Goal: Task Accomplishment & Management: Manage account settings

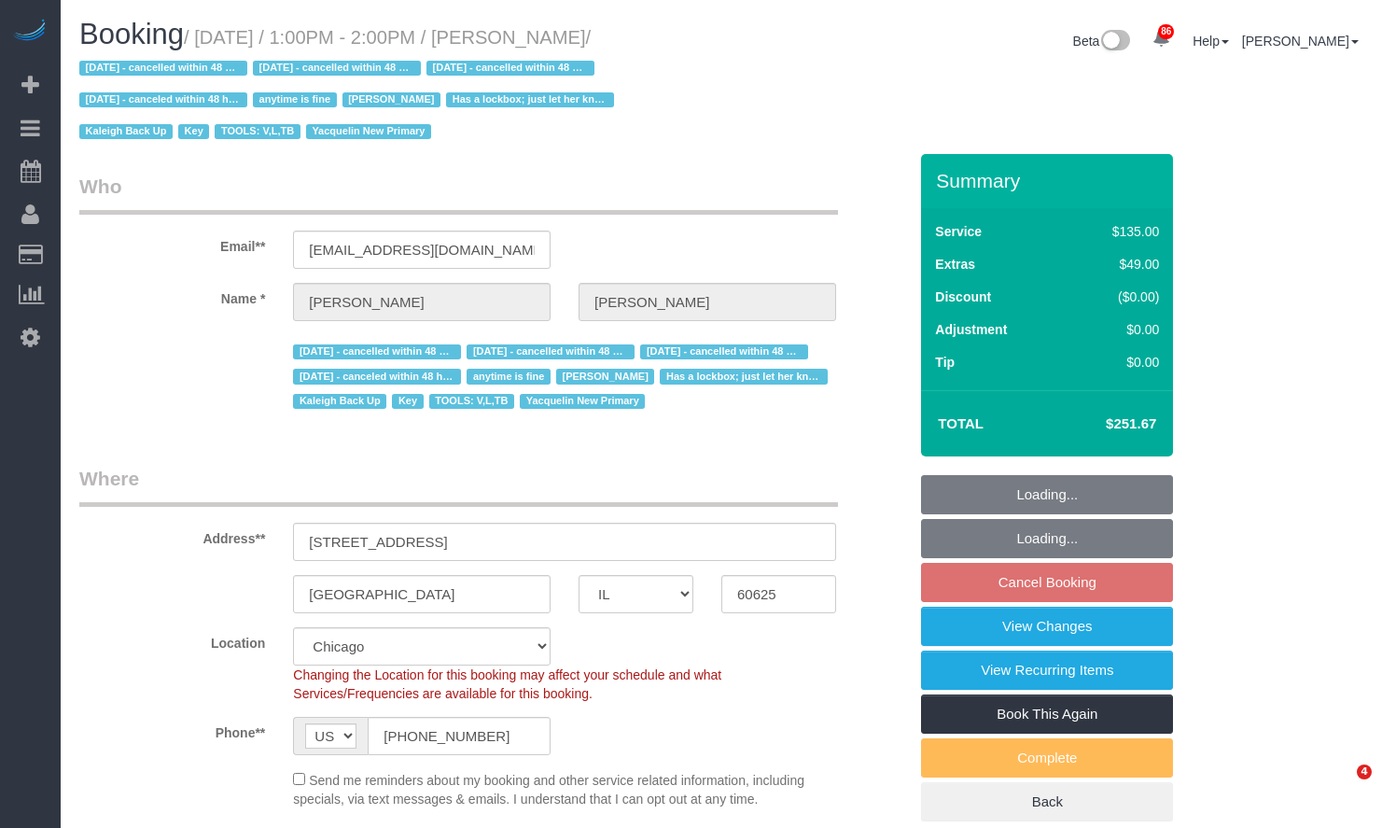
select select "IL"
select select "4"
select select "string:fspay-1cfd67ac-96d3-468c-bcfc-e0e5e7245c66"
select select "number:1"
select select "number:69"
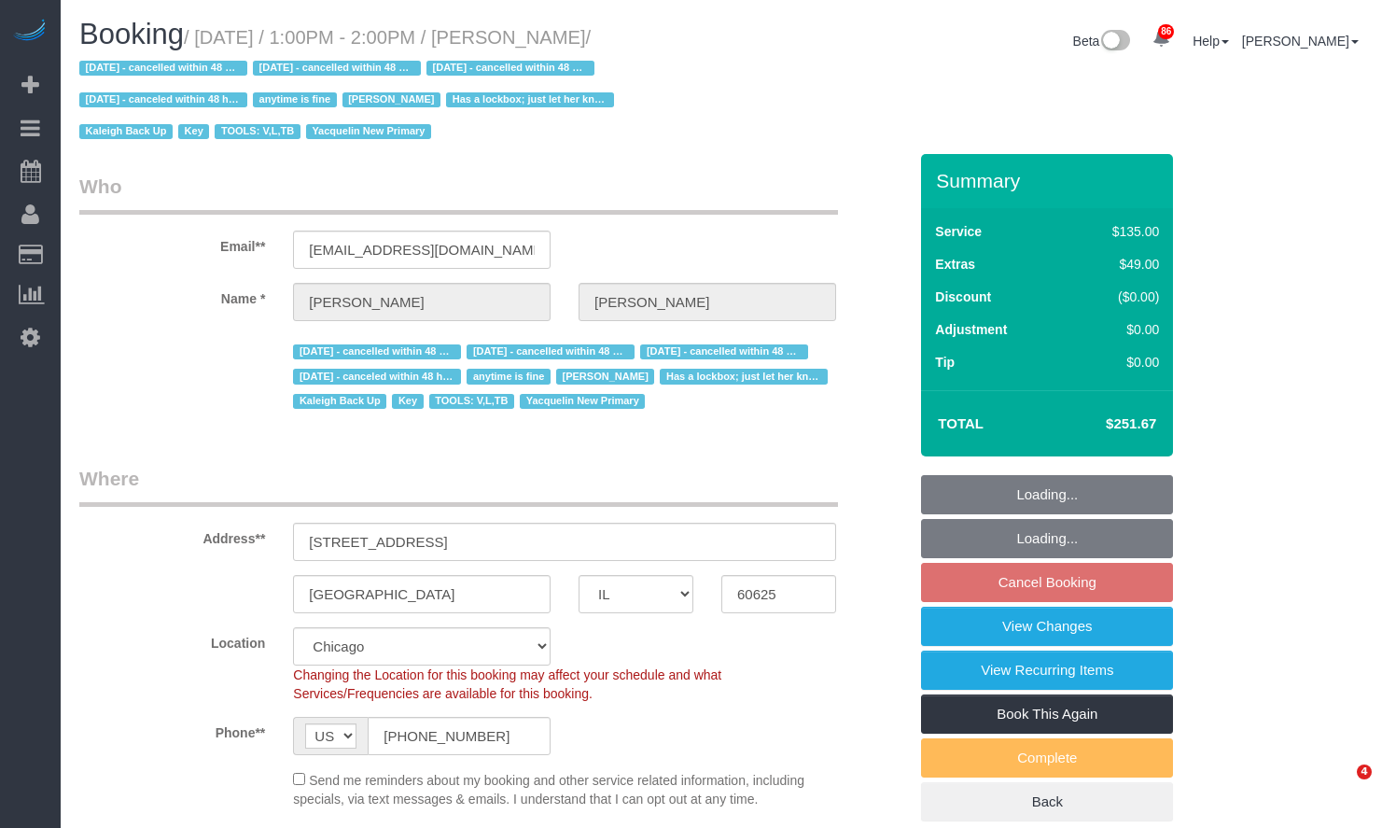
select select "number:139"
select select "number:98"
select select "number:141"
select select "number:143"
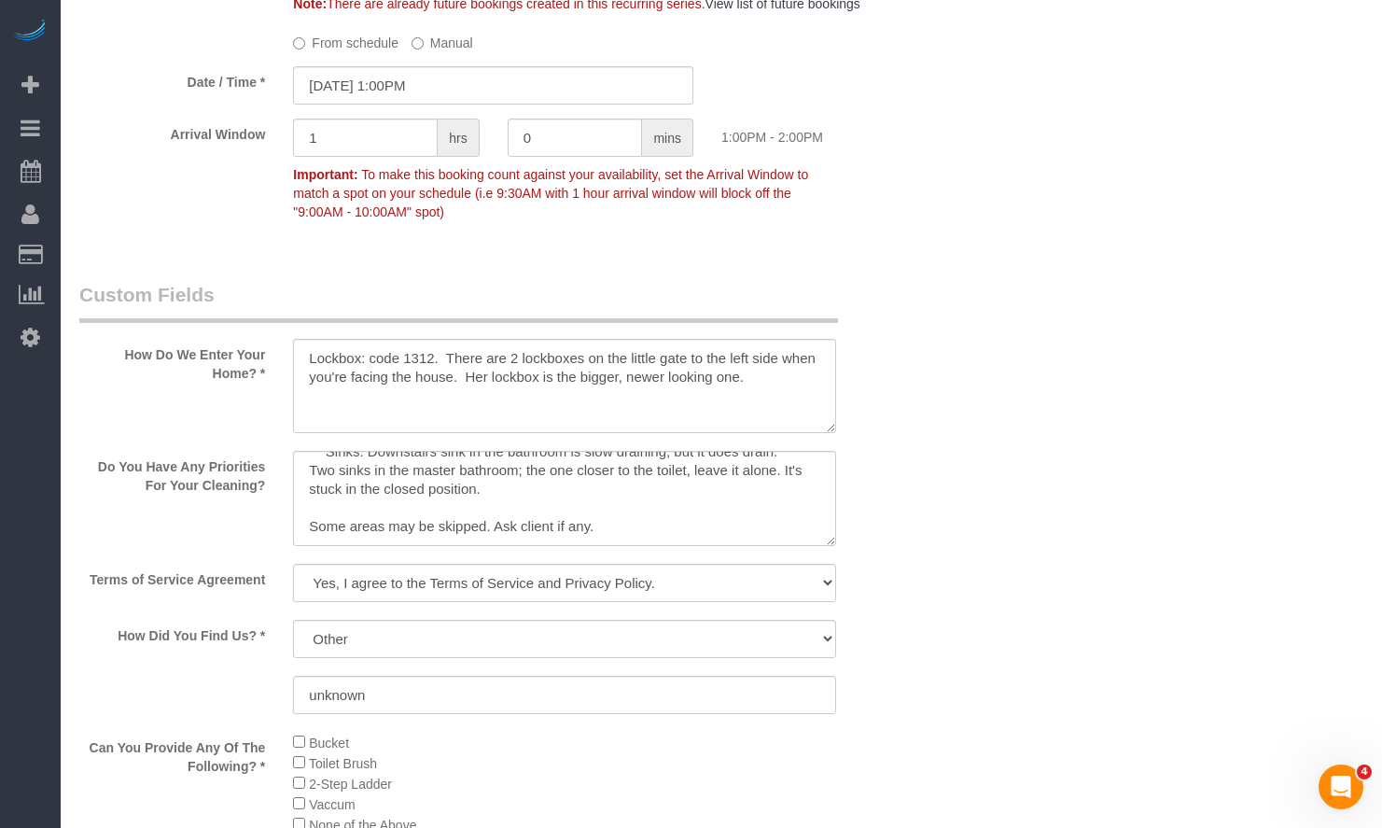
scroll to position [1680, 0]
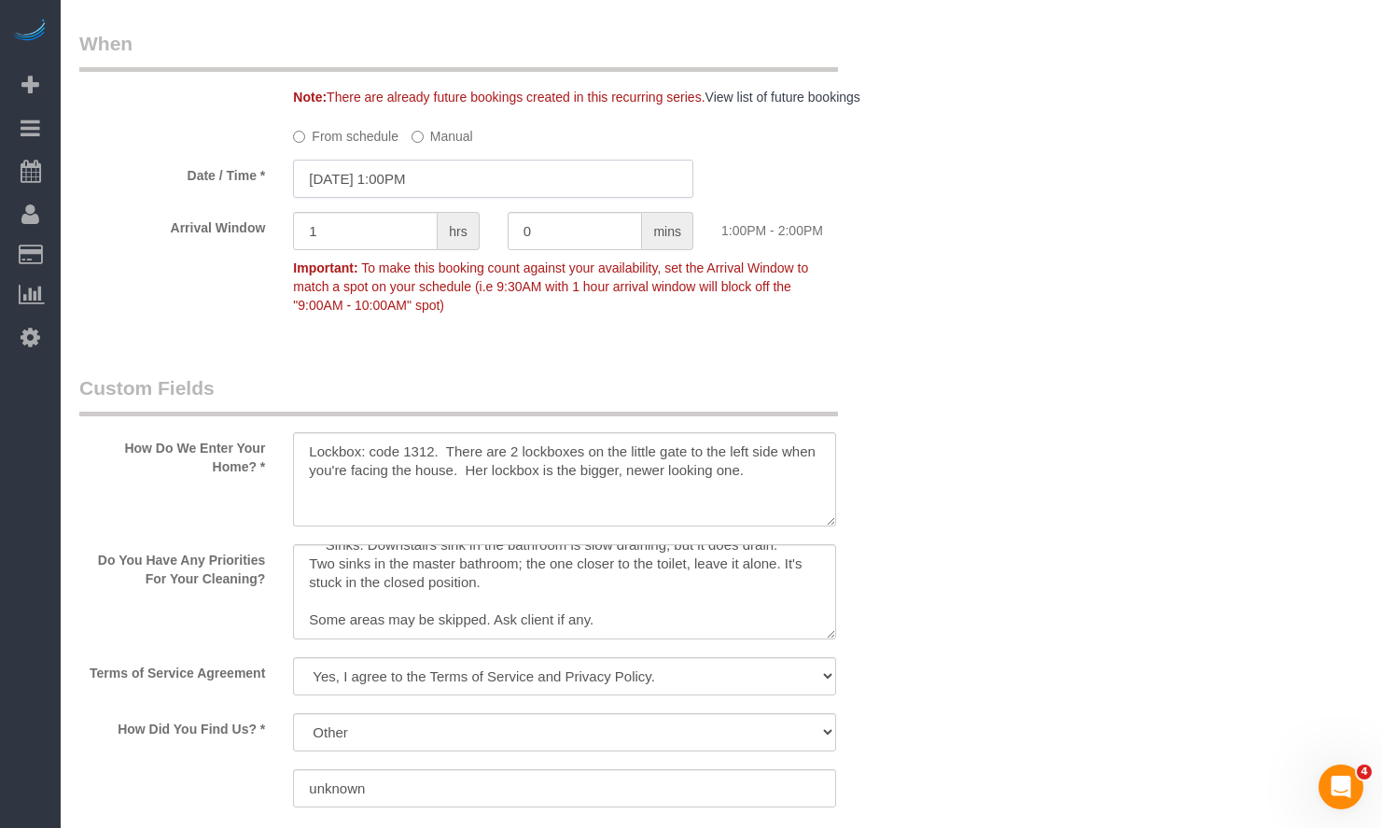
click at [468, 163] on input "10/30/2025 1:00PM" at bounding box center [493, 179] width 400 height 38
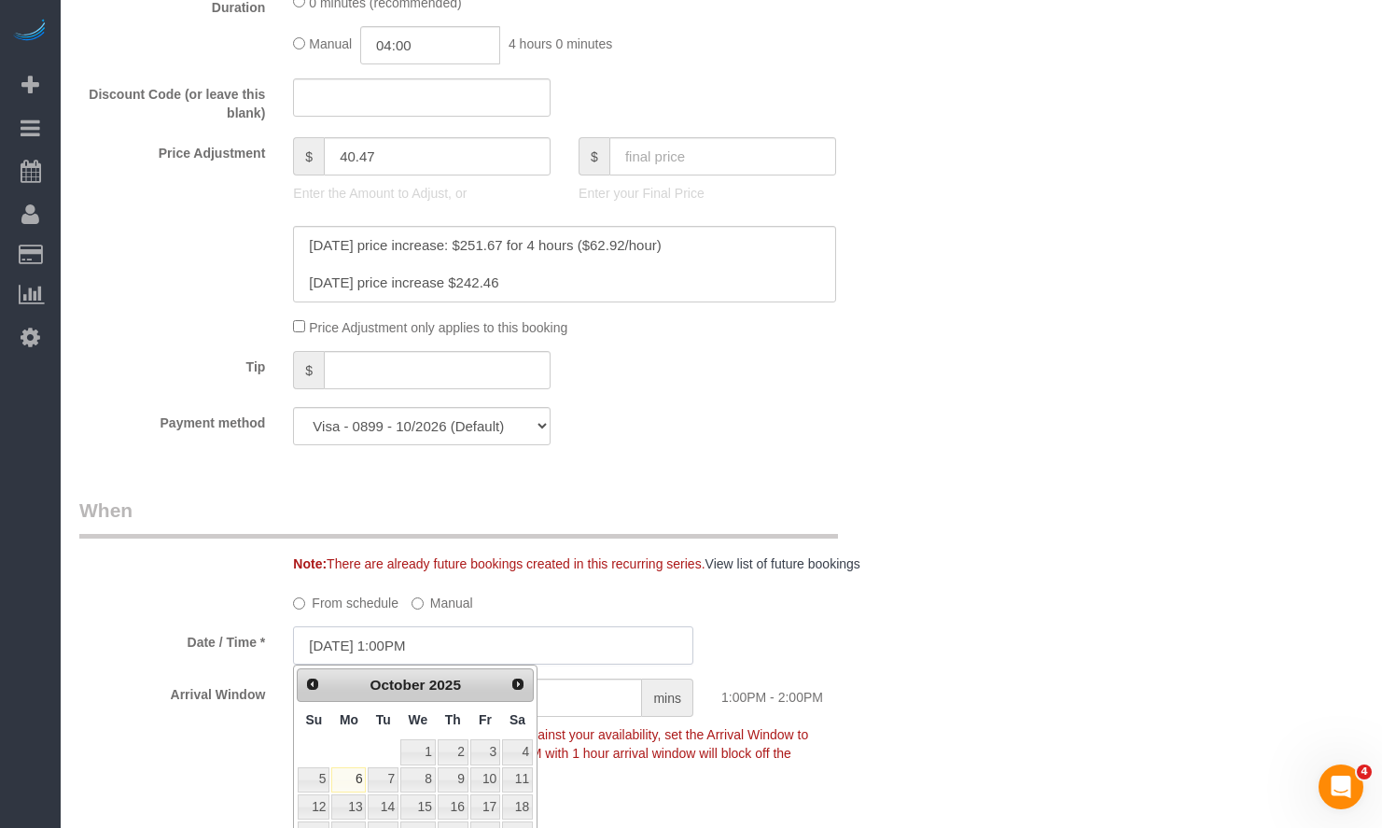
scroll to position [1587, 0]
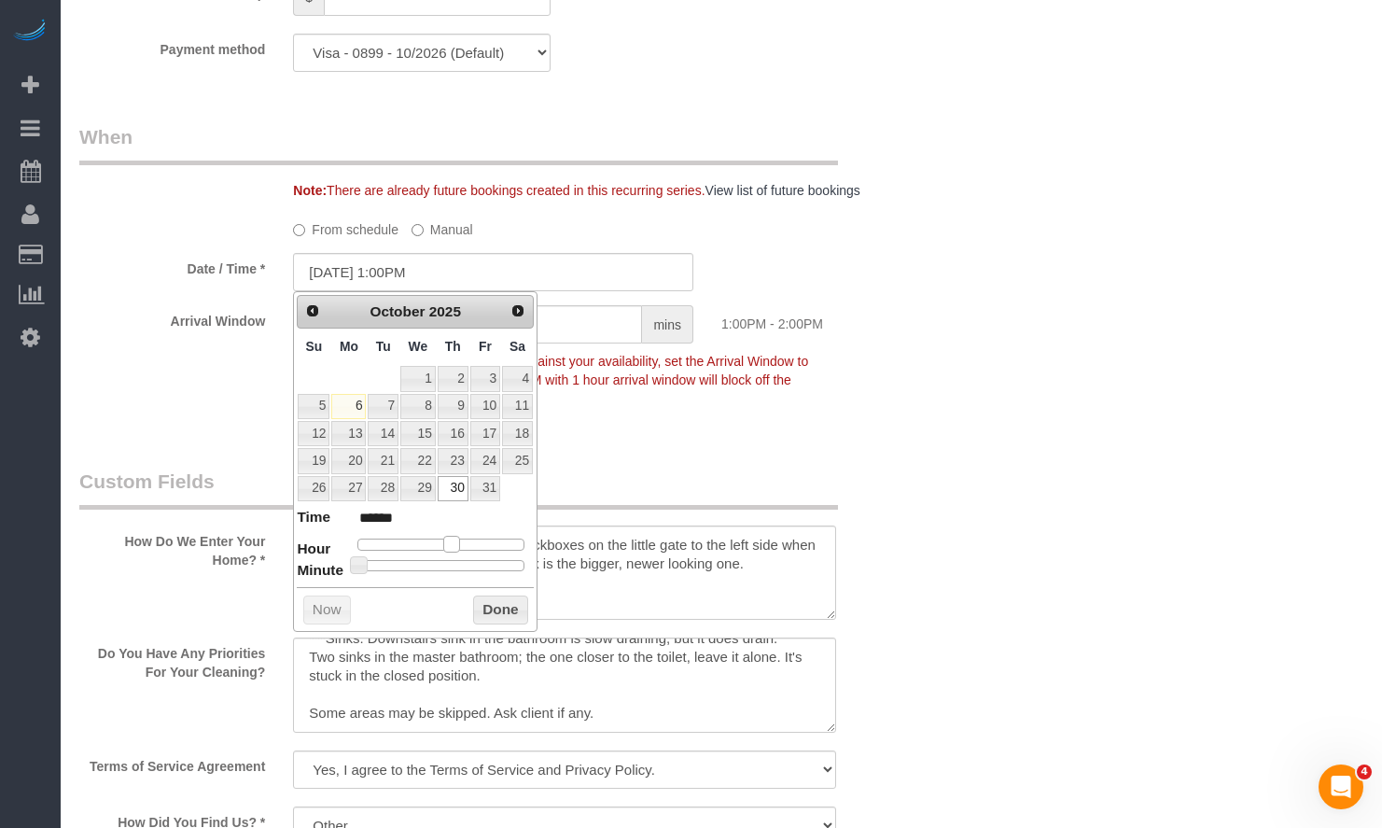
type input "10/30/2025 12:00PM"
type input "*******"
click at [444, 544] on span at bounding box center [444, 544] width 17 height 17
type input "10/30/2025 12:05PM"
type input "*******"
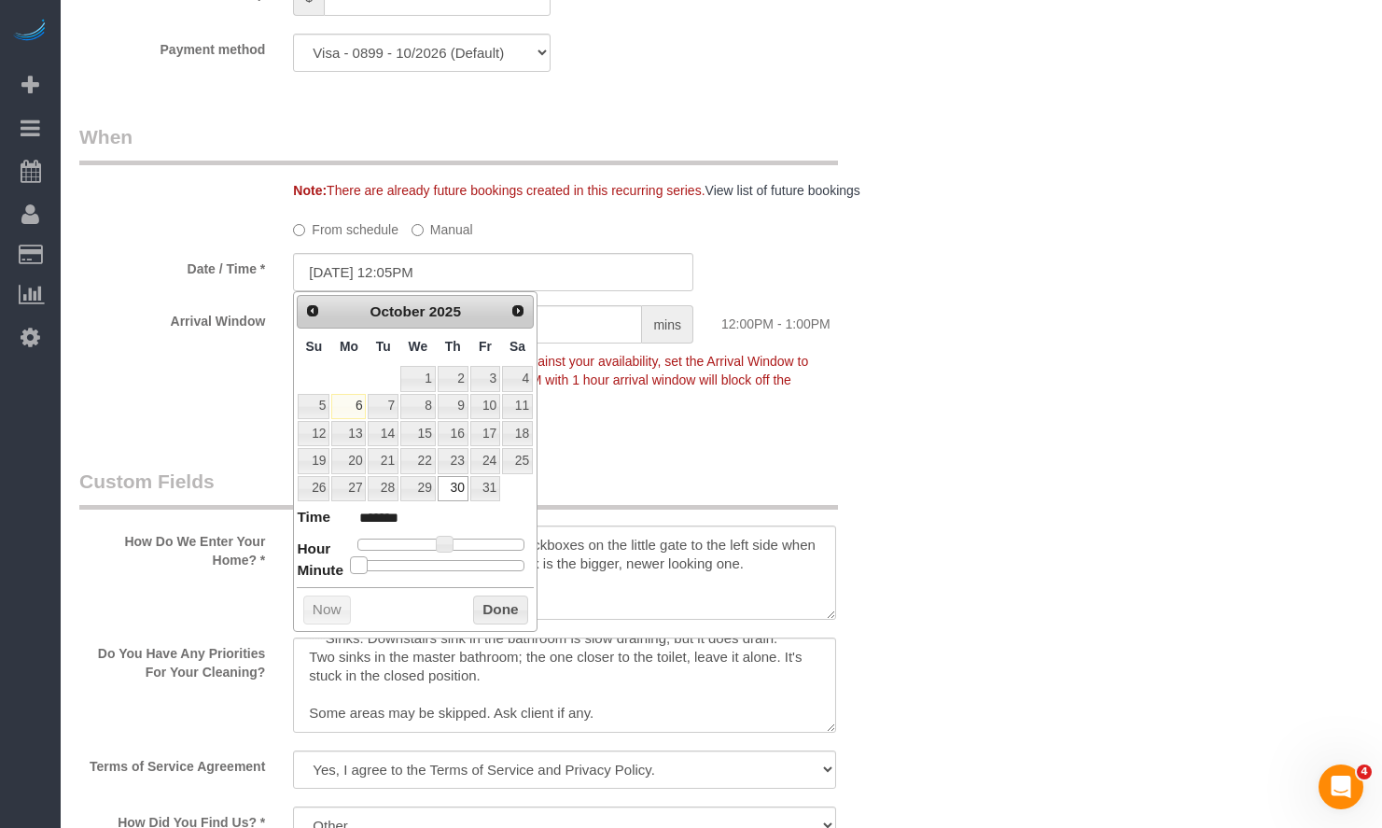
type input "10/30/2025 12:10PM"
type input "*******"
type input "10/30/2025 12:15PM"
type input "*******"
type input "10/30/2025 12:20PM"
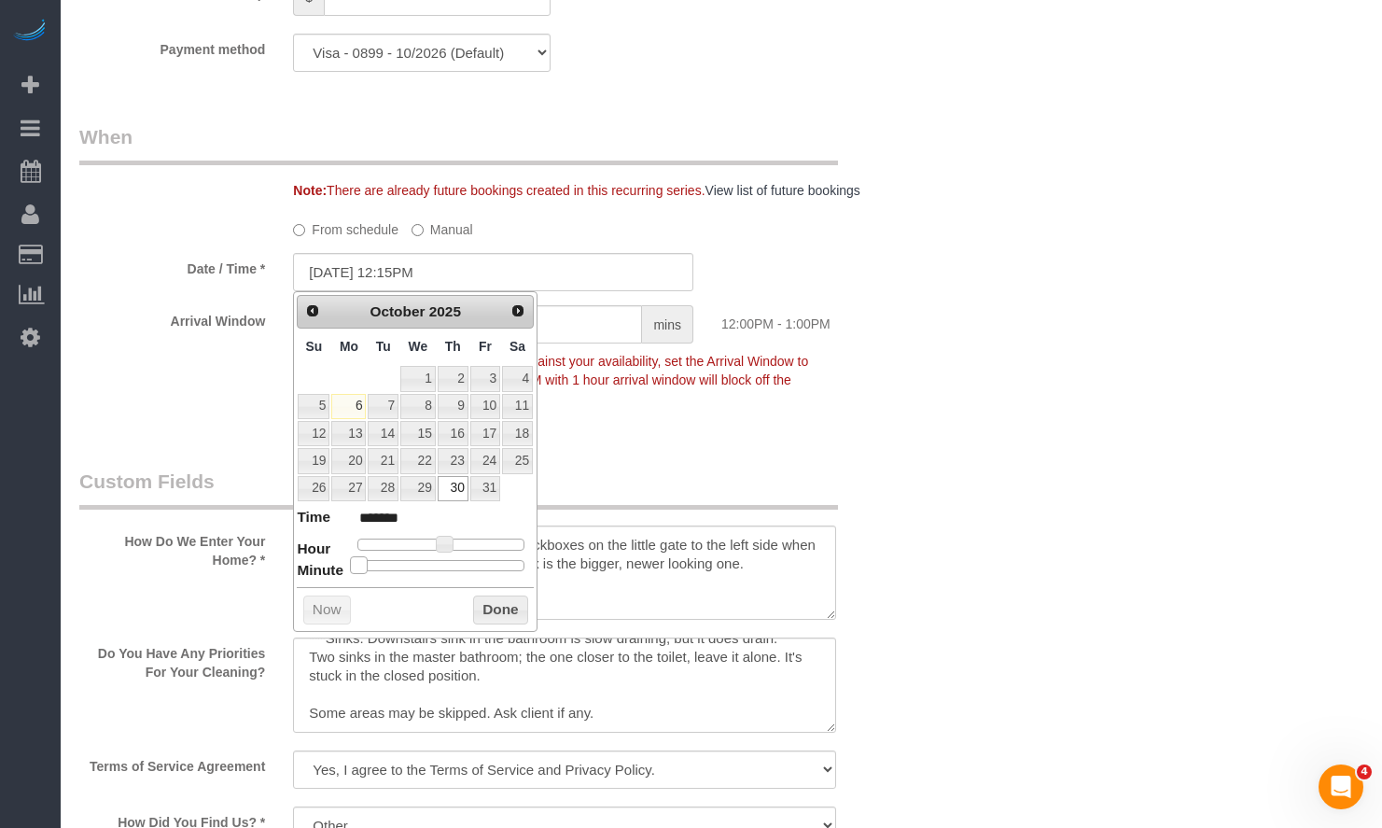
type input "*******"
type input "10/30/2025 12:25PM"
type input "*******"
type input "10/30/2025 12:30PM"
type input "*******"
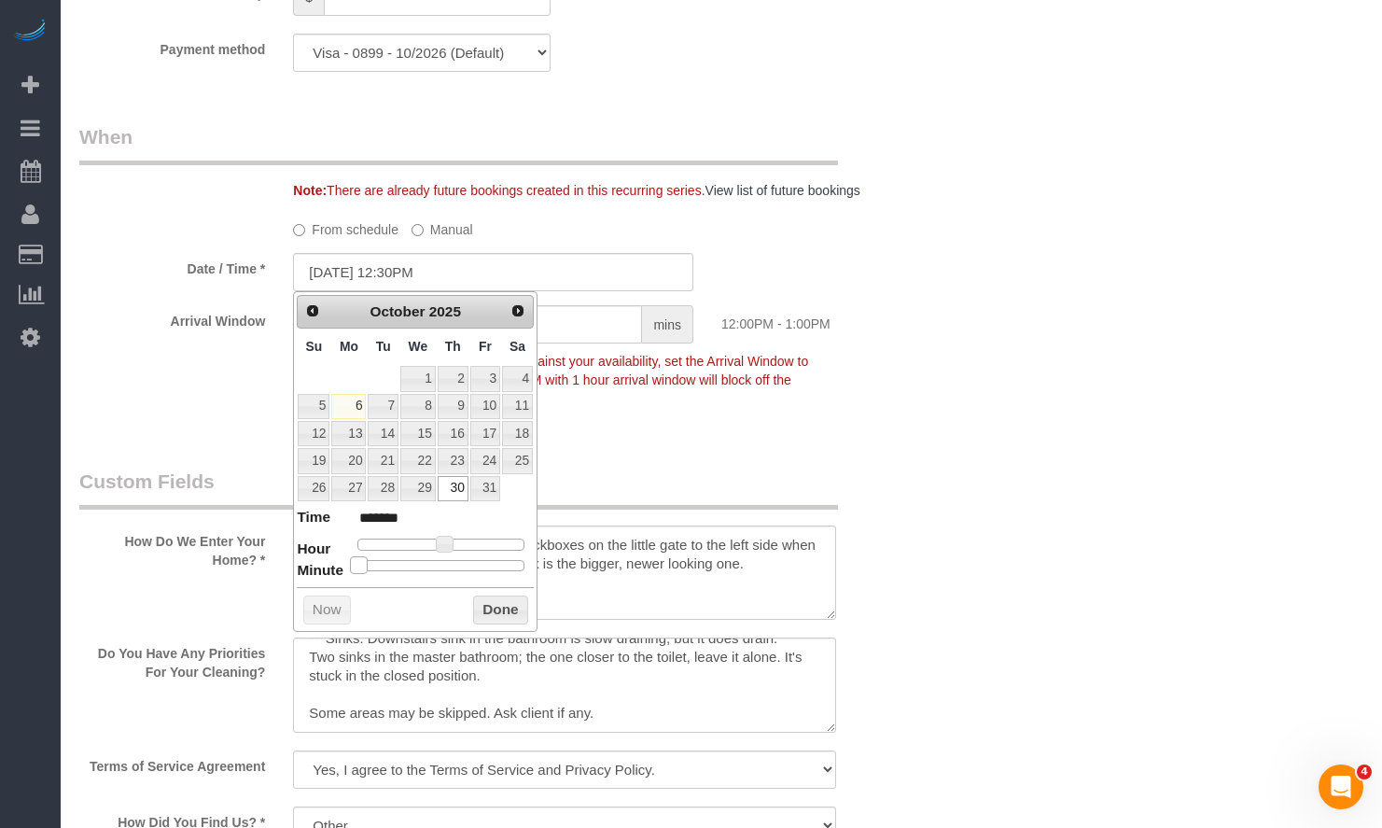
type input "10/30/2025 12:35PM"
type input "*******"
type input "10/30/2025 12:30PM"
type input "*******"
drag, startPoint x: 357, startPoint y: 569, endPoint x: 454, endPoint y: 572, distance: 96.2
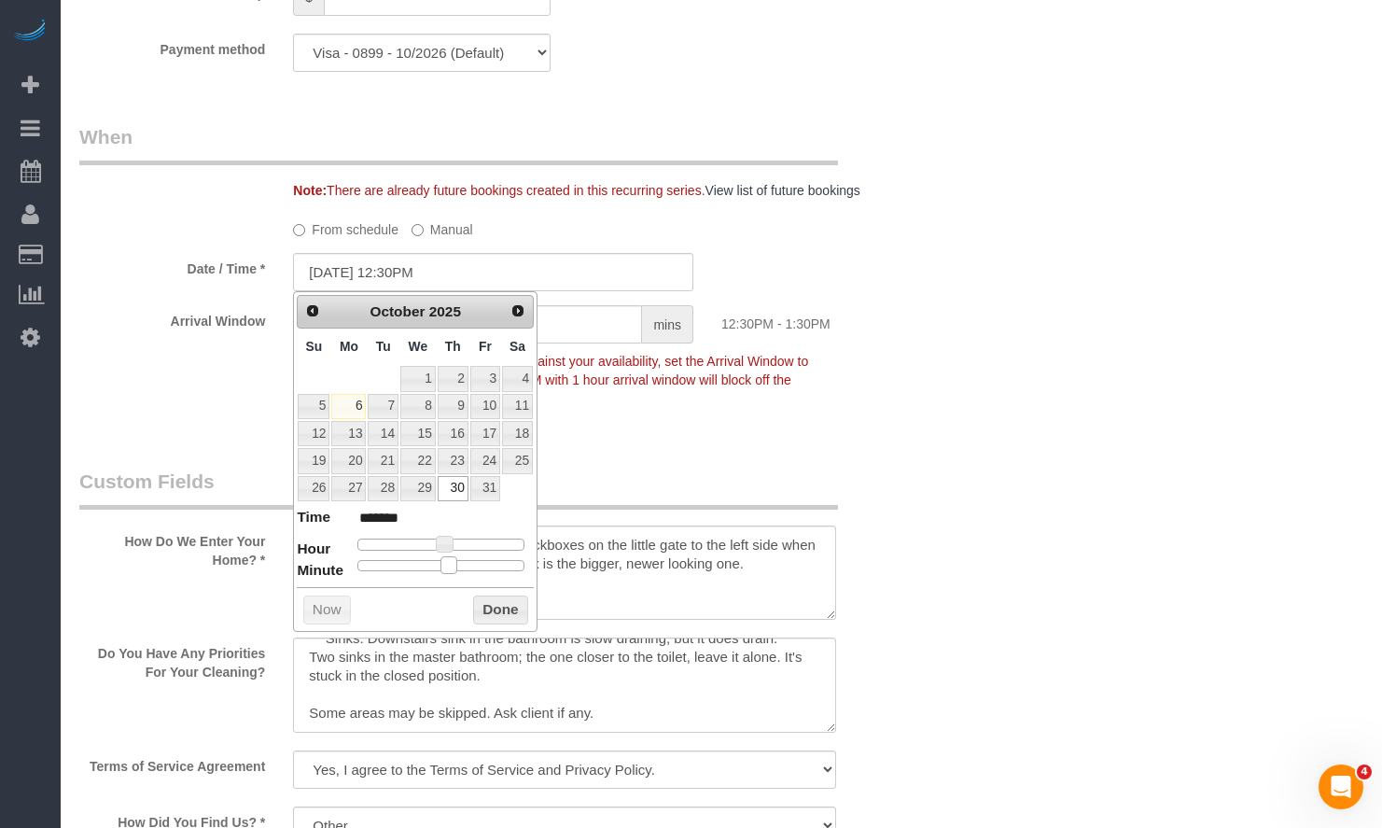
click at [454, 572] on span at bounding box center [449, 564] width 17 height 17
click at [487, 605] on button "Done" at bounding box center [500, 610] width 55 height 30
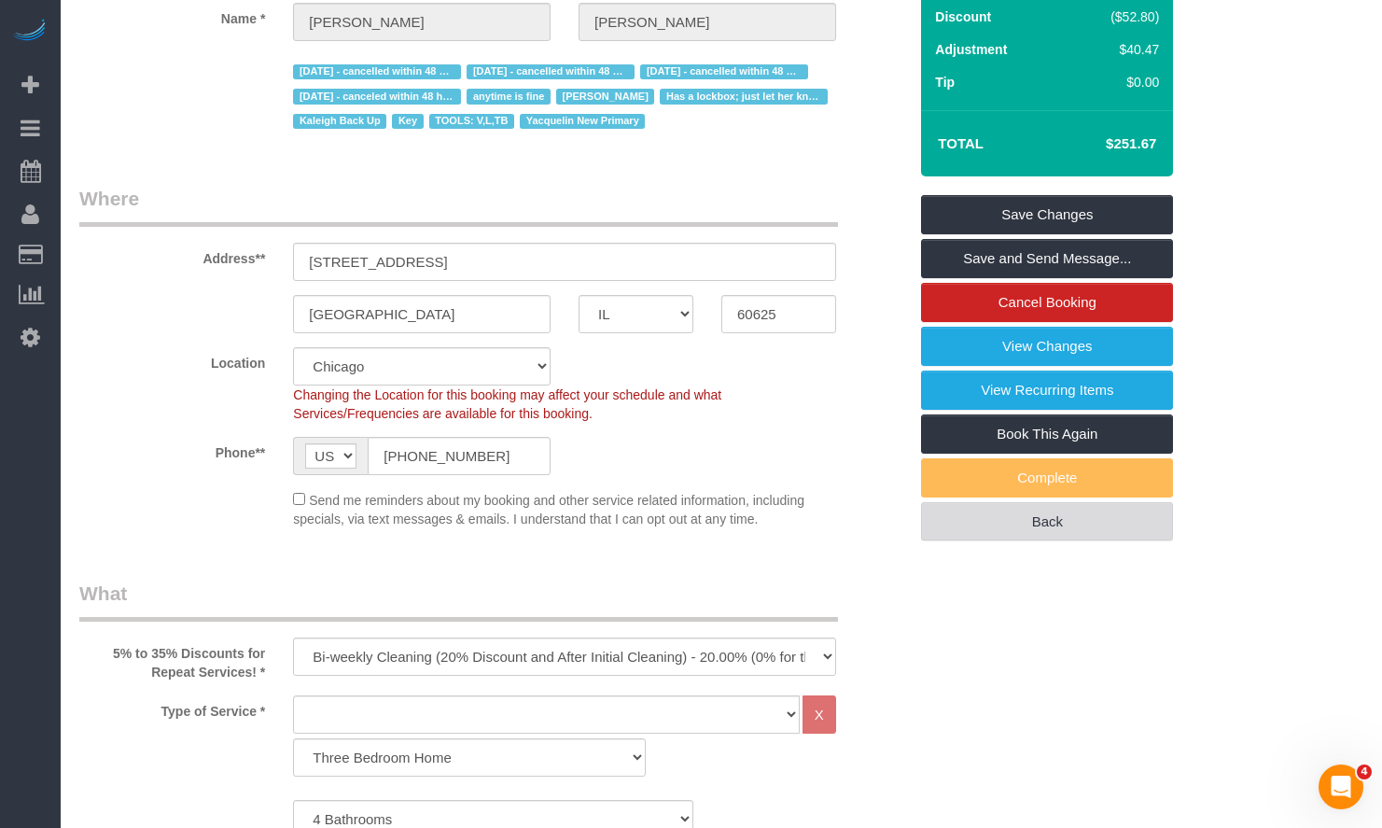
scroll to position [0, 0]
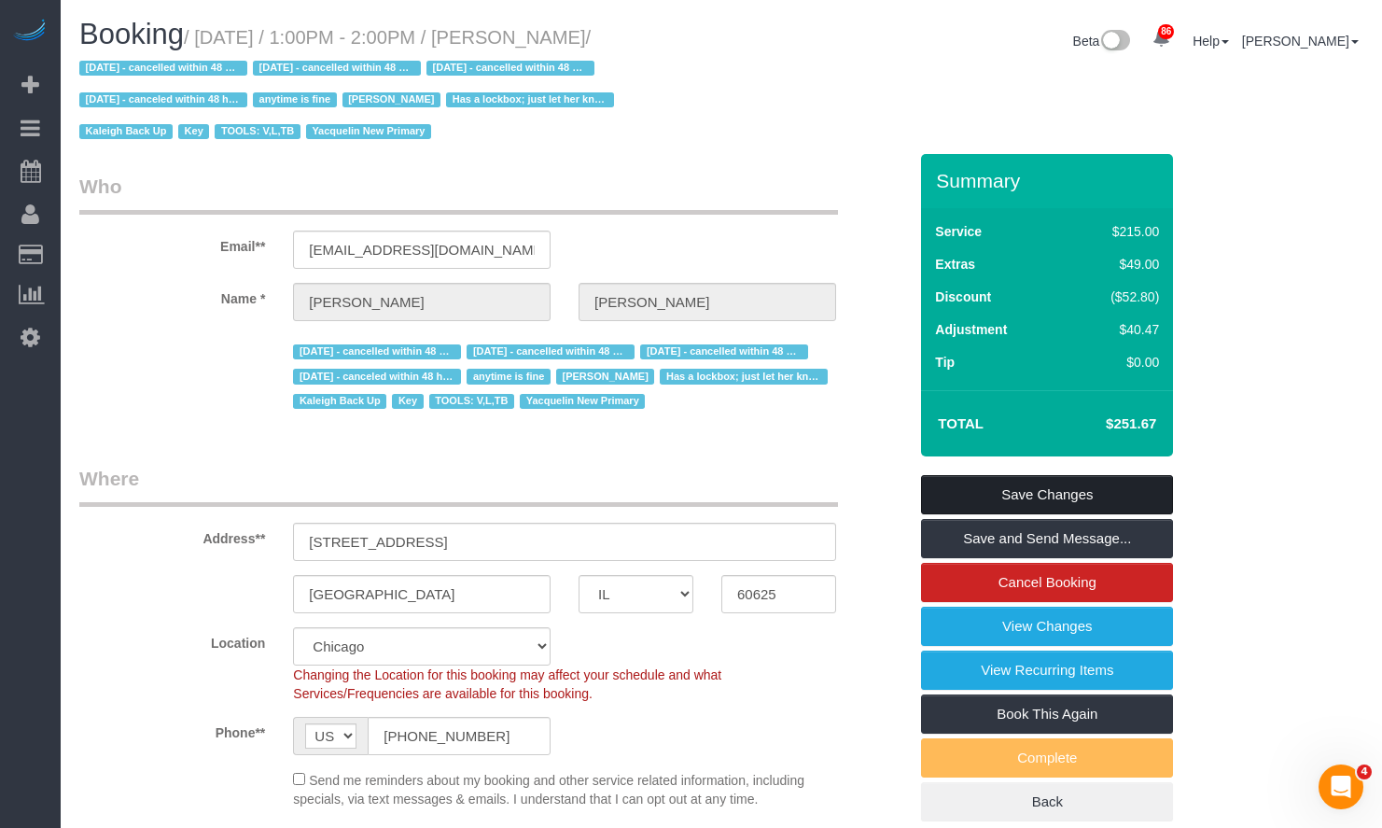
click at [1099, 497] on link "Save Changes" at bounding box center [1047, 494] width 252 height 39
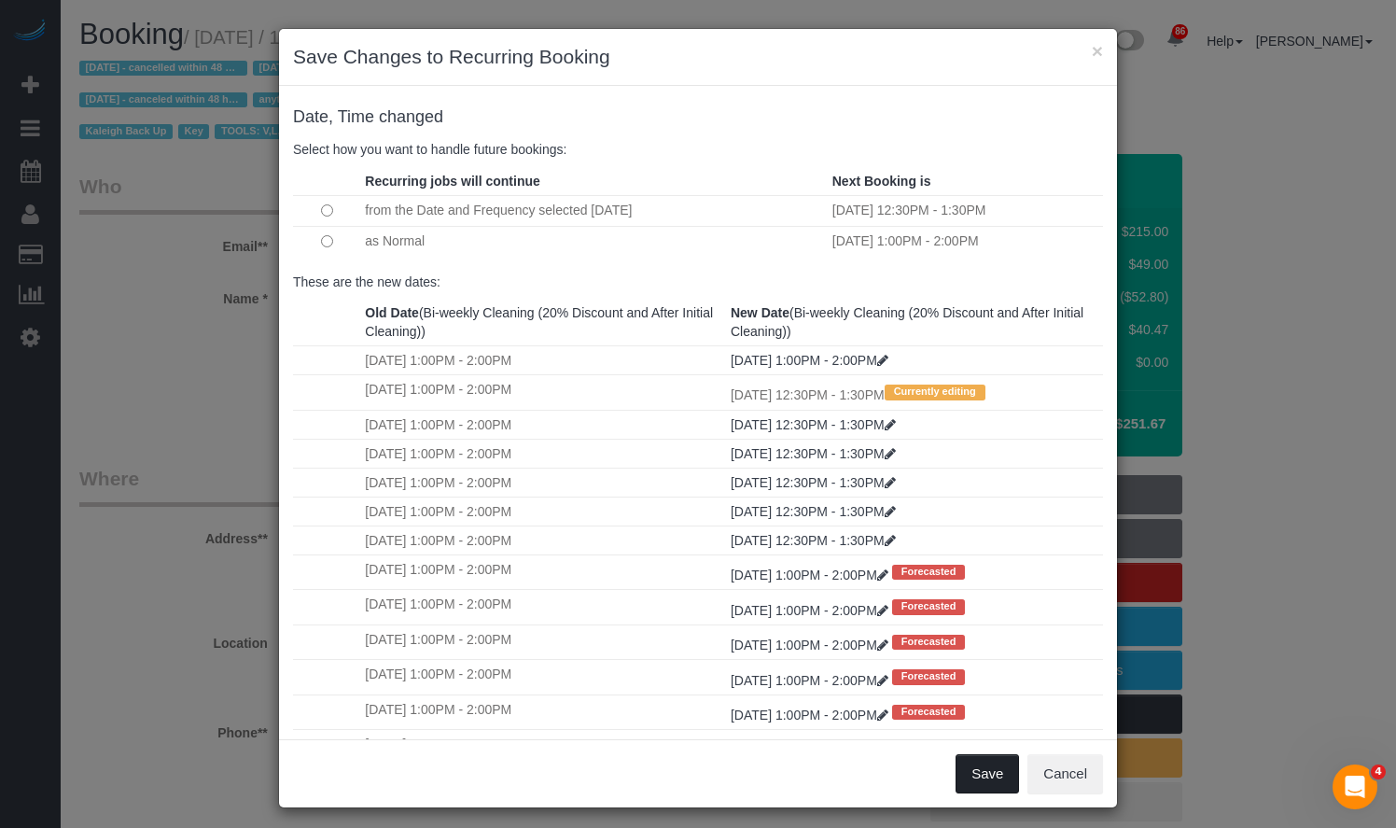
click at [988, 789] on button "Save" at bounding box center [987, 773] width 63 height 39
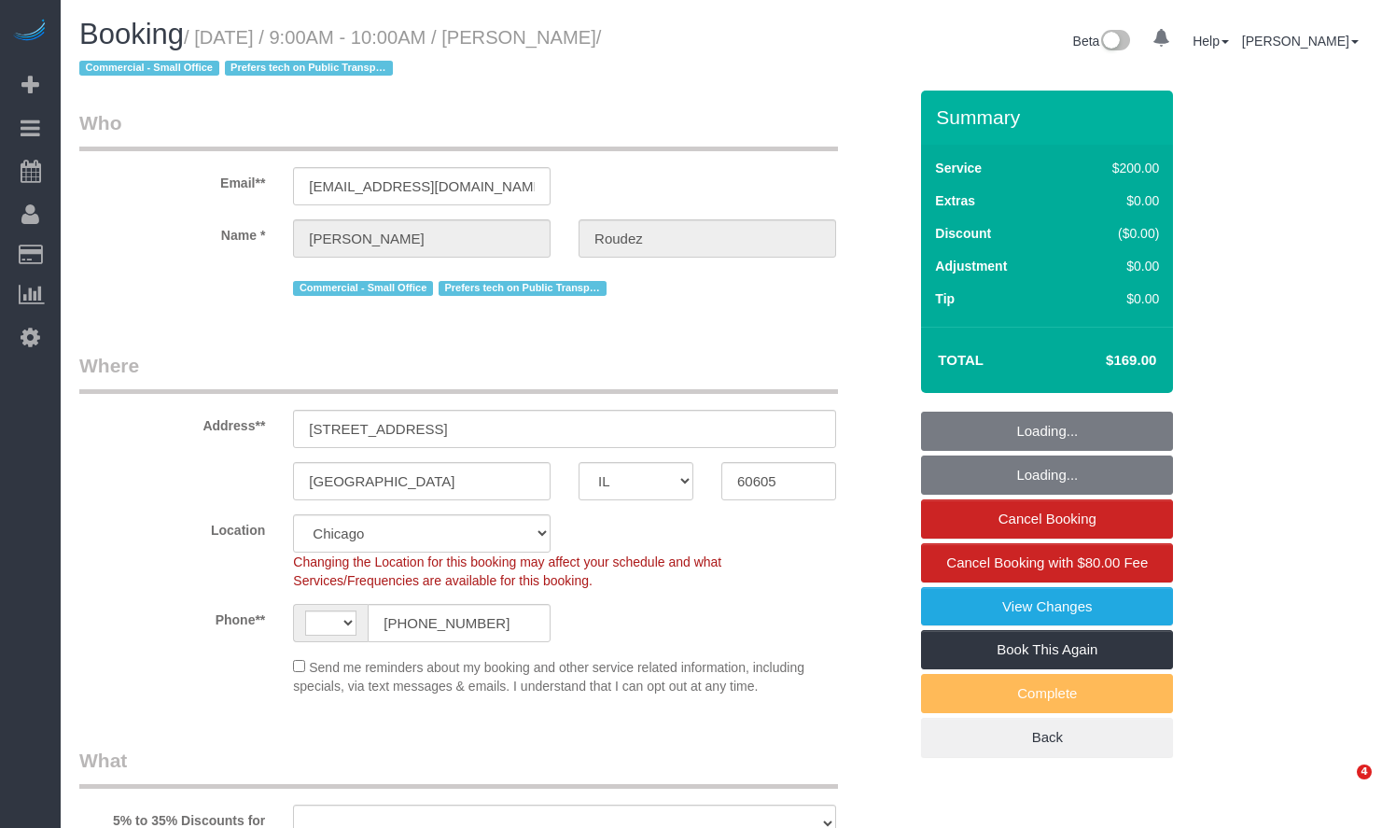
select select "IL"
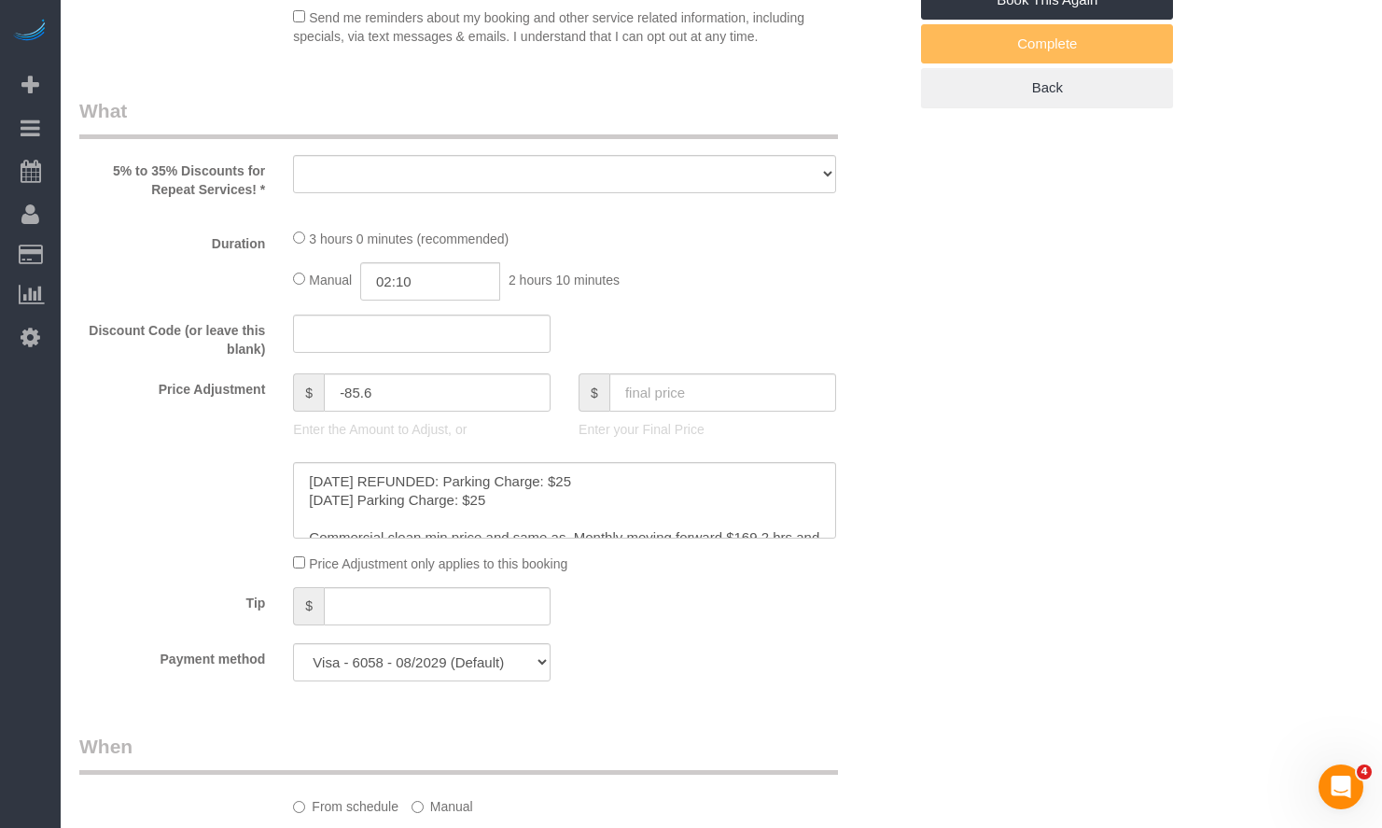
select select "string:US"
select select "number:1"
select select "number:58"
select select "number:139"
select select "number:104"
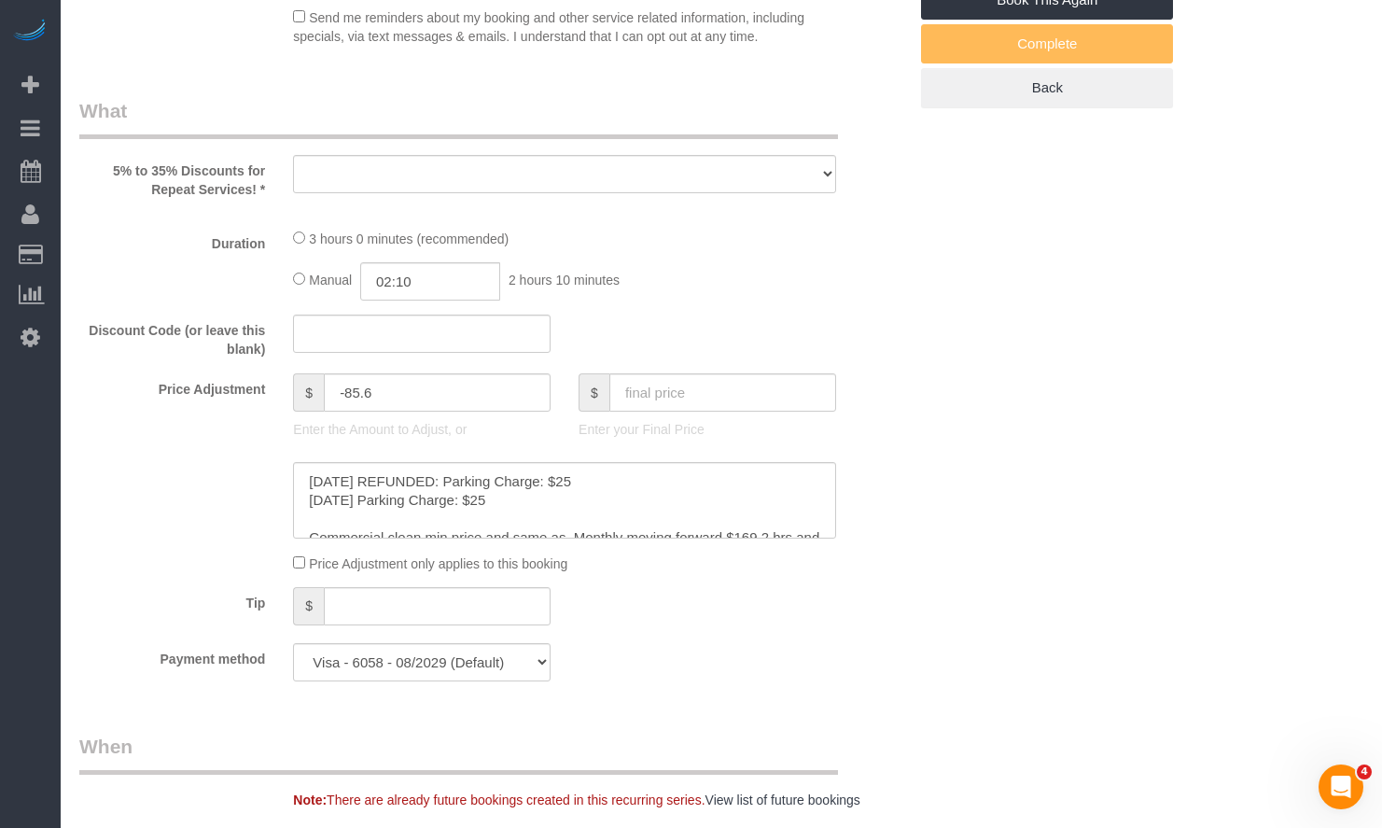
select select "object:1049"
select select "512"
select select "5"
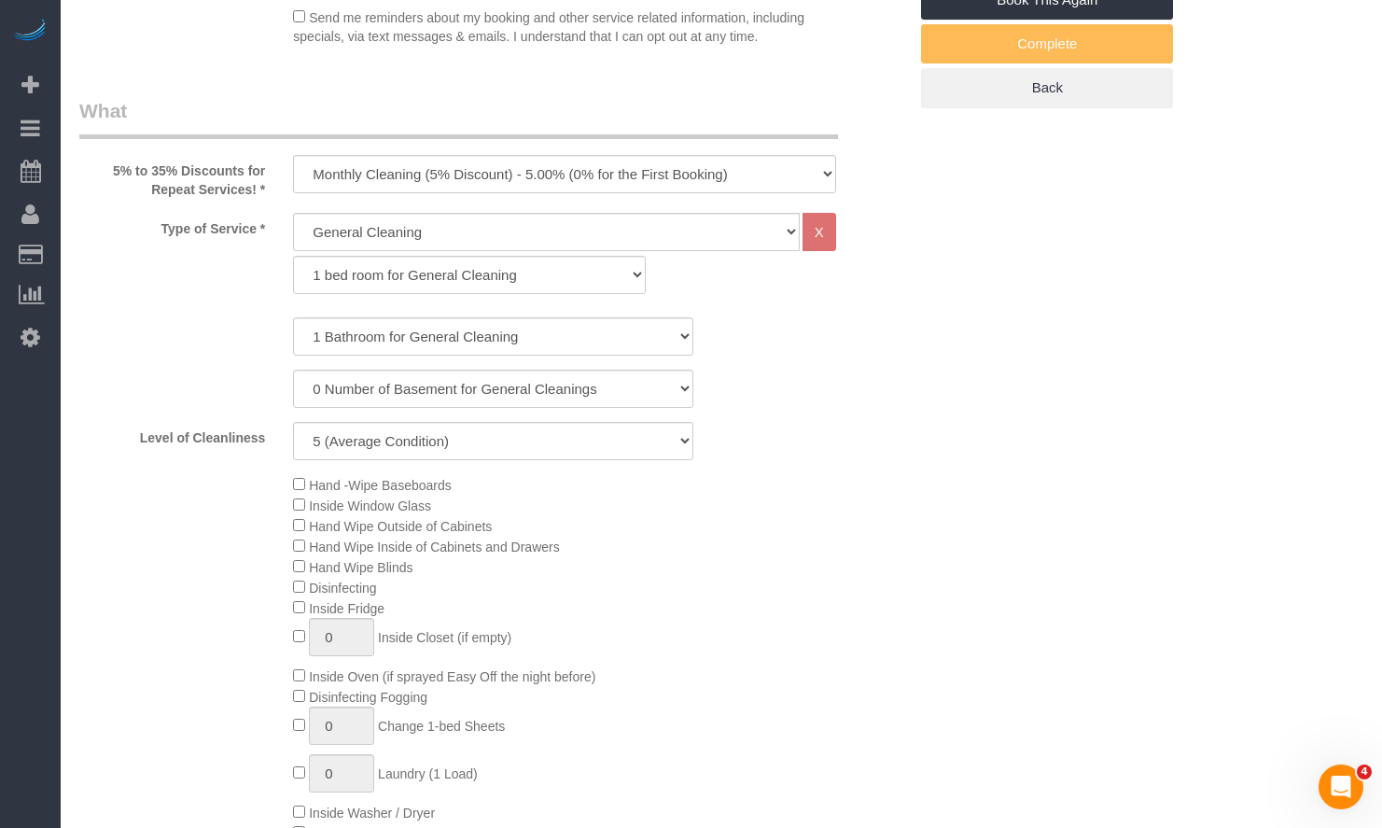
select select "object:1295"
select select "5"
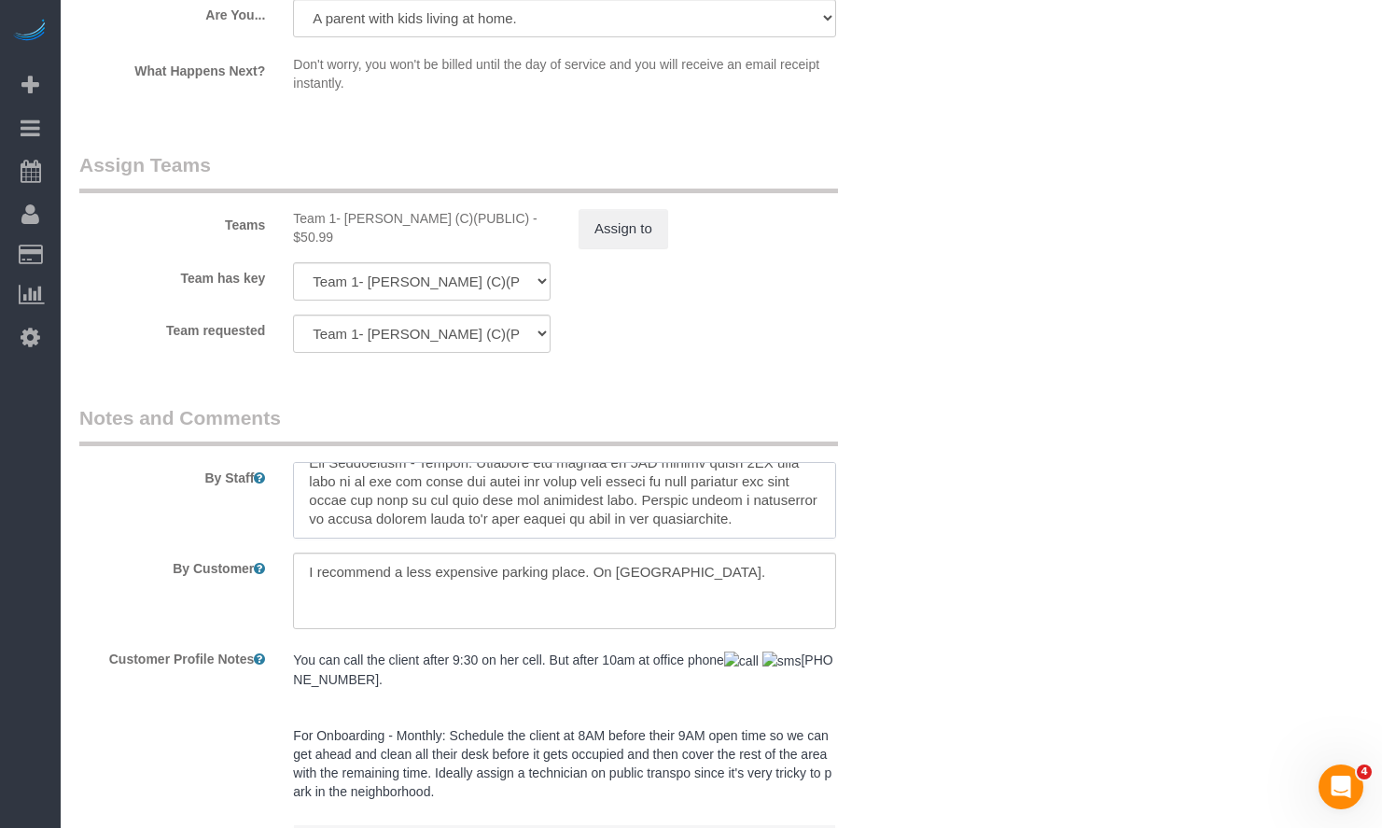
scroll to position [3556, 0]
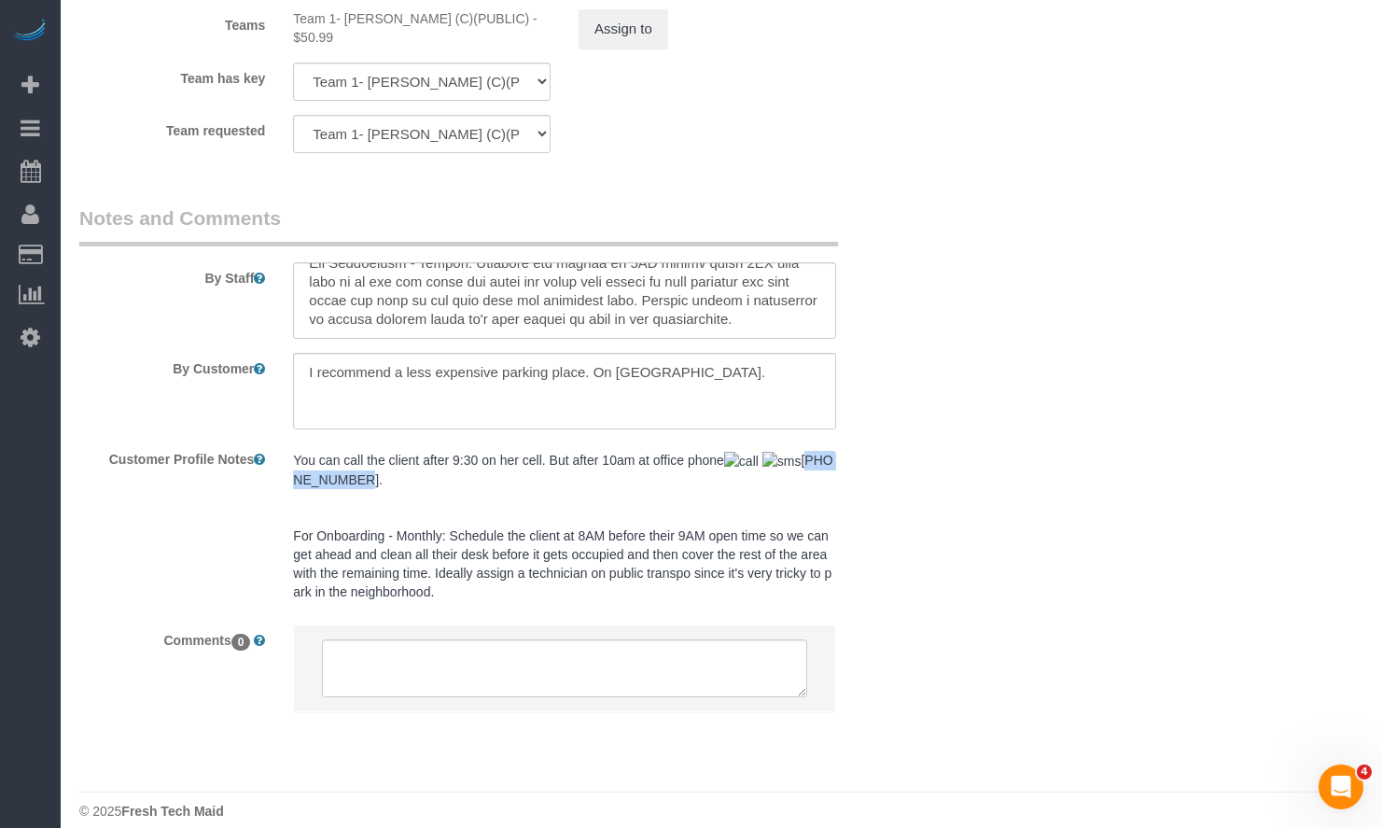
drag, startPoint x: 780, startPoint y: 442, endPoint x: 322, endPoint y: 469, distance: 459.0
click at [322, 469] on pre "You can call the client after 9:30 on her cell. But after 10am at office phone …" at bounding box center [564, 526] width 543 height 150
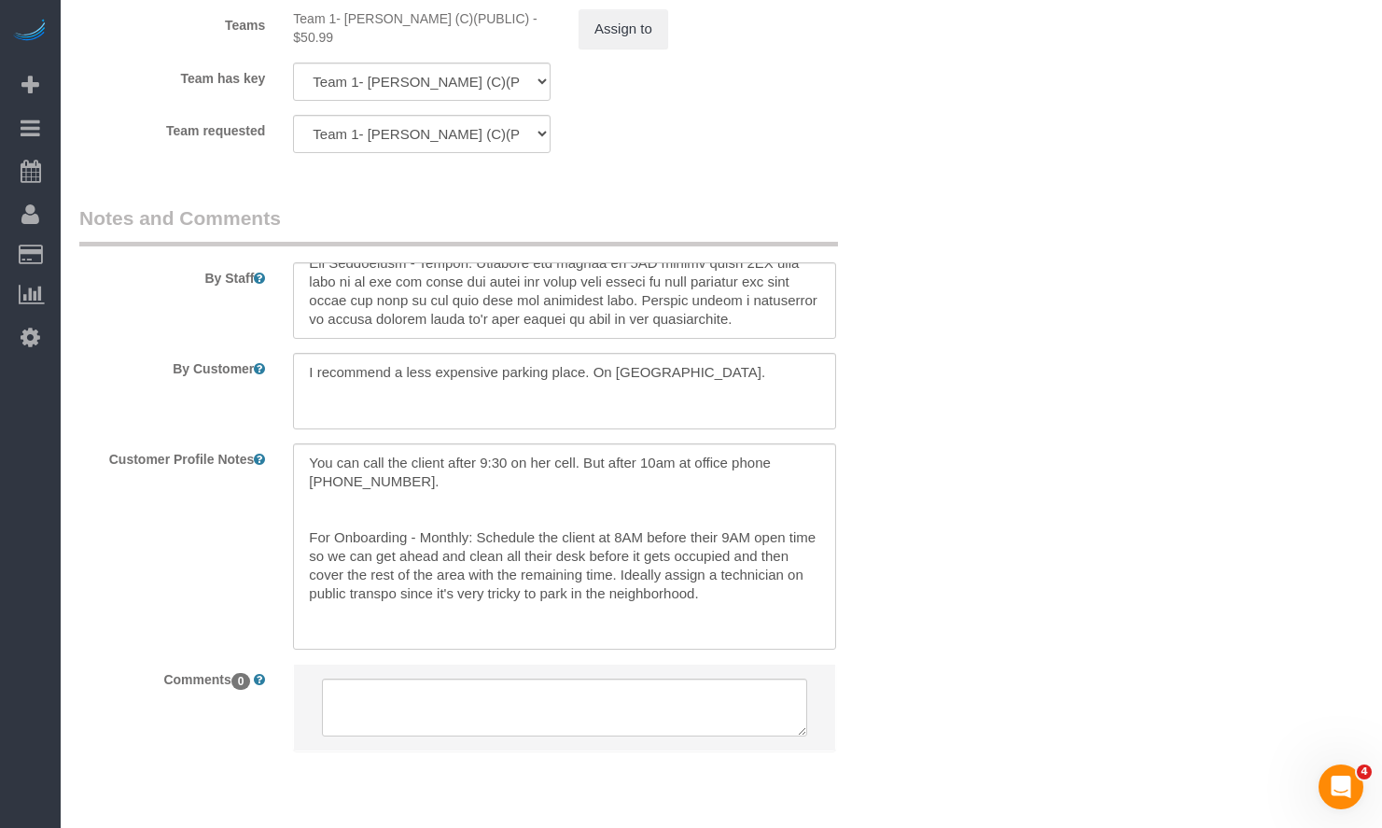
copy span "312-663-1820"
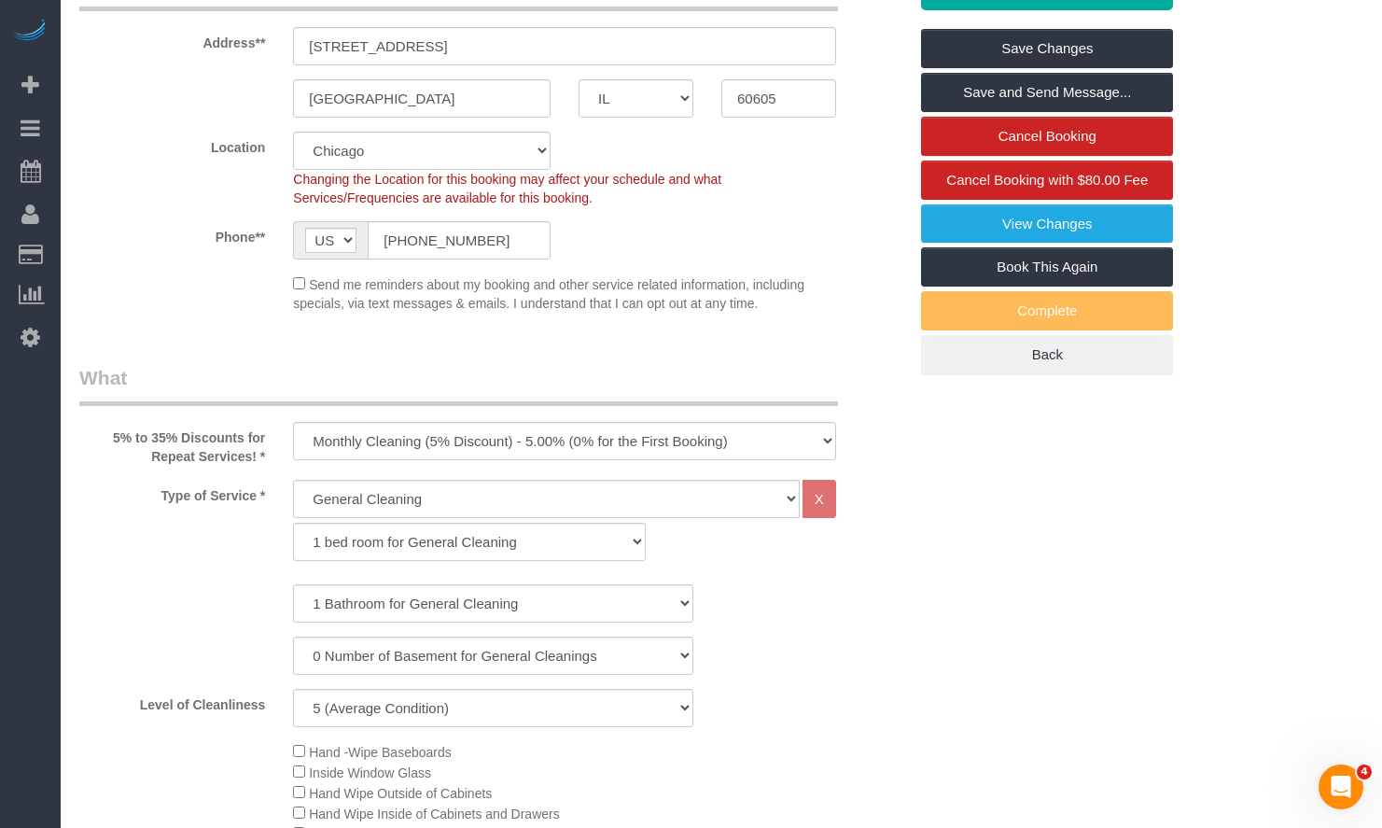
scroll to position [0, 0]
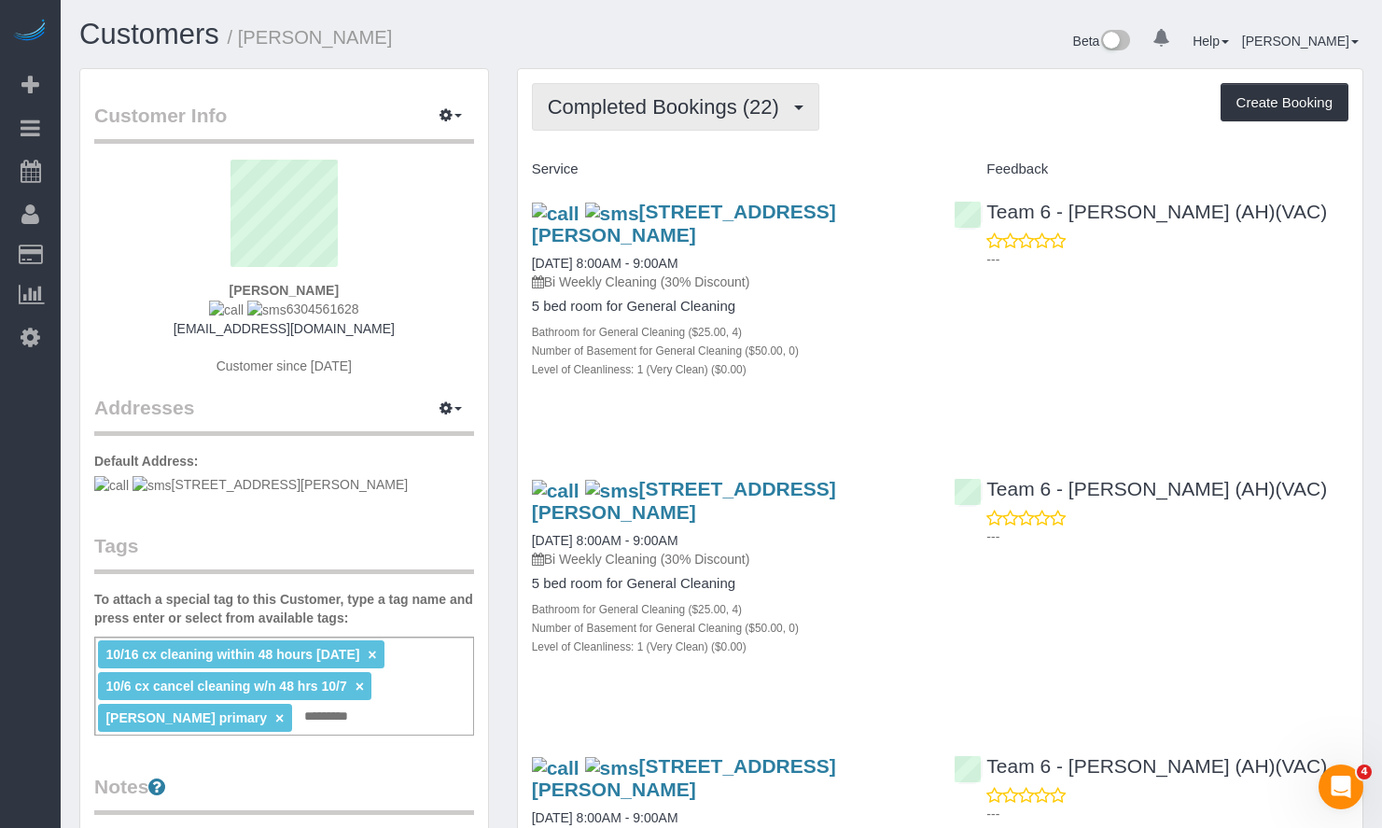
click at [669, 105] on span "Completed Bookings (22)" at bounding box center [668, 106] width 241 height 23
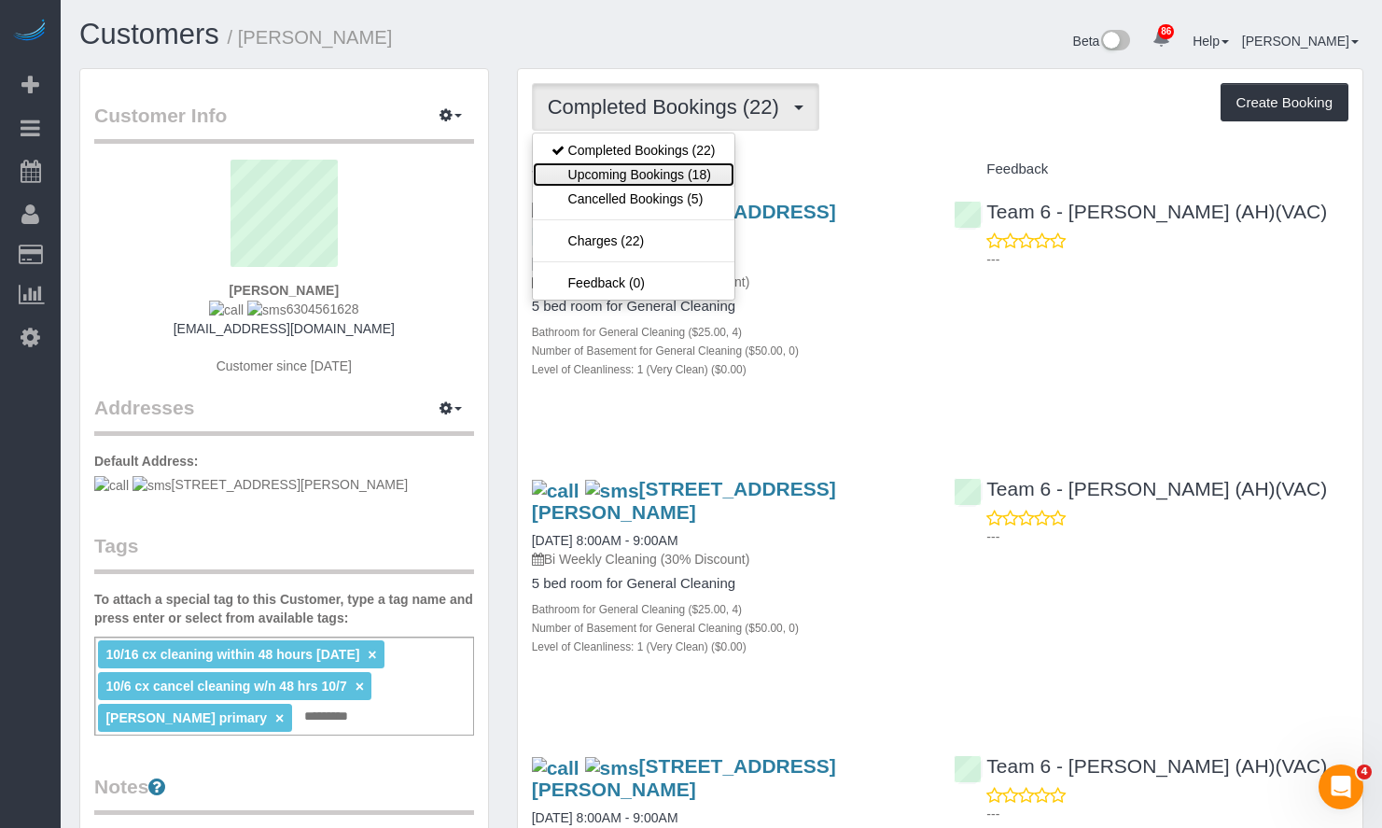
click at [672, 166] on link "Upcoming Bookings (18)" at bounding box center [634, 174] width 202 height 24
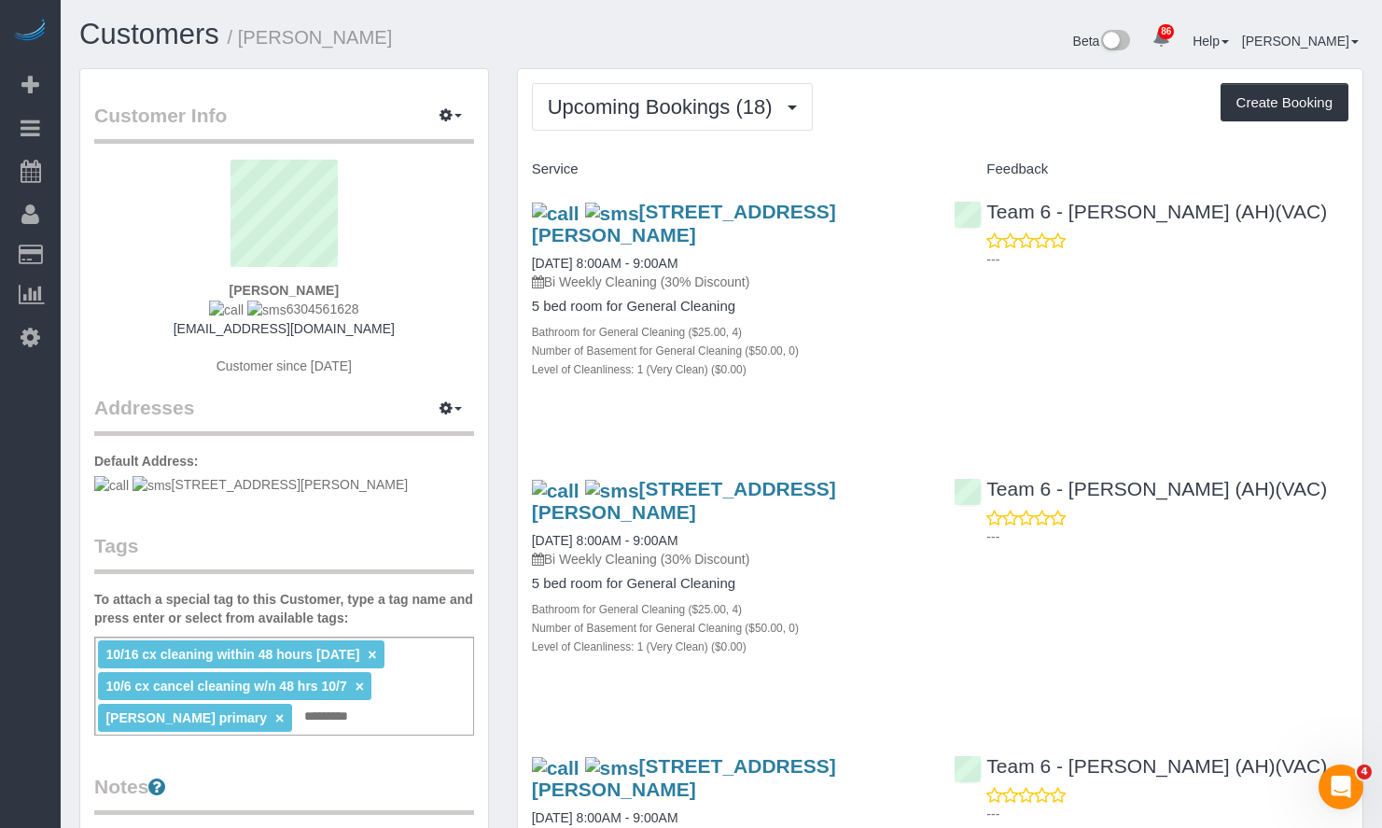
drag, startPoint x: 344, startPoint y: 307, endPoint x: 627, endPoint y: 412, distance: 301.5
click at [274, 313] on div "April Gregga 6304561628 aprilgregga@gmail.com Customer since 2024" at bounding box center [284, 277] width 380 height 234
copy span "304561628"
drag, startPoint x: 283, startPoint y: 36, endPoint x: 244, endPoint y: 40, distance: 39.4
click at [244, 40] on small "/ April Gregga" at bounding box center [310, 37] width 165 height 21
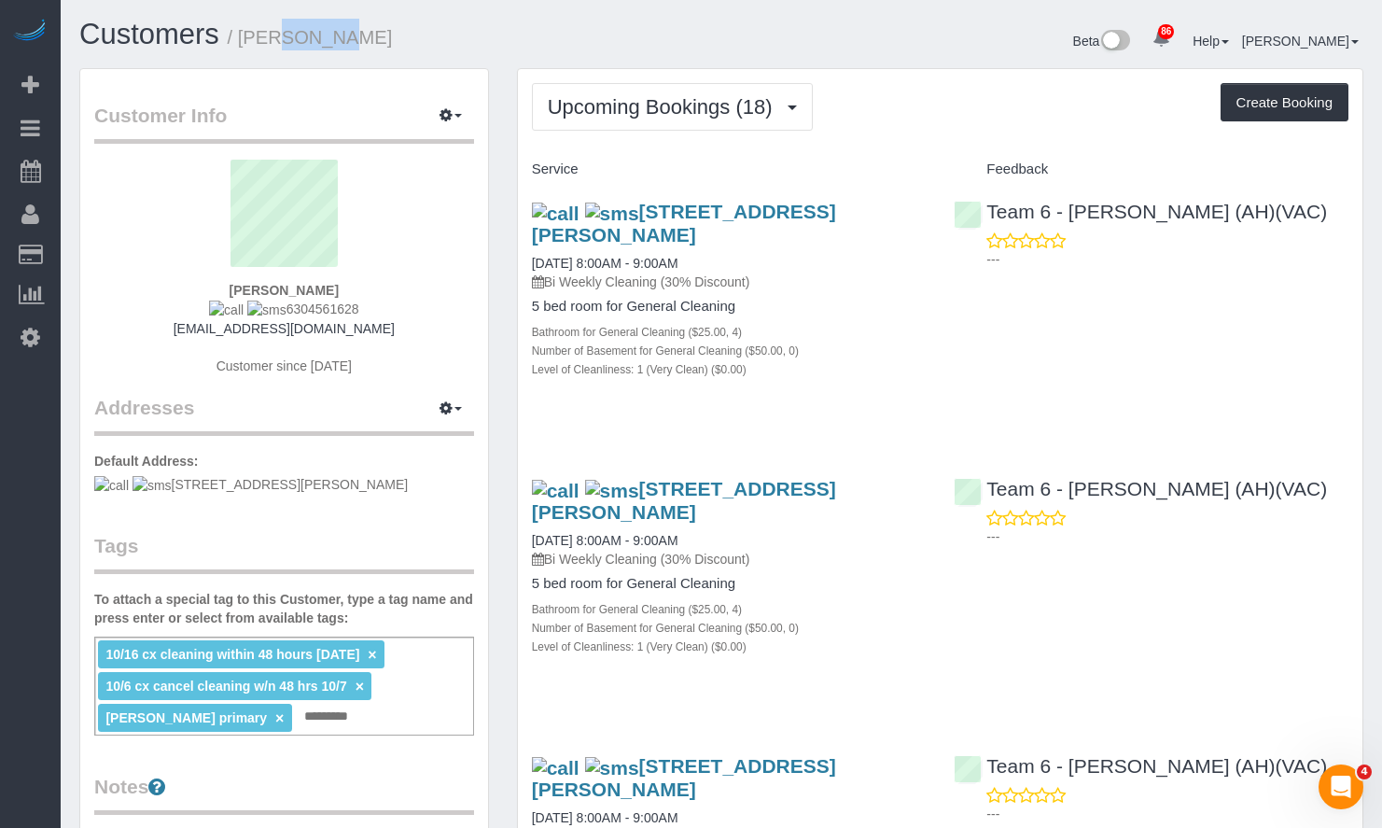
copy small "April"
drag, startPoint x: 336, startPoint y: 308, endPoint x: 280, endPoint y: 314, distance: 56.3
click at [278, 314] on div "April Gregga 6304561628 aprilgregga@gmail.com Customer since 2024" at bounding box center [284, 277] width 380 height 234
copy span "304561628"
click at [386, 303] on div "April Gregga 6304561628 aprilgregga@gmail.com Customer since 2024" at bounding box center [284, 277] width 380 height 234
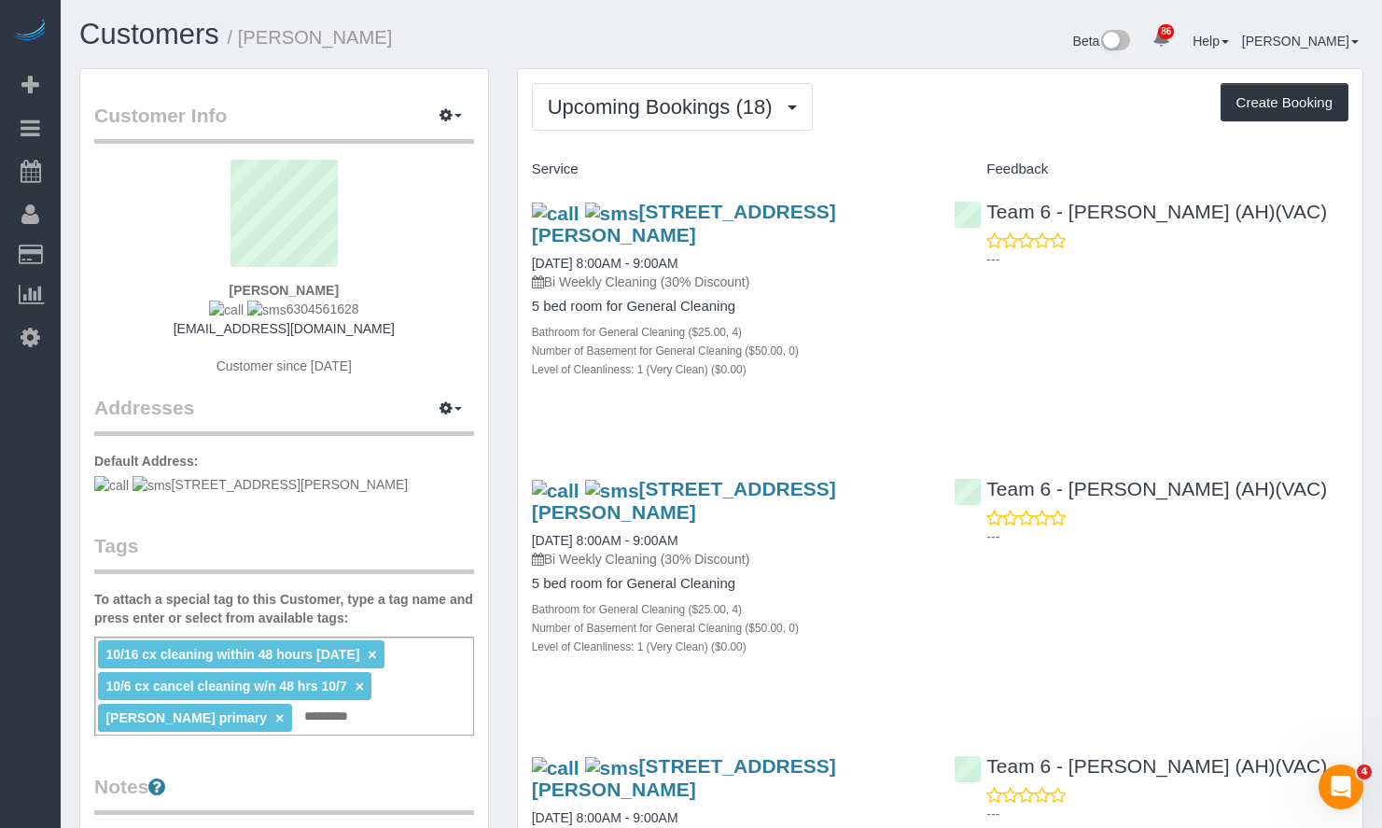
drag, startPoint x: 379, startPoint y: 306, endPoint x: 272, endPoint y: 308, distance: 107.3
click at [272, 308] on div "April Gregga 6304561628 aprilgregga@gmail.com Customer since 2024" at bounding box center [284, 277] width 380 height 234
copy span "6304561628"
click at [874, 50] on div "Beta 86 Your Notifications You have 0 alerts × You have 1 to charge for 09/29/2…" at bounding box center [1049, 43] width 656 height 49
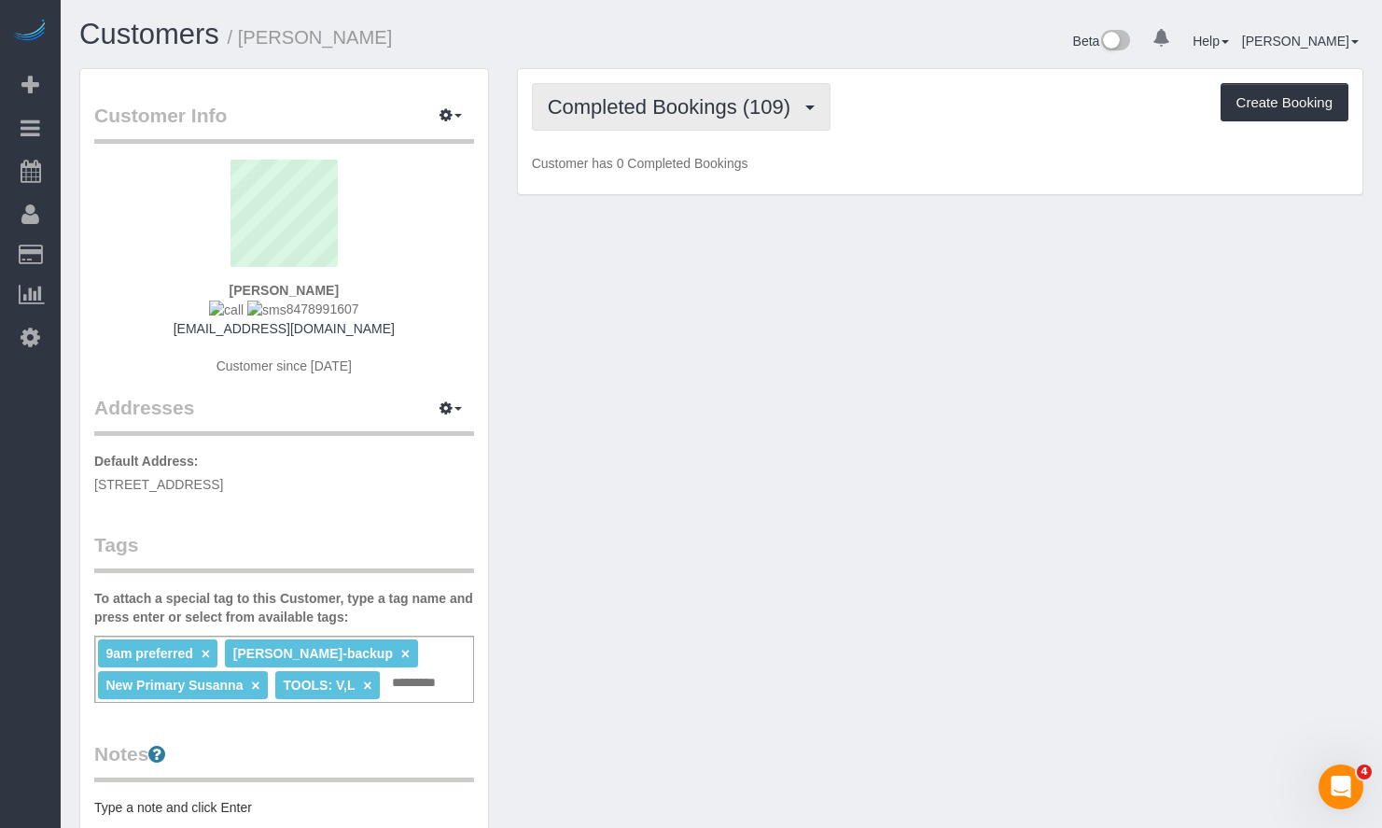
click at [652, 112] on span "Completed Bookings (109)" at bounding box center [674, 106] width 252 height 23
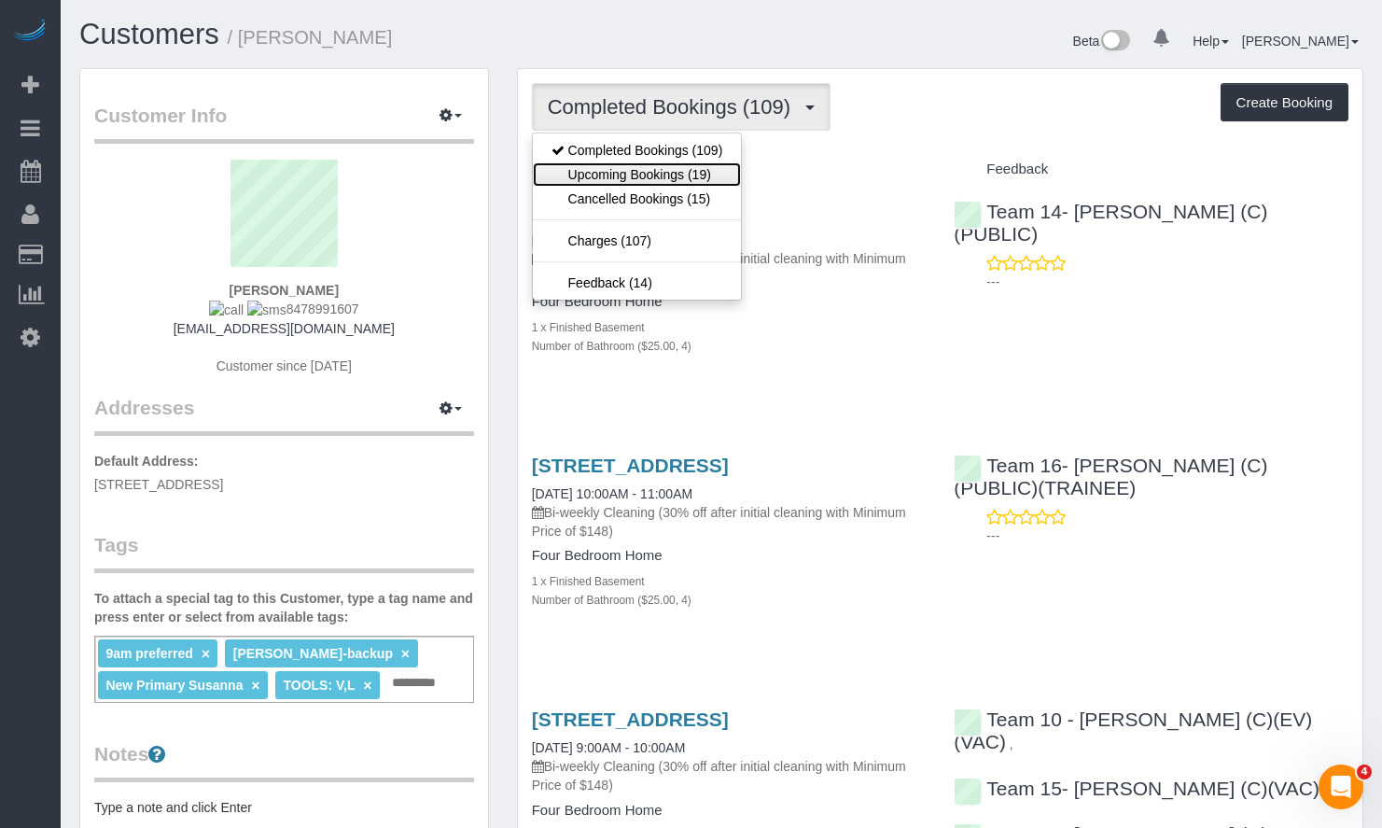
click at [664, 183] on link "Upcoming Bookings (19)" at bounding box center [637, 174] width 209 height 24
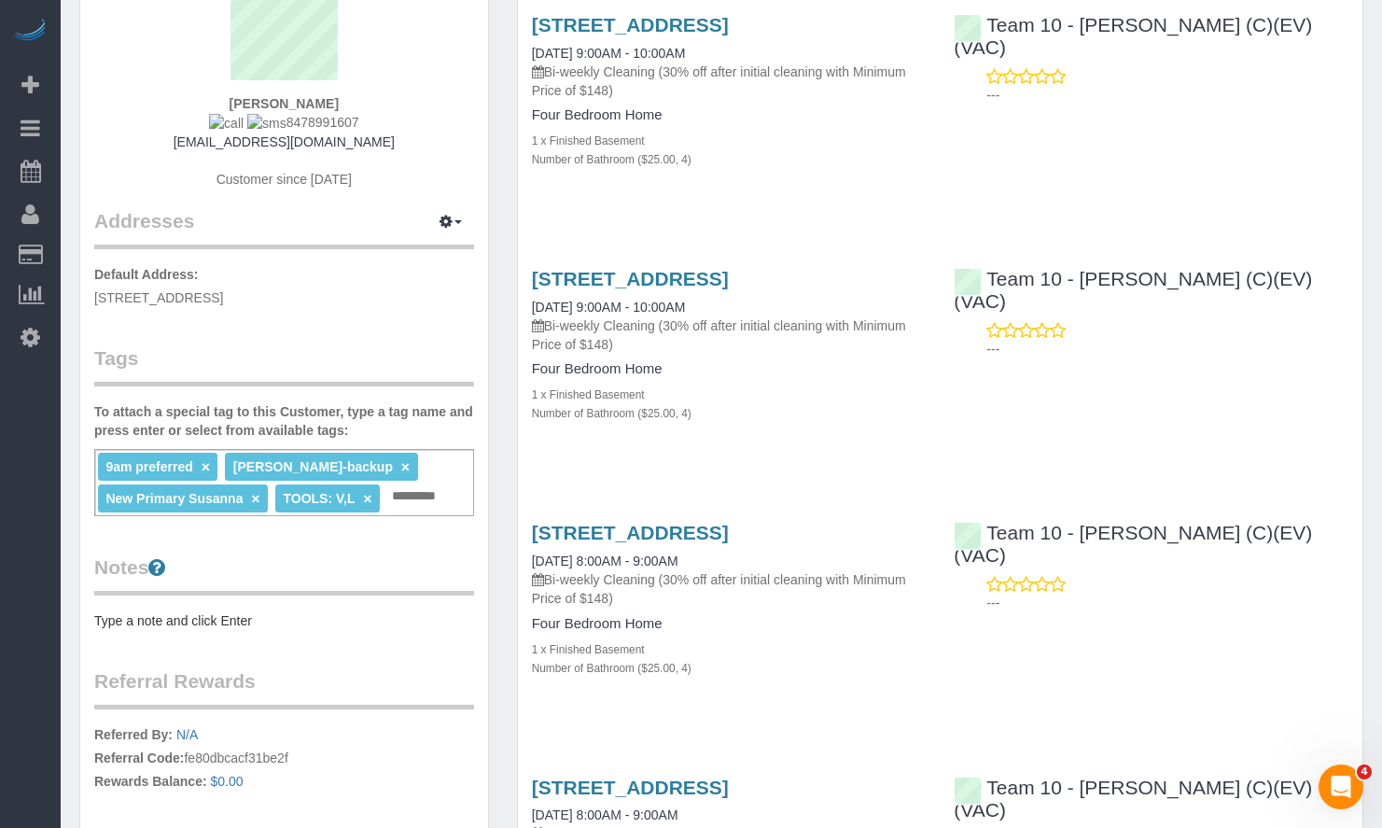
scroll to position [373, 0]
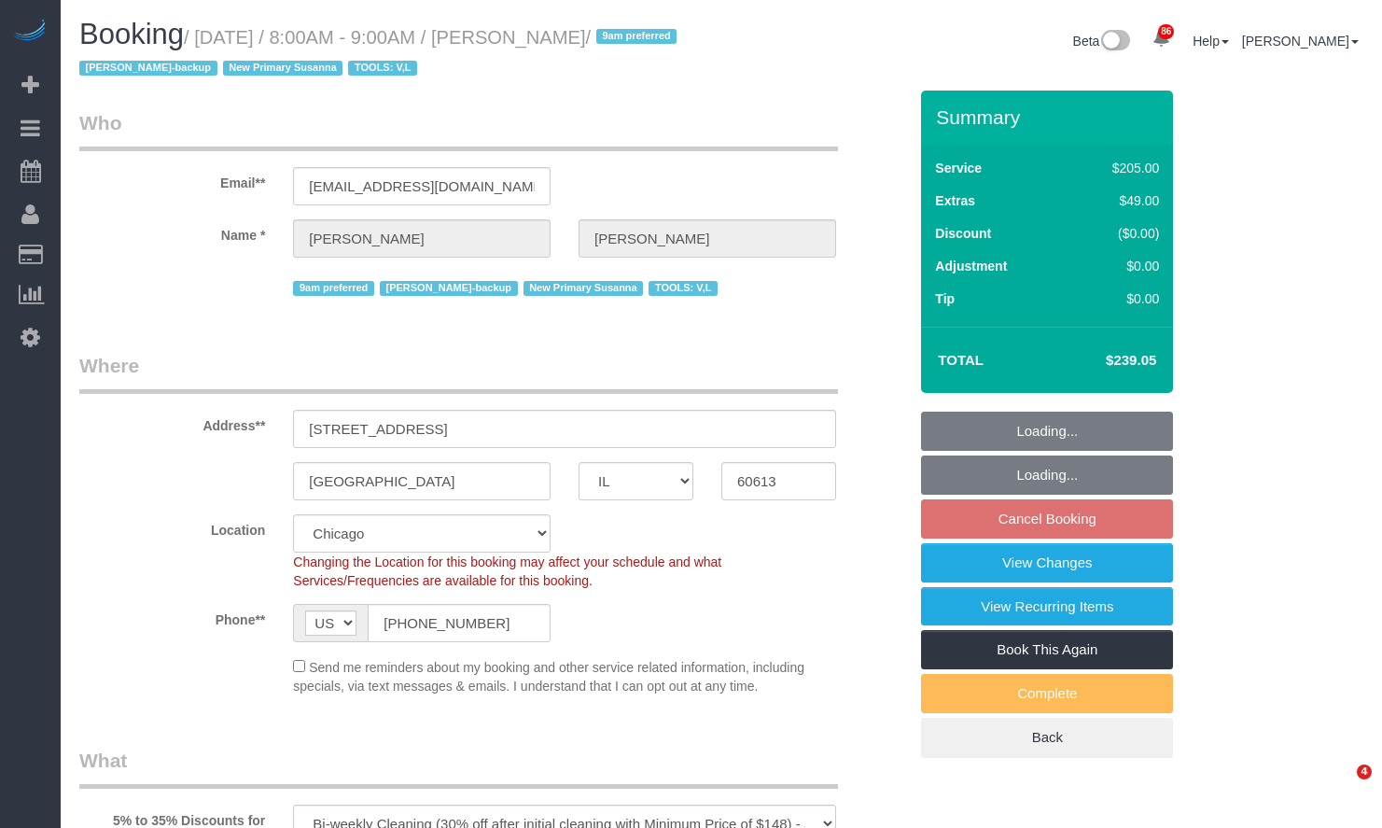
select select "IL"
select select "number:1"
select select "number:57"
select select "number:139"
select select "number:104"
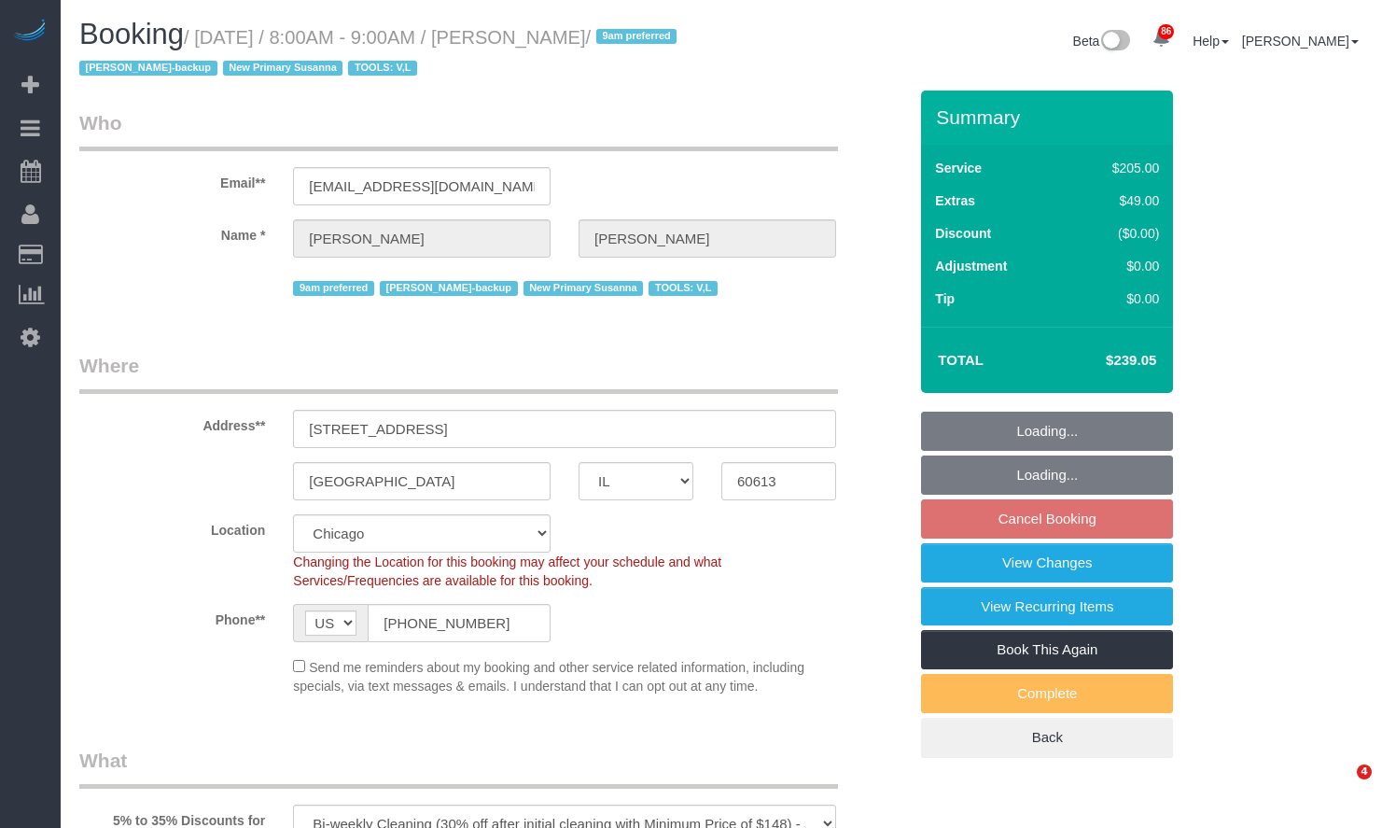
select select "number:98"
select select "number:141"
select select "number:143"
select select "3365"
select select "4"
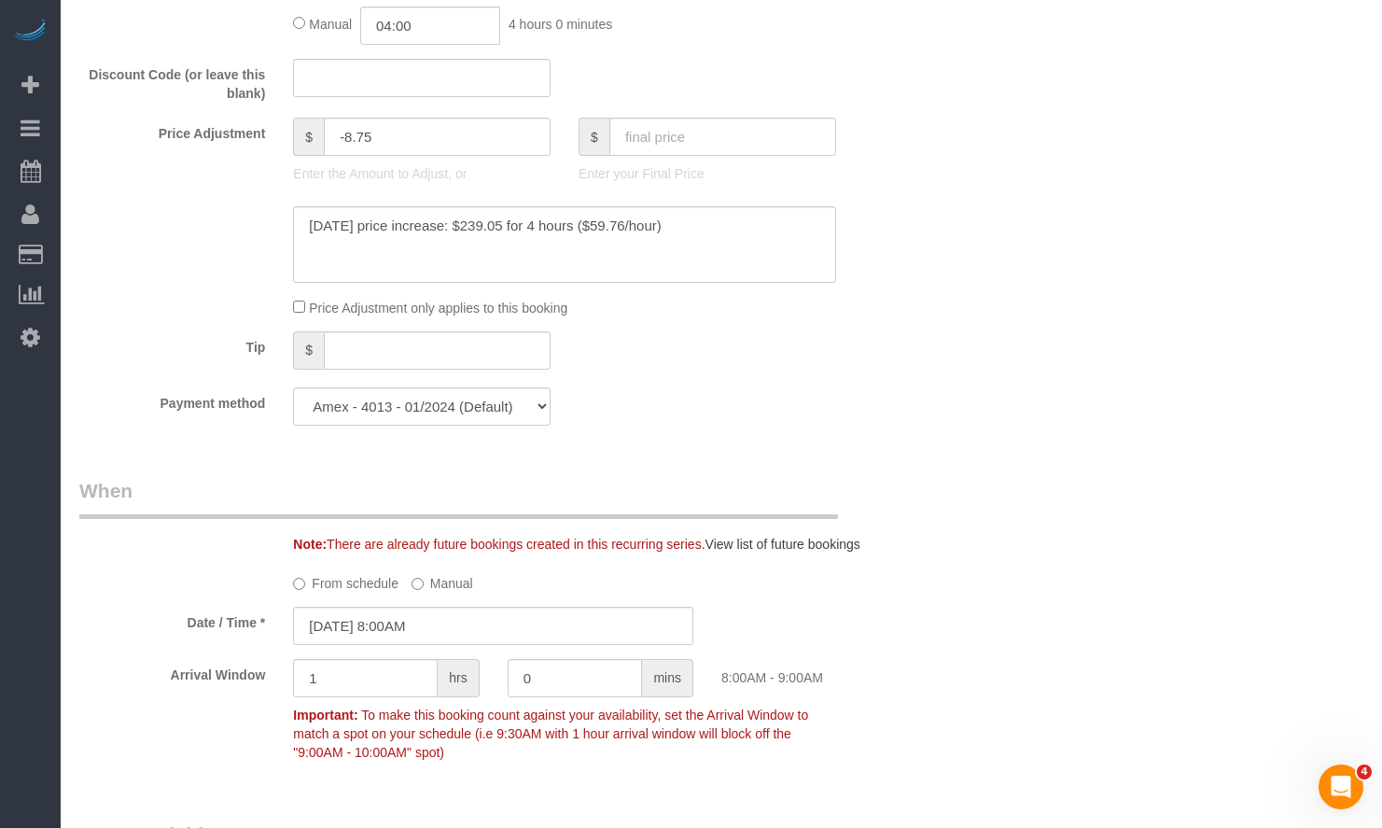
scroll to position [1307, 0]
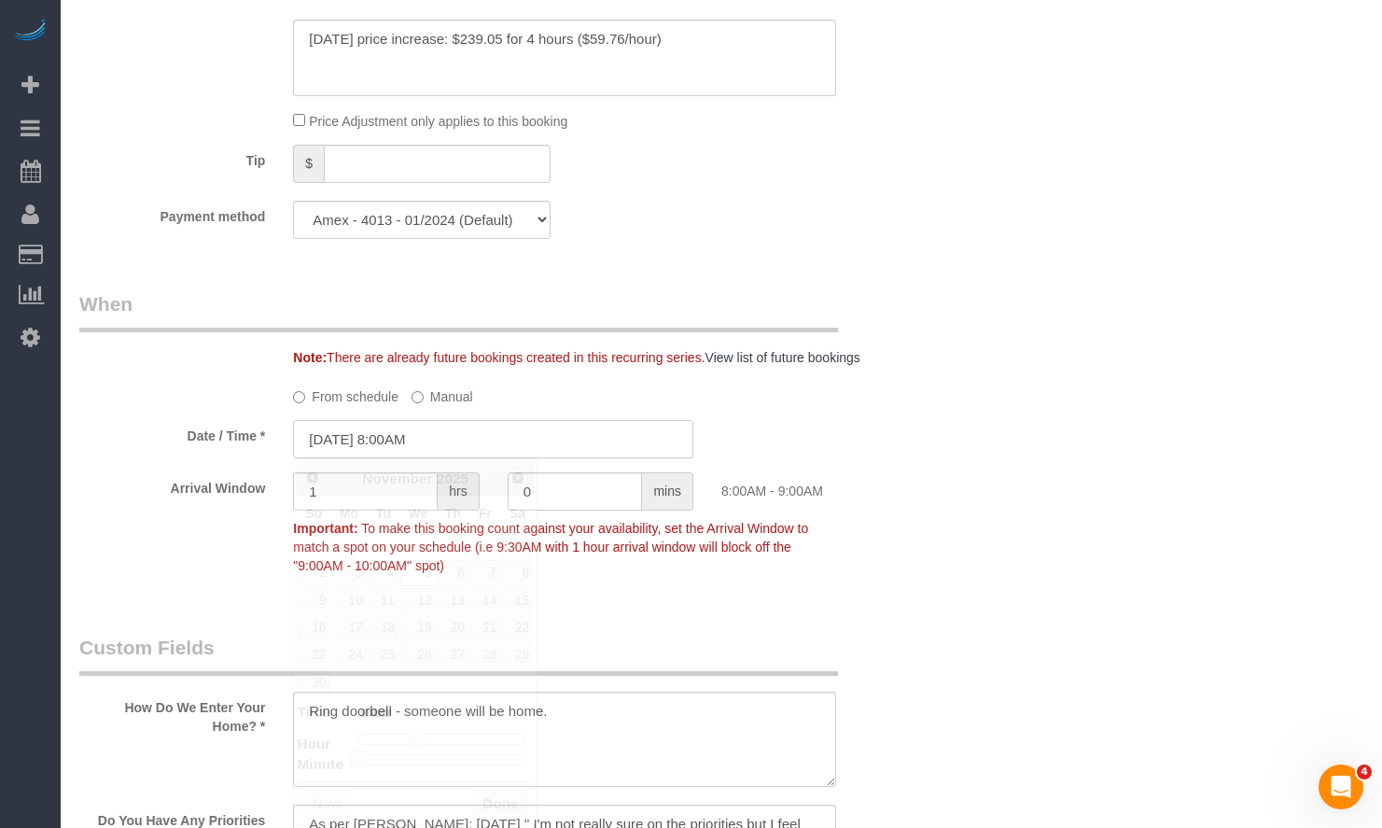
click at [455, 439] on input "11/05/2025 8:00AM" at bounding box center [493, 439] width 400 height 38
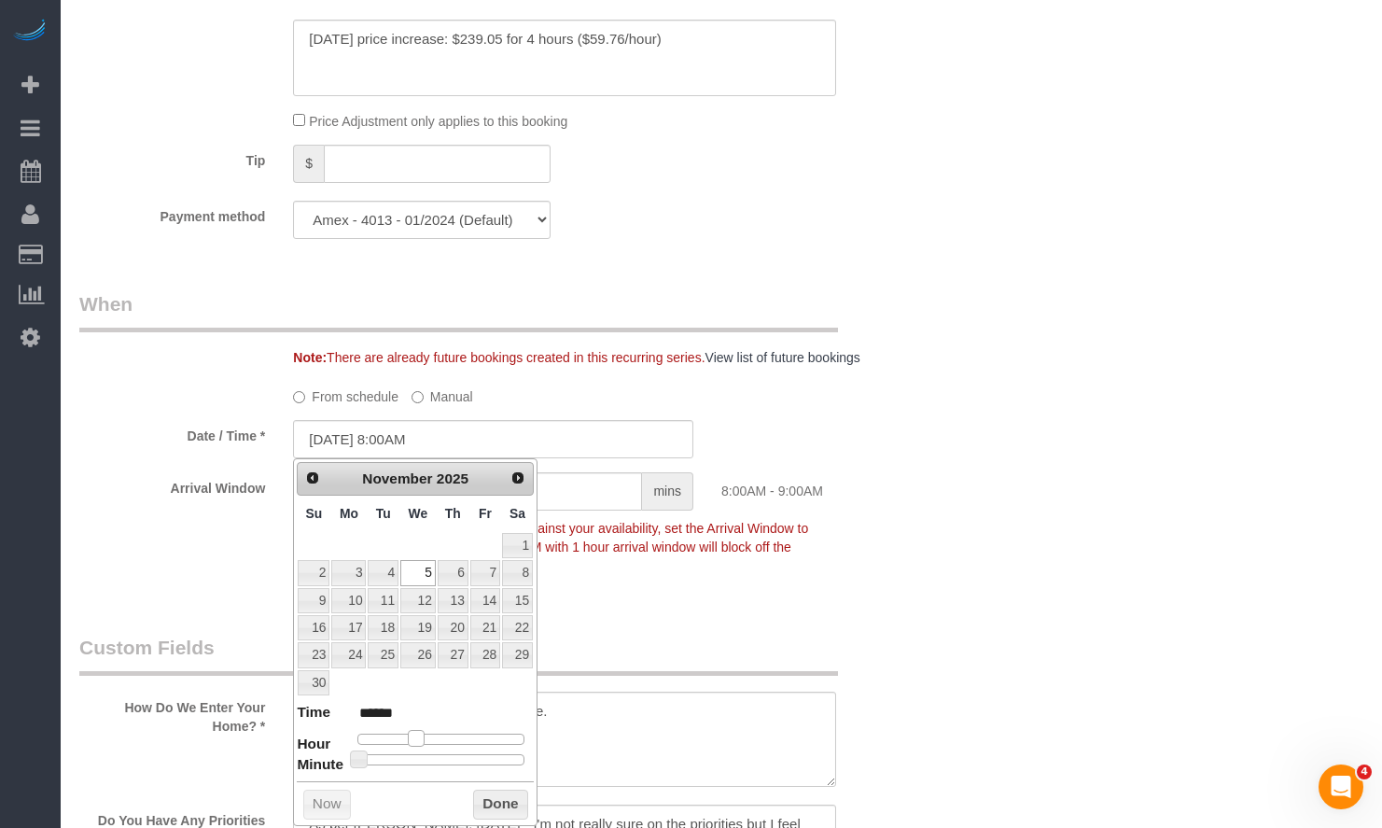
type input "11/05/2025 9:00AM"
type input "******"
drag, startPoint x: 413, startPoint y: 738, endPoint x: 429, endPoint y: 747, distance: 18.0
click at [423, 741] on span at bounding box center [422, 738] width 17 height 17
click at [501, 803] on button "Done" at bounding box center [500, 805] width 55 height 30
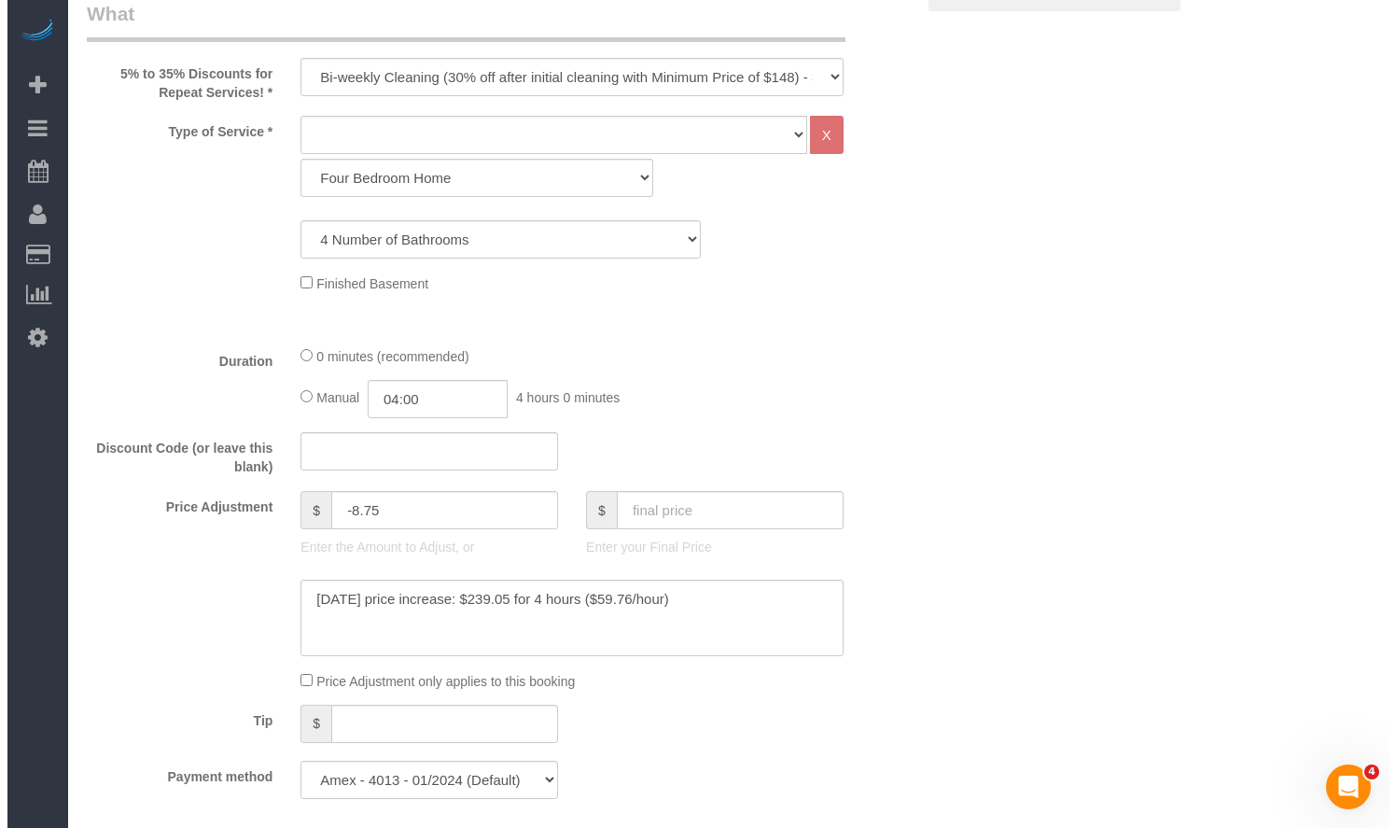
scroll to position [0, 0]
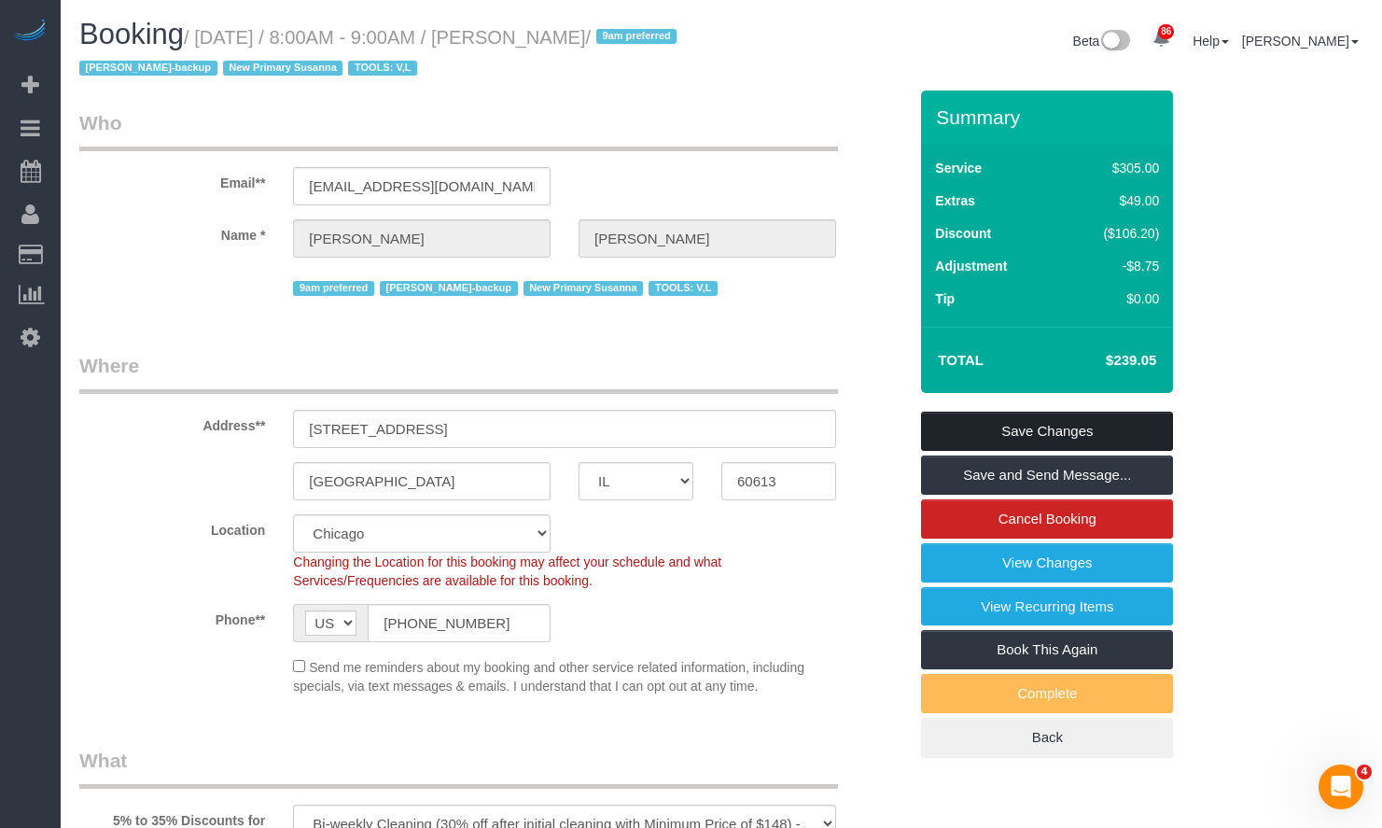
click at [1018, 432] on link "Save Changes" at bounding box center [1047, 431] width 252 height 39
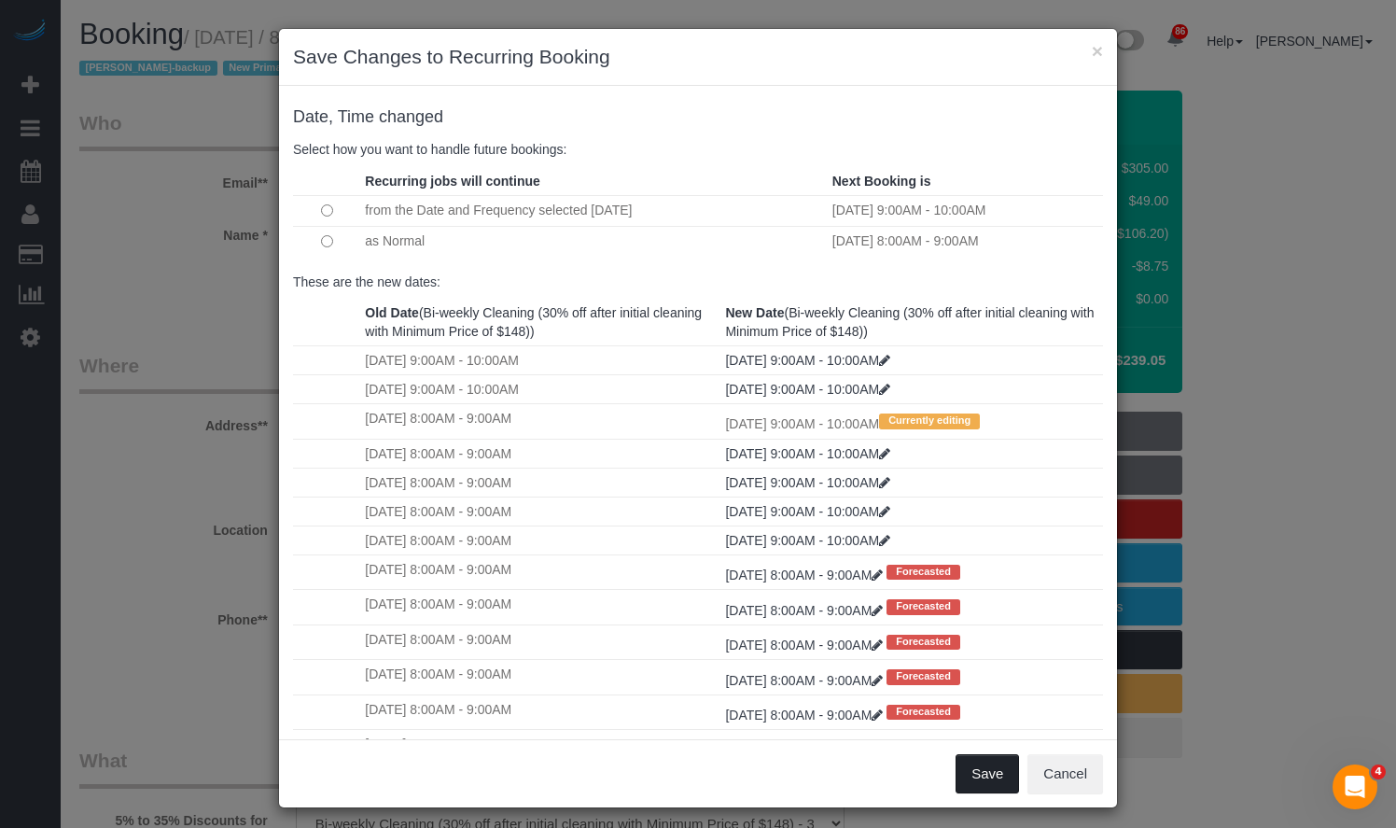
click at [986, 782] on button "Save" at bounding box center [987, 773] width 63 height 39
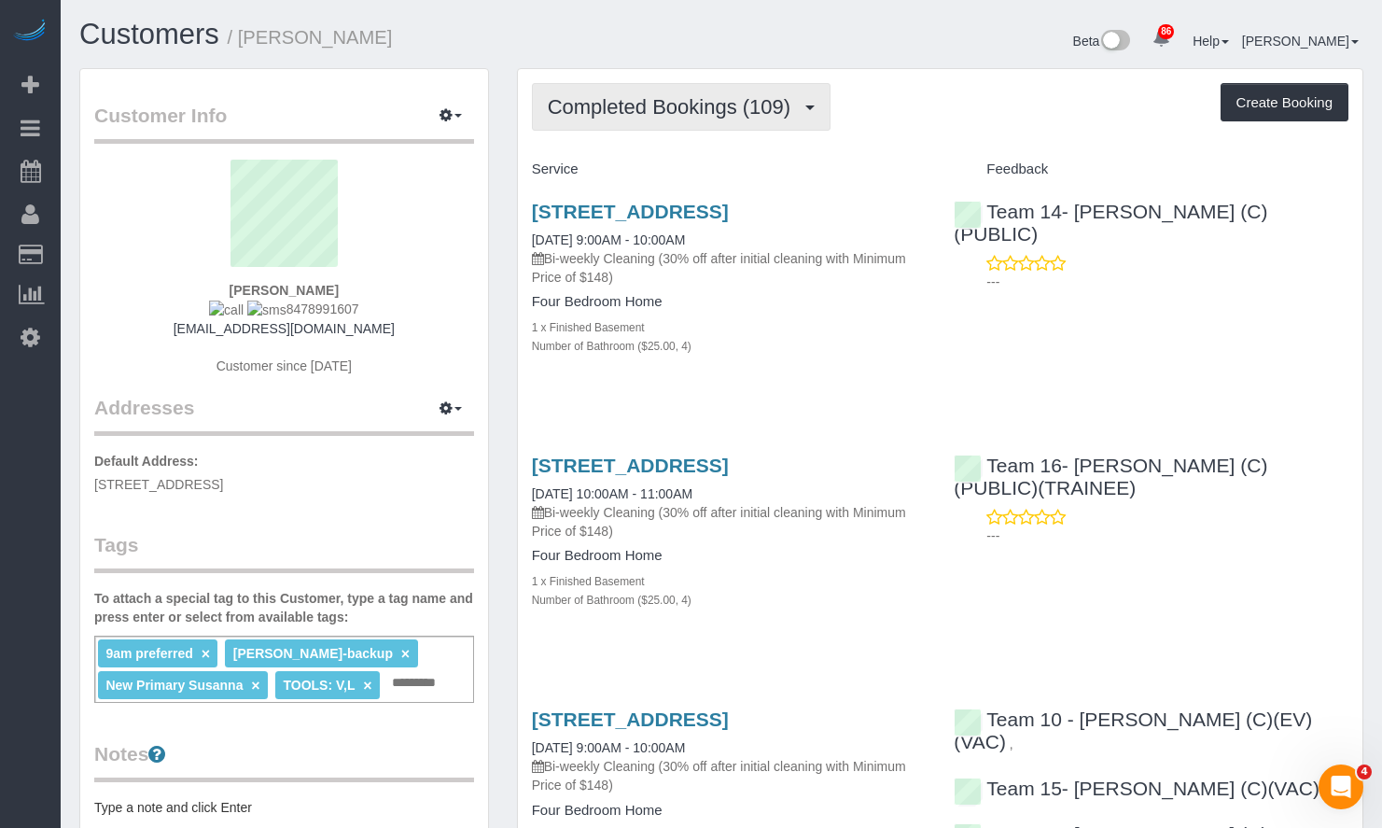
click at [667, 90] on button "Completed Bookings (109)" at bounding box center [682, 107] width 300 height 48
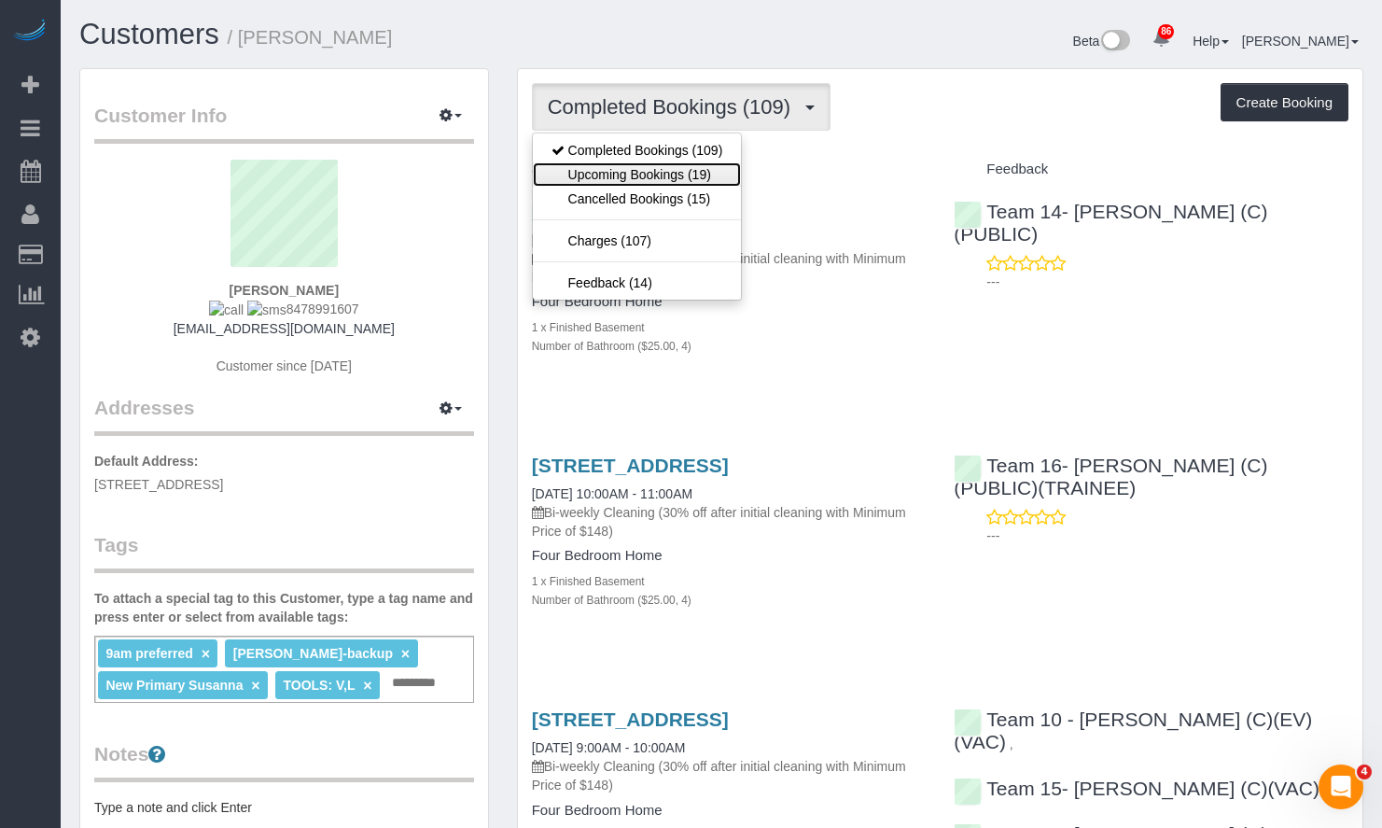
click at [696, 170] on link "Upcoming Bookings (19)" at bounding box center [637, 174] width 209 height 24
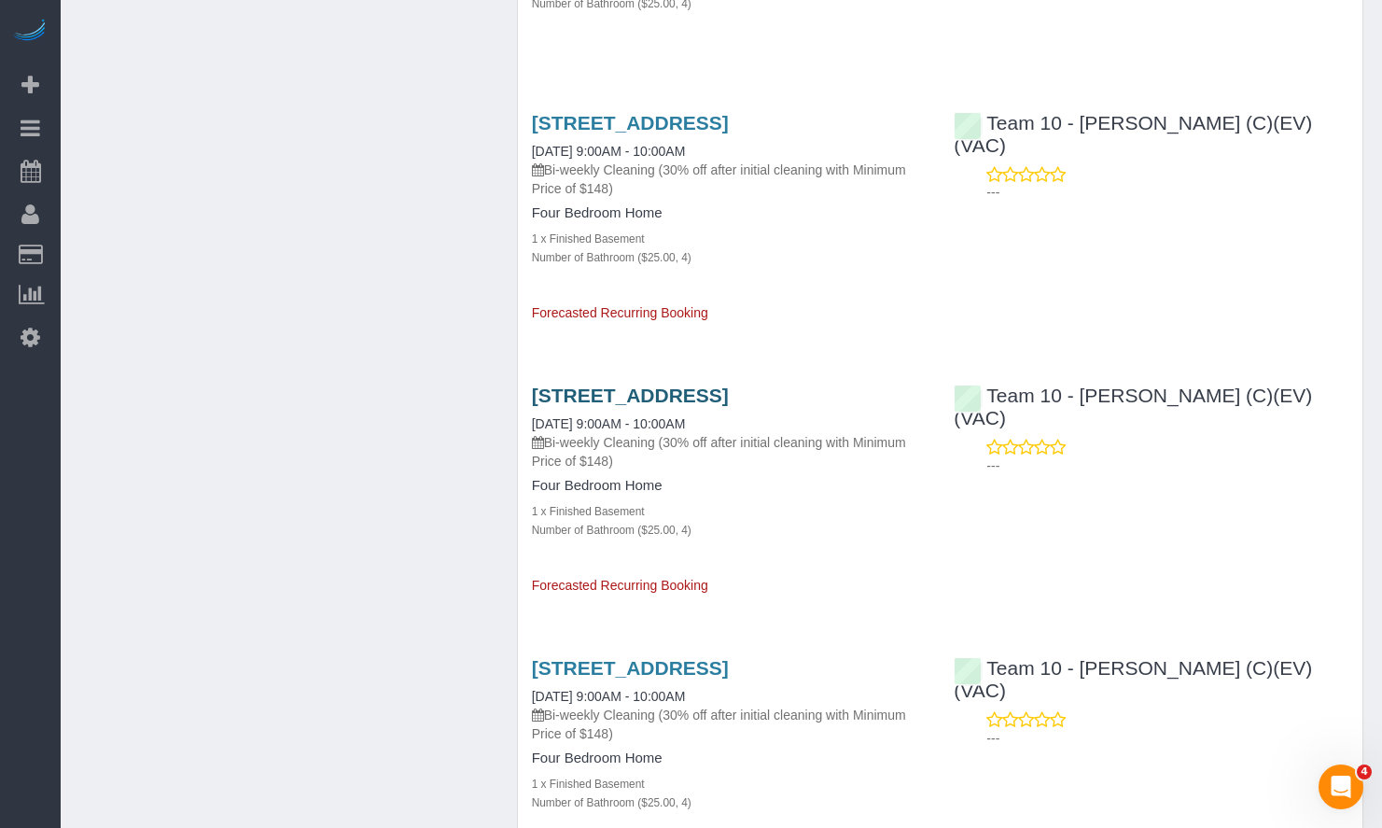
scroll to position [2053, 0]
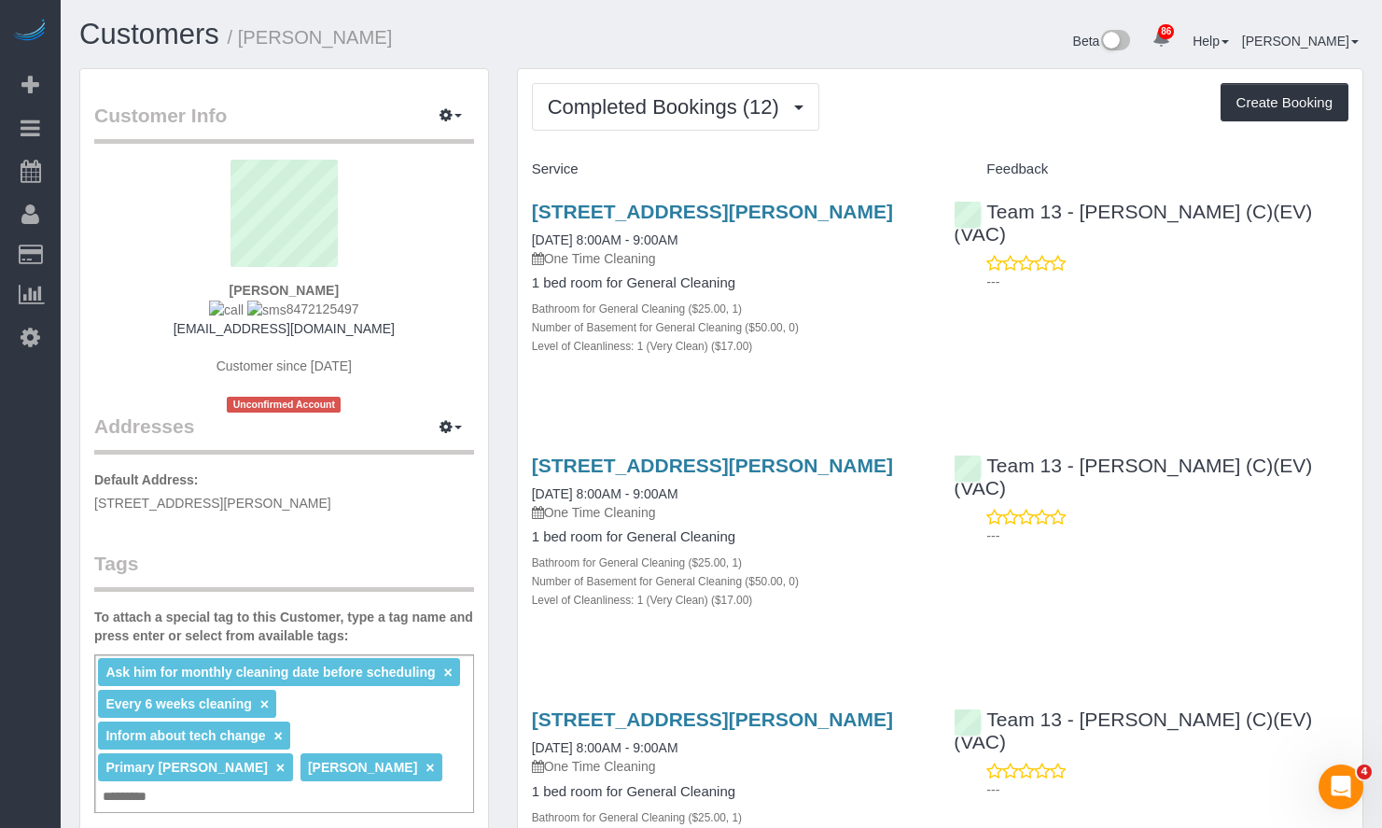
drag, startPoint x: 373, startPoint y: 307, endPoint x: 273, endPoint y: 314, distance: 100.1
click at [273, 314] on div "[PERSON_NAME] 8472125497 [EMAIL_ADDRESS][DOMAIN_NAME] Customer since [DATE] Unc…" at bounding box center [284, 286] width 380 height 253
click at [370, 315] on div "[PERSON_NAME] 8472125497 [EMAIL_ADDRESS][DOMAIN_NAME] Customer since [DATE] Unc…" at bounding box center [284, 286] width 380 height 253
drag, startPoint x: 358, startPoint y: 311, endPoint x: 271, endPoint y: 312, distance: 87.7
click at [271, 312] on div "[PERSON_NAME] 8472125497 [EMAIL_ADDRESS][DOMAIN_NAME] Customer since [DATE] Unc…" at bounding box center [284, 286] width 380 height 253
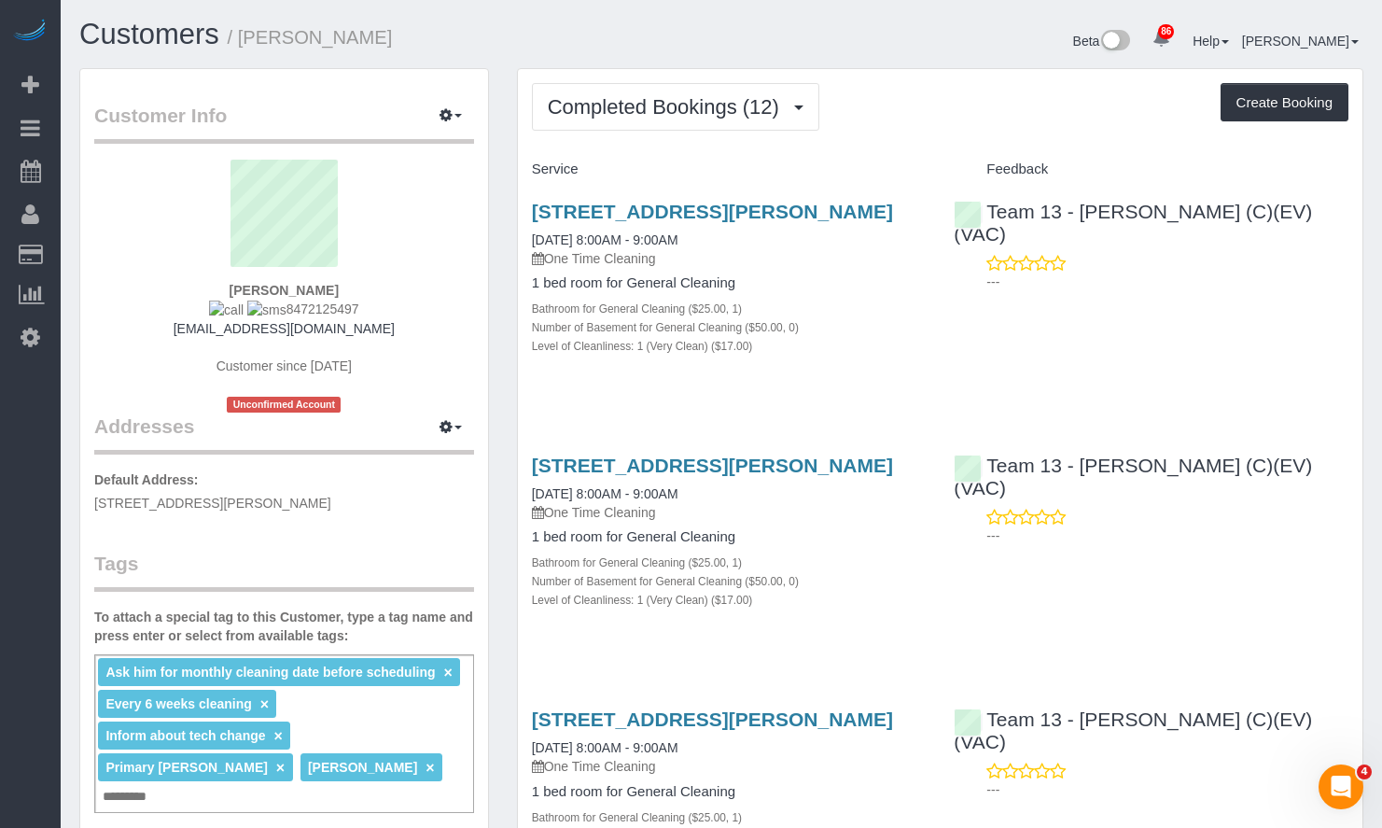
copy span "8472125497"
click at [732, 109] on span "Completed Bookings (12)" at bounding box center [668, 106] width 241 height 23
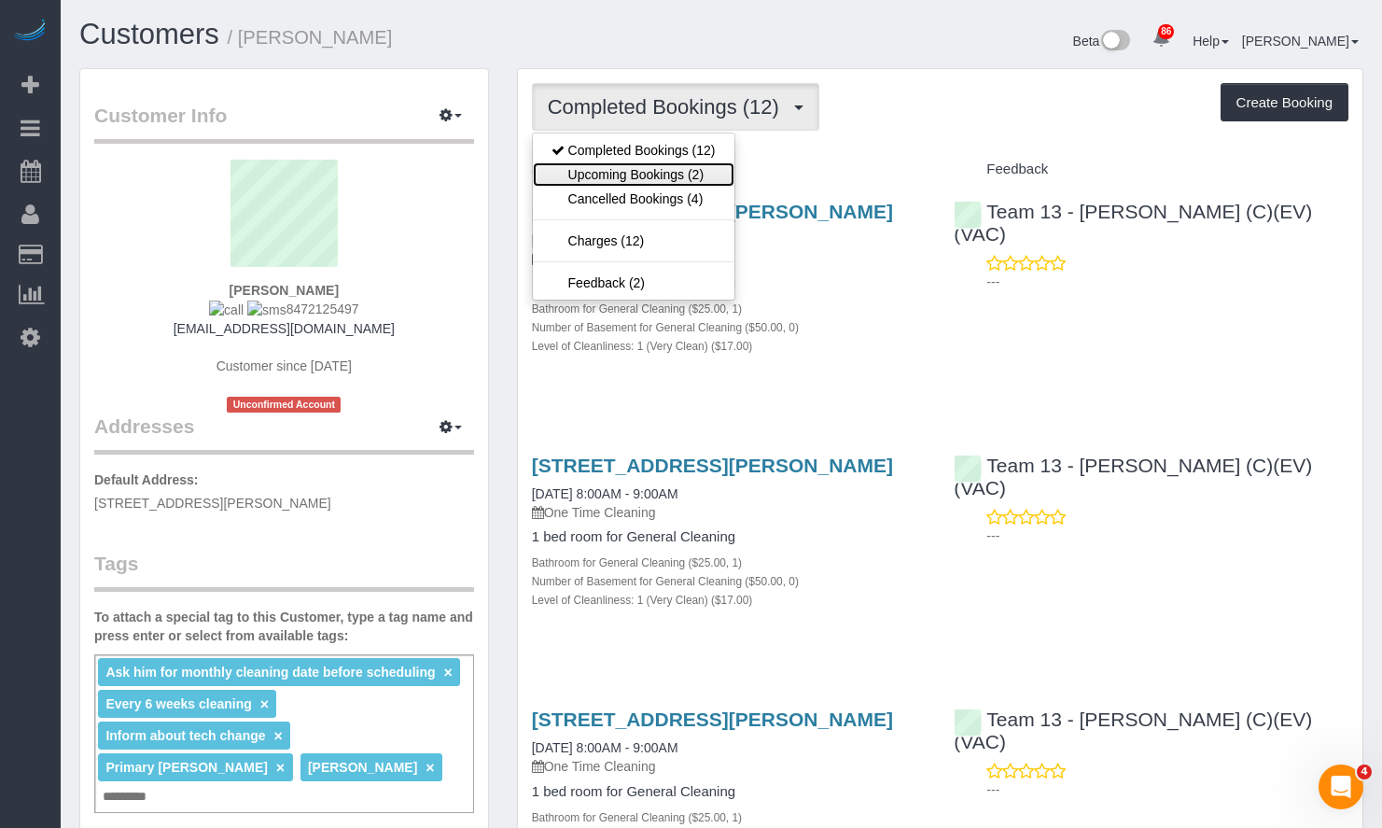
click at [719, 173] on link "Upcoming Bookings (2)" at bounding box center [634, 174] width 202 height 24
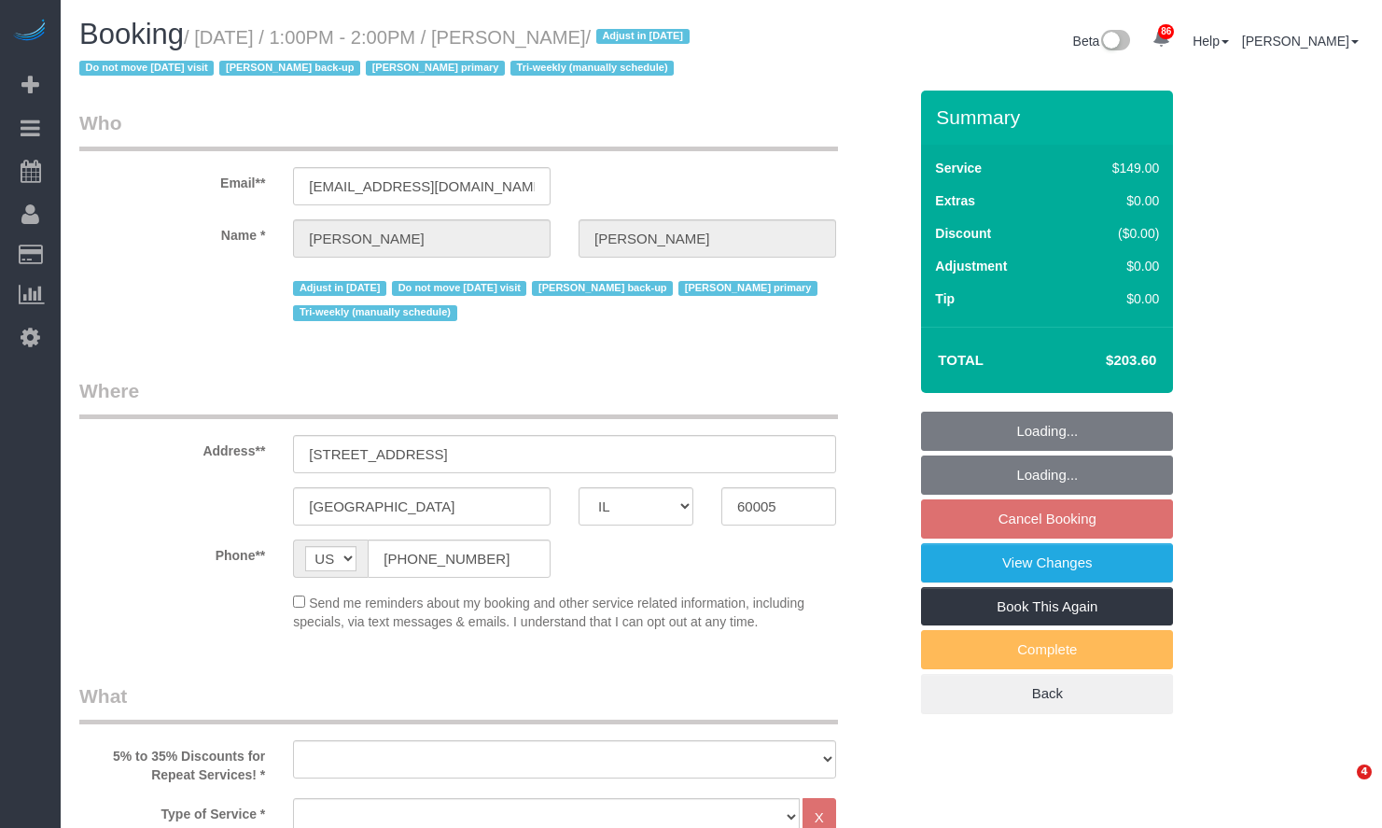
select select "IL"
select select "3"
select select "4"
select select "number:1"
select select "number:65"
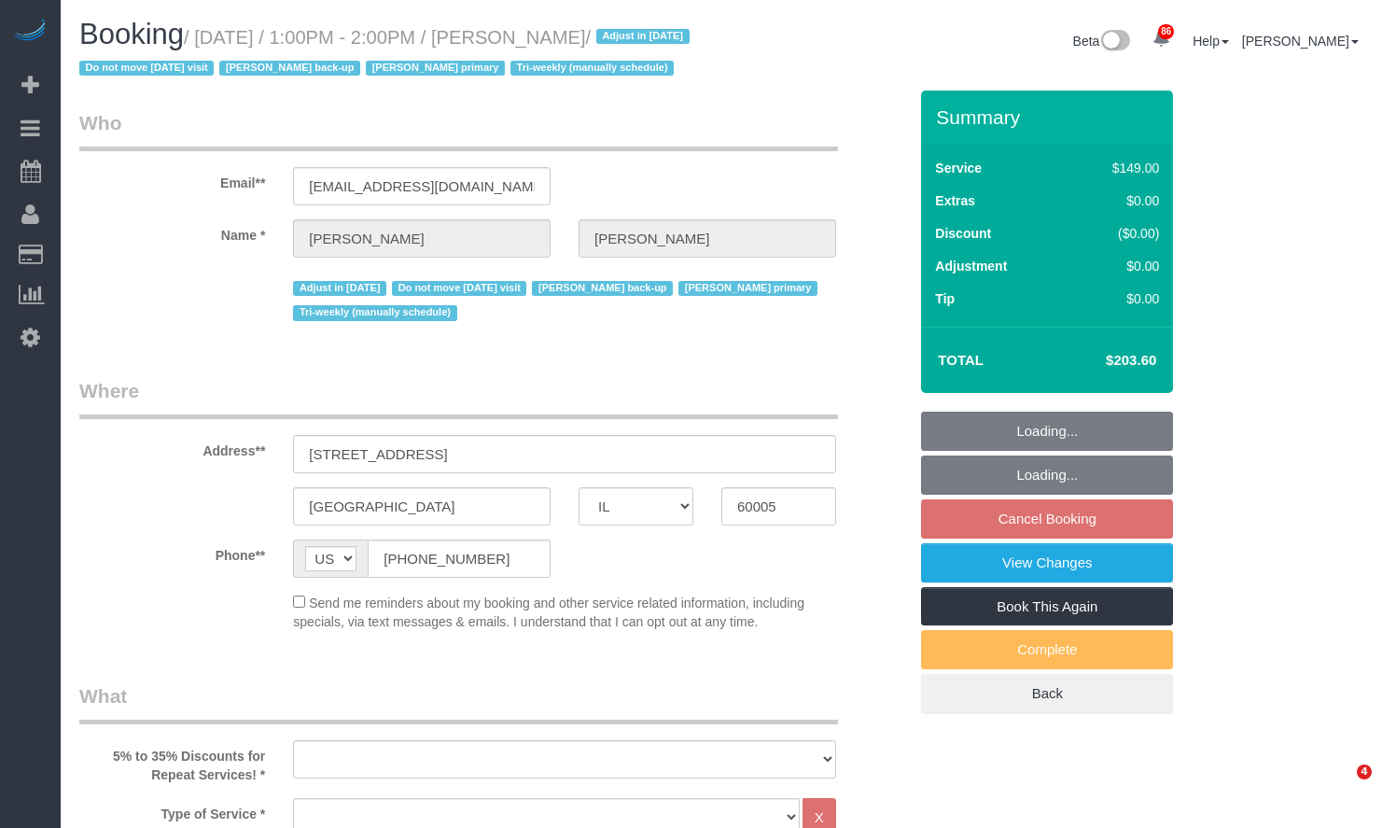
select select "number:139"
select select "number:105"
select select "number:98"
select select "number:141"
select select "number:143"
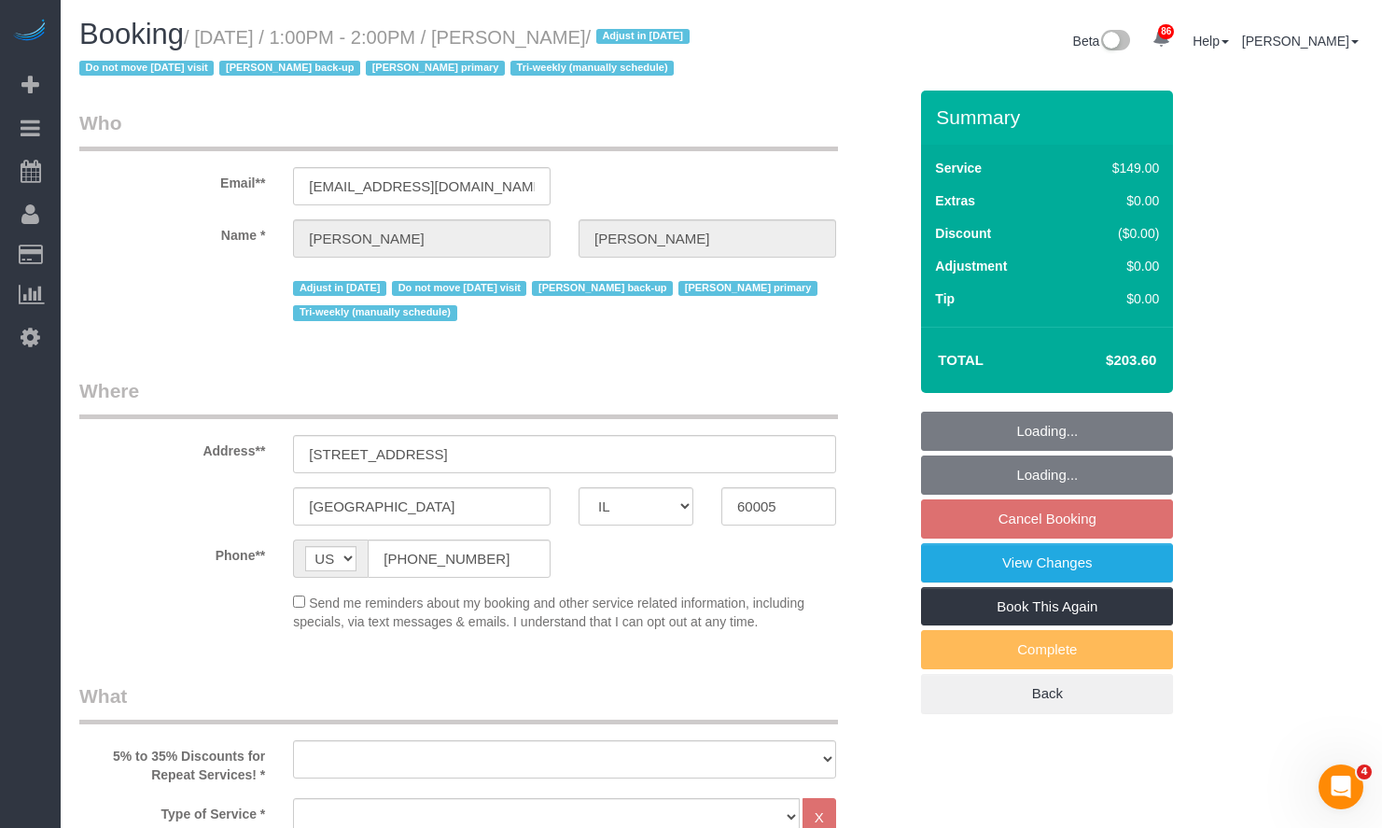
select select "object:1209"
select select "string:fspay-d40a18c4-e190-4050-8661-cf087454829e"
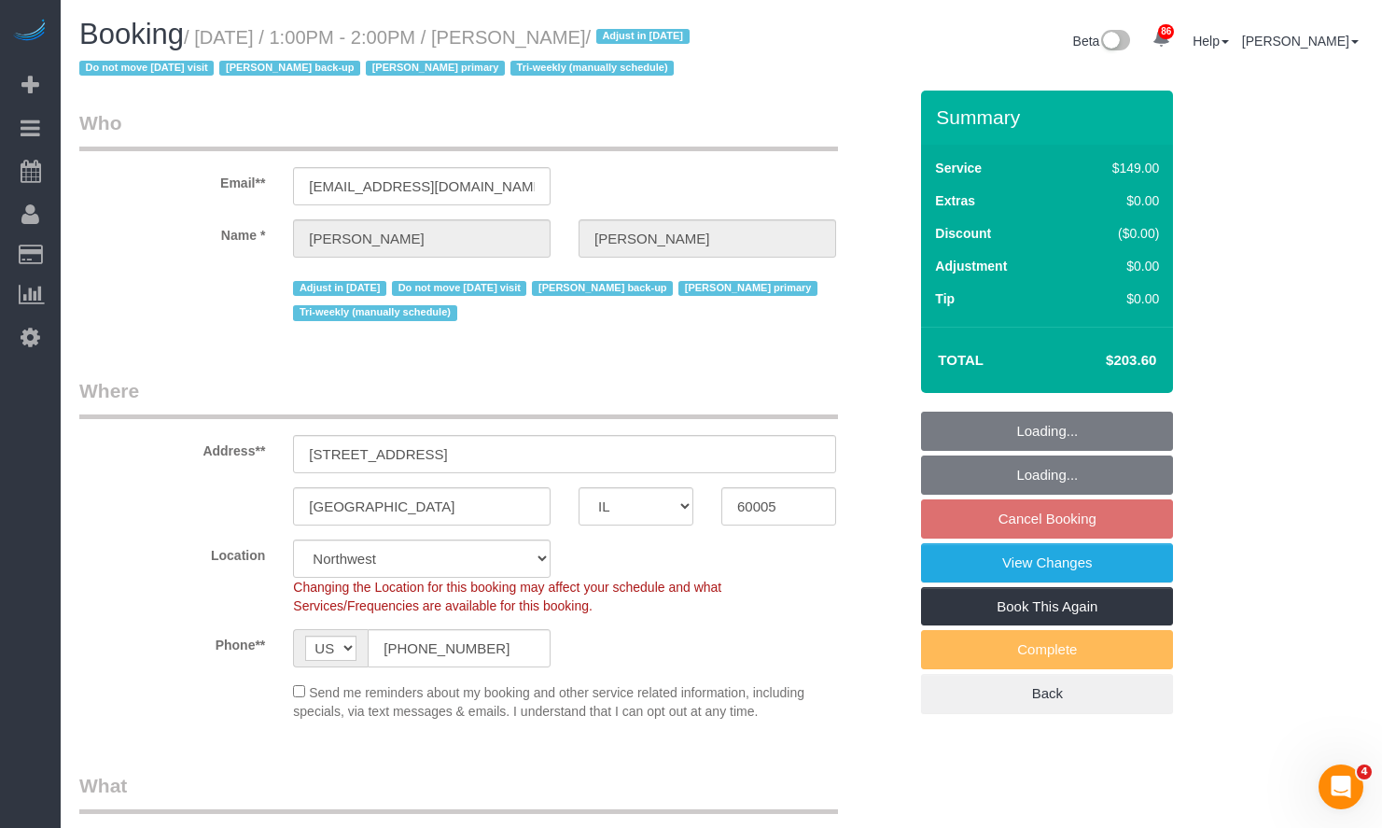
select select "object:1291"
select select "3"
select select "4"
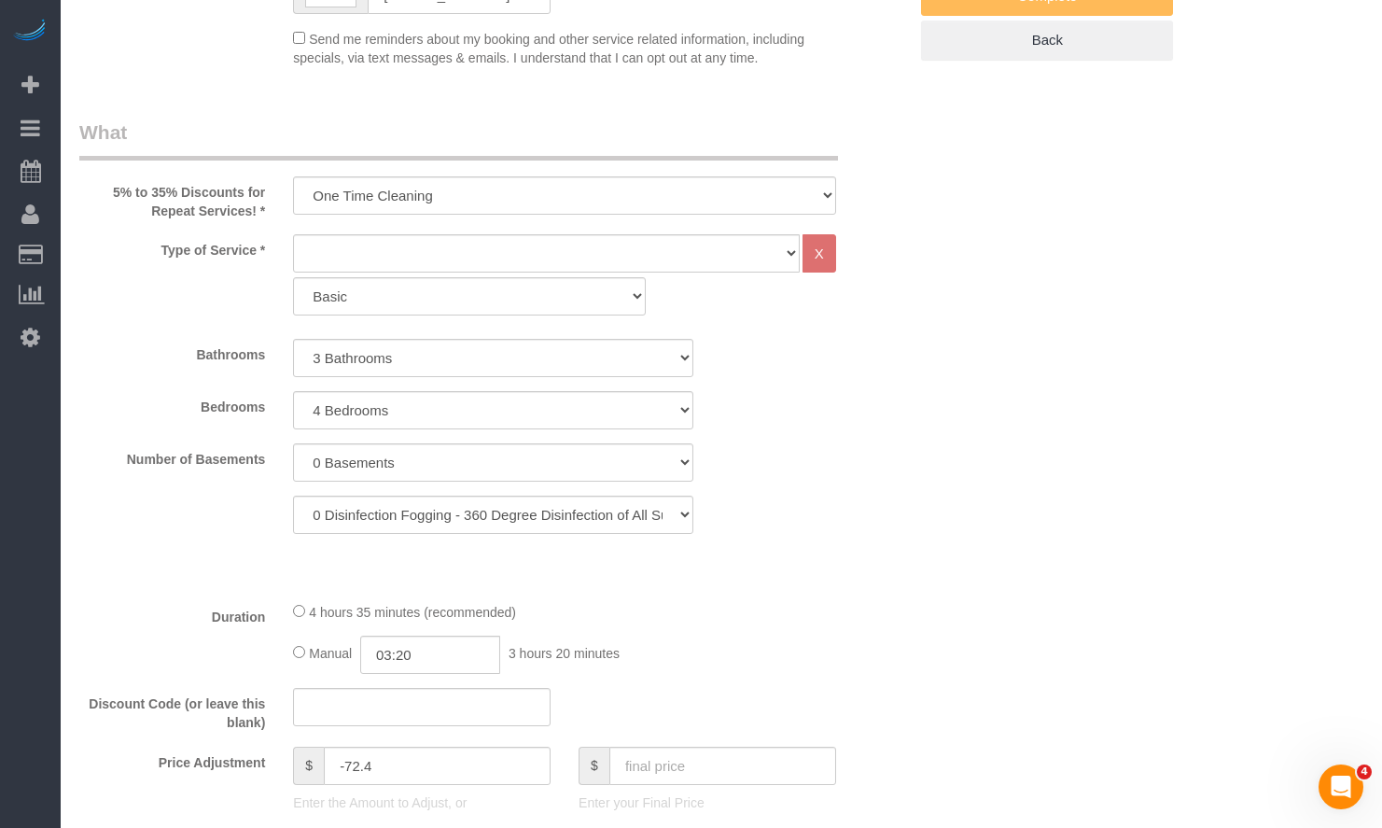
scroll to position [1213, 0]
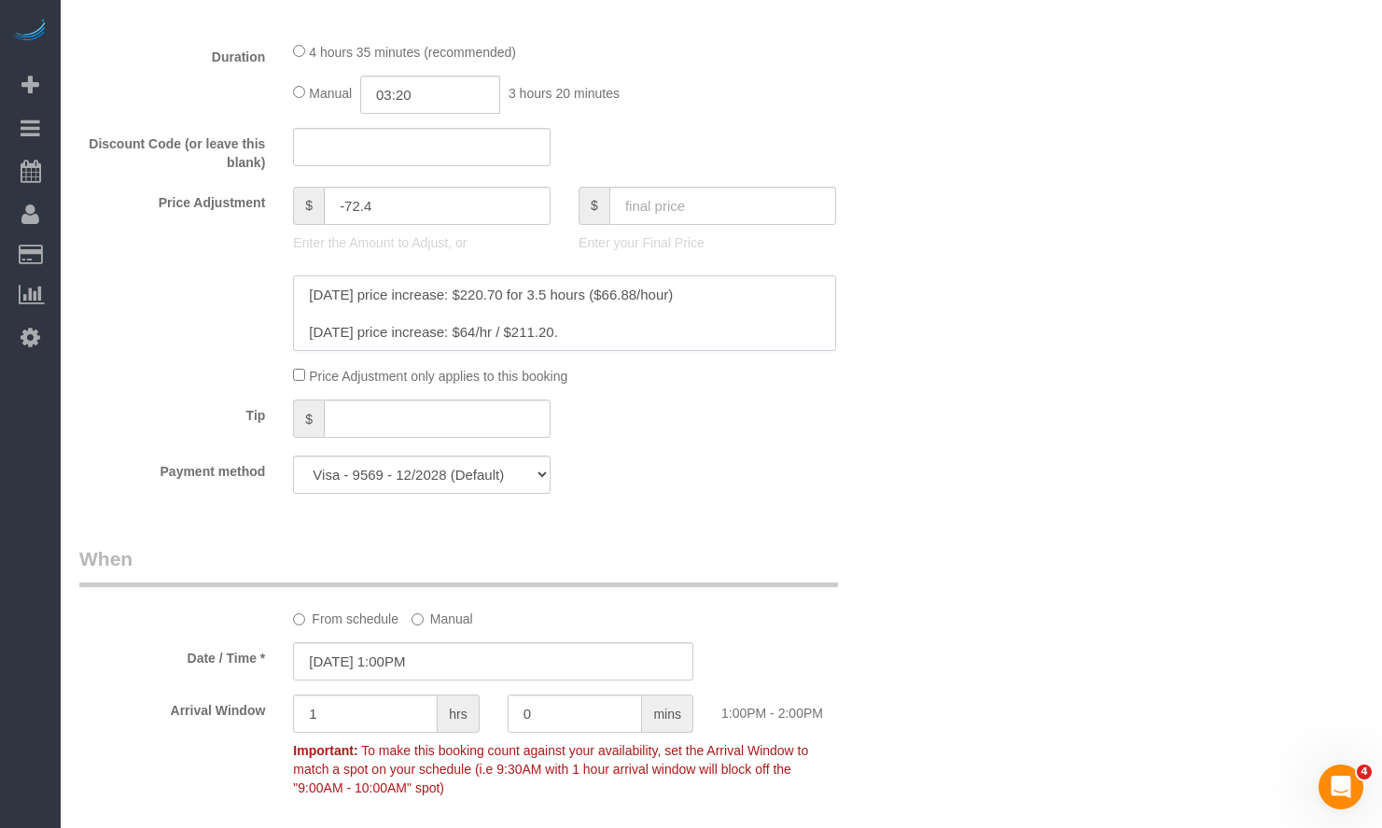
drag, startPoint x: 641, startPoint y: 323, endPoint x: 611, endPoint y: 334, distance: 31.9
click at [611, 334] on textarea at bounding box center [564, 313] width 543 height 77
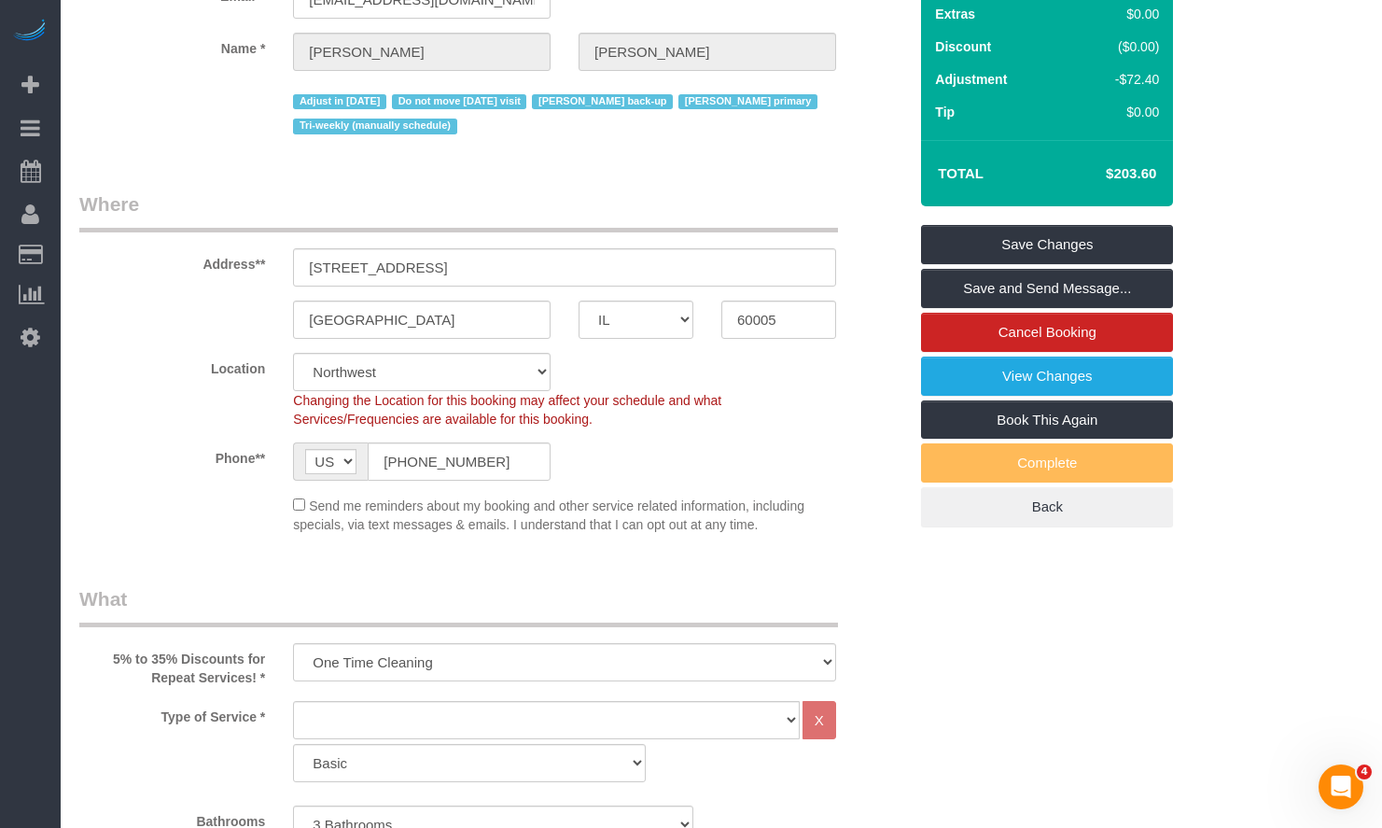
scroll to position [373, 0]
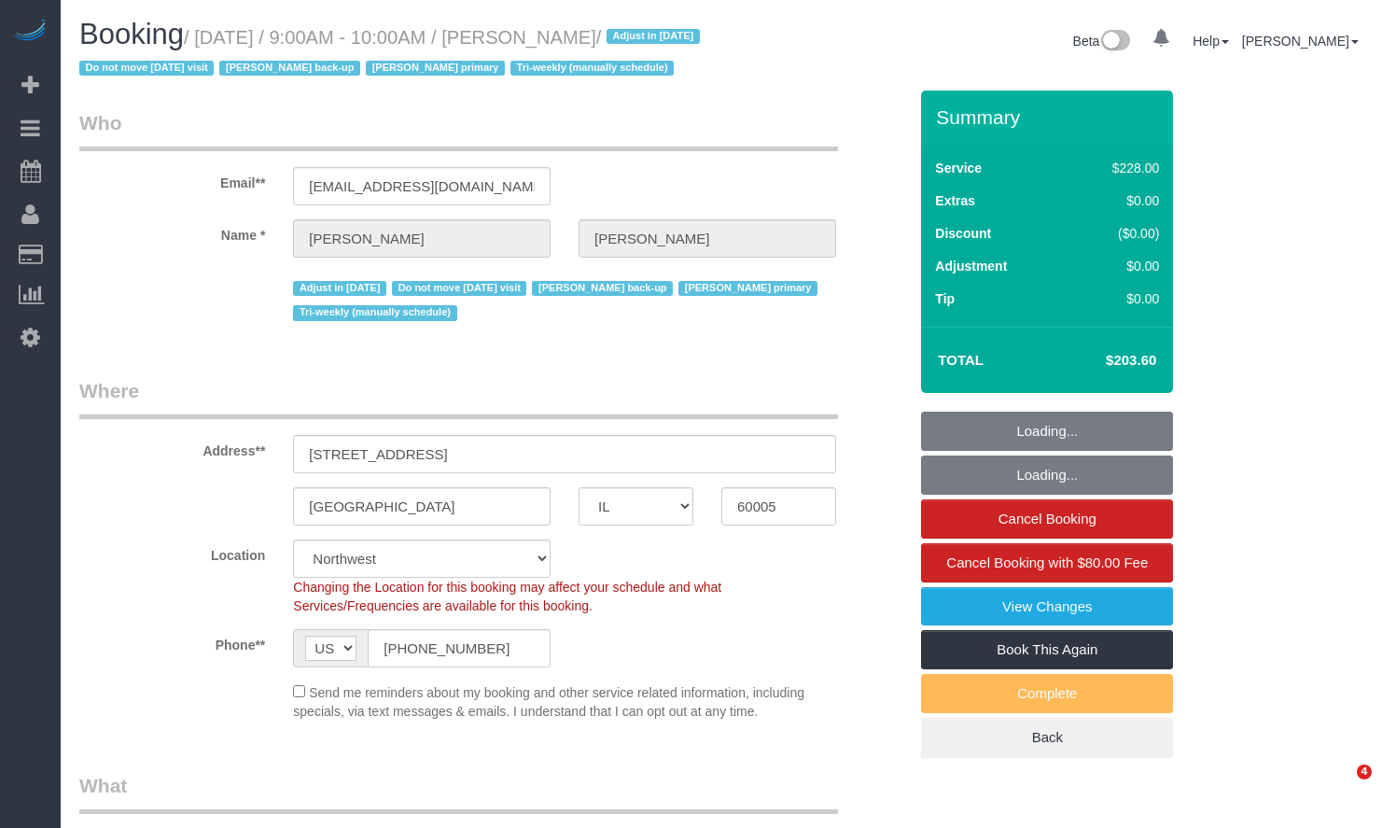
select select "IL"
select select "512"
select select "4"
select select "number:1"
select select "number:65"
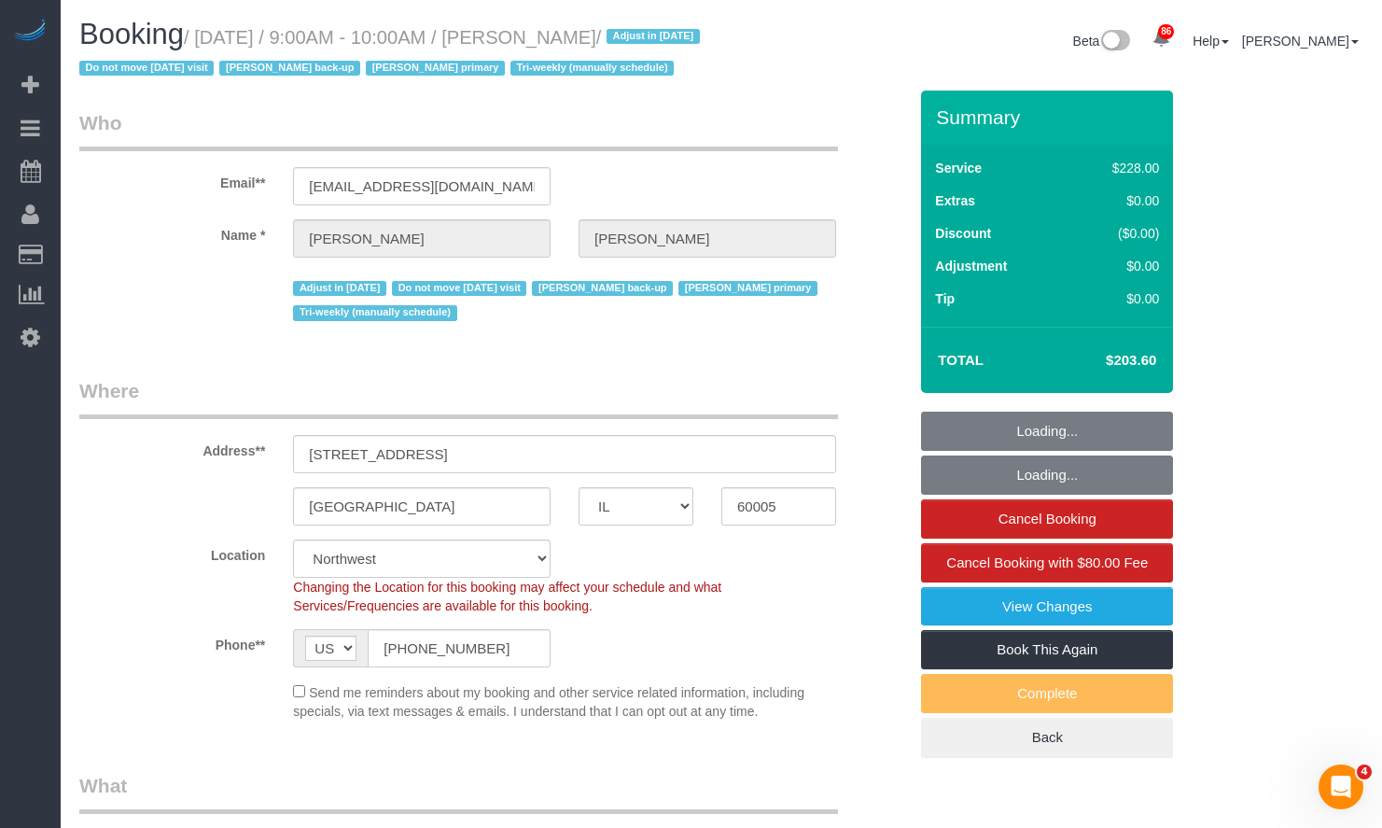
select select "number:139"
select select "number:105"
select select "object:1296"
select select "4"
select select "IL"
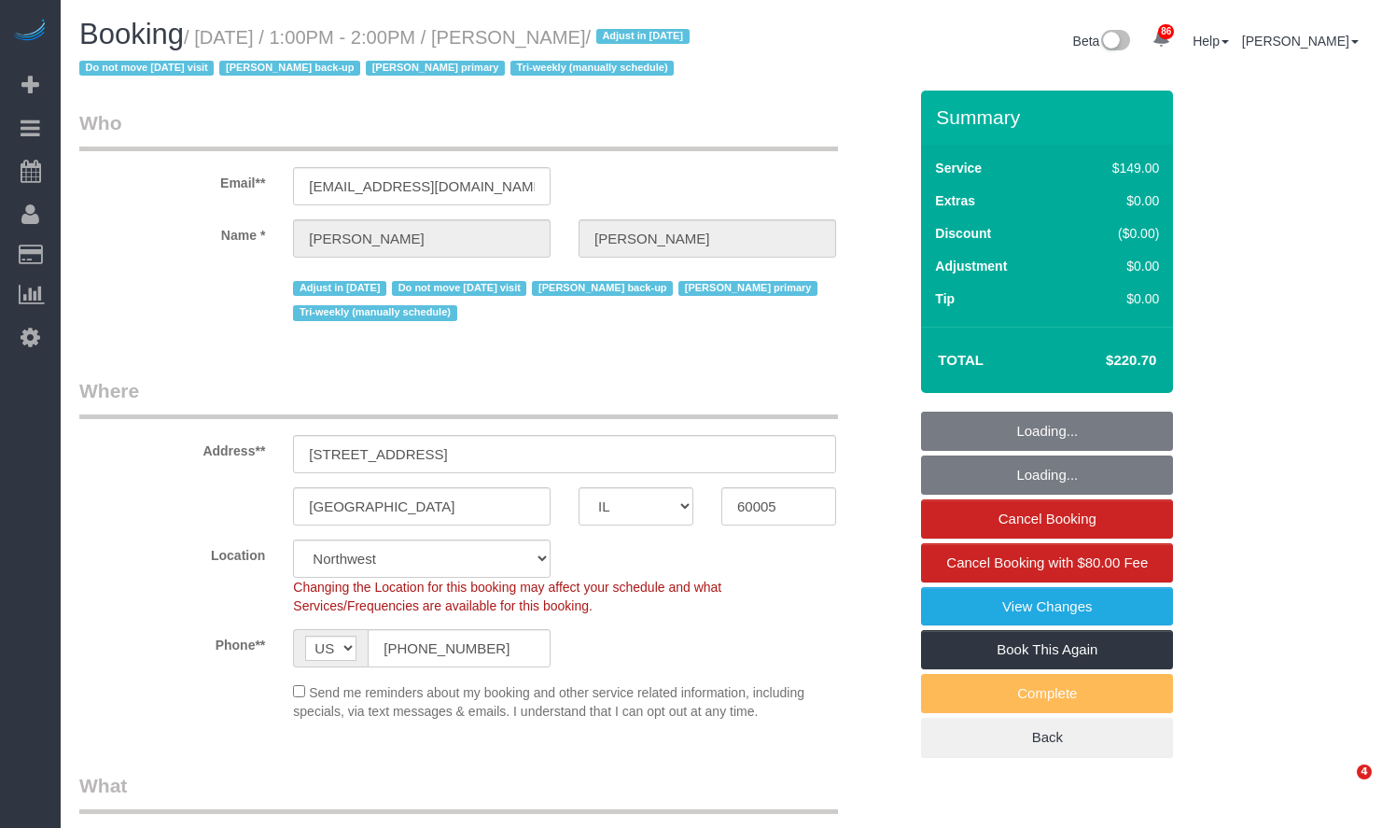
select select "3"
select select "4"
select select "number:1"
select select "number:65"
select select "number:139"
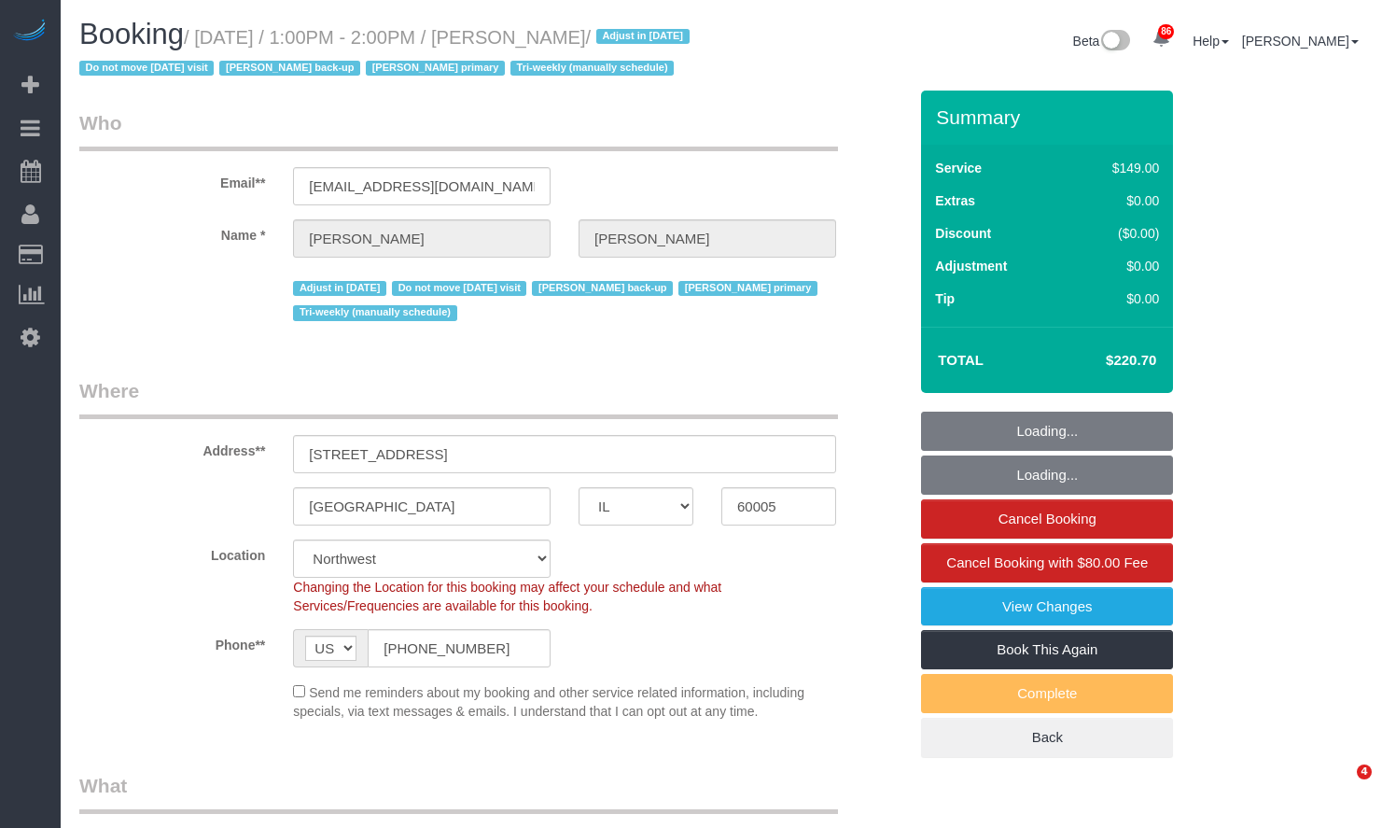
select select "number:105"
select select "number:98"
select select "number:141"
select select "number:143"
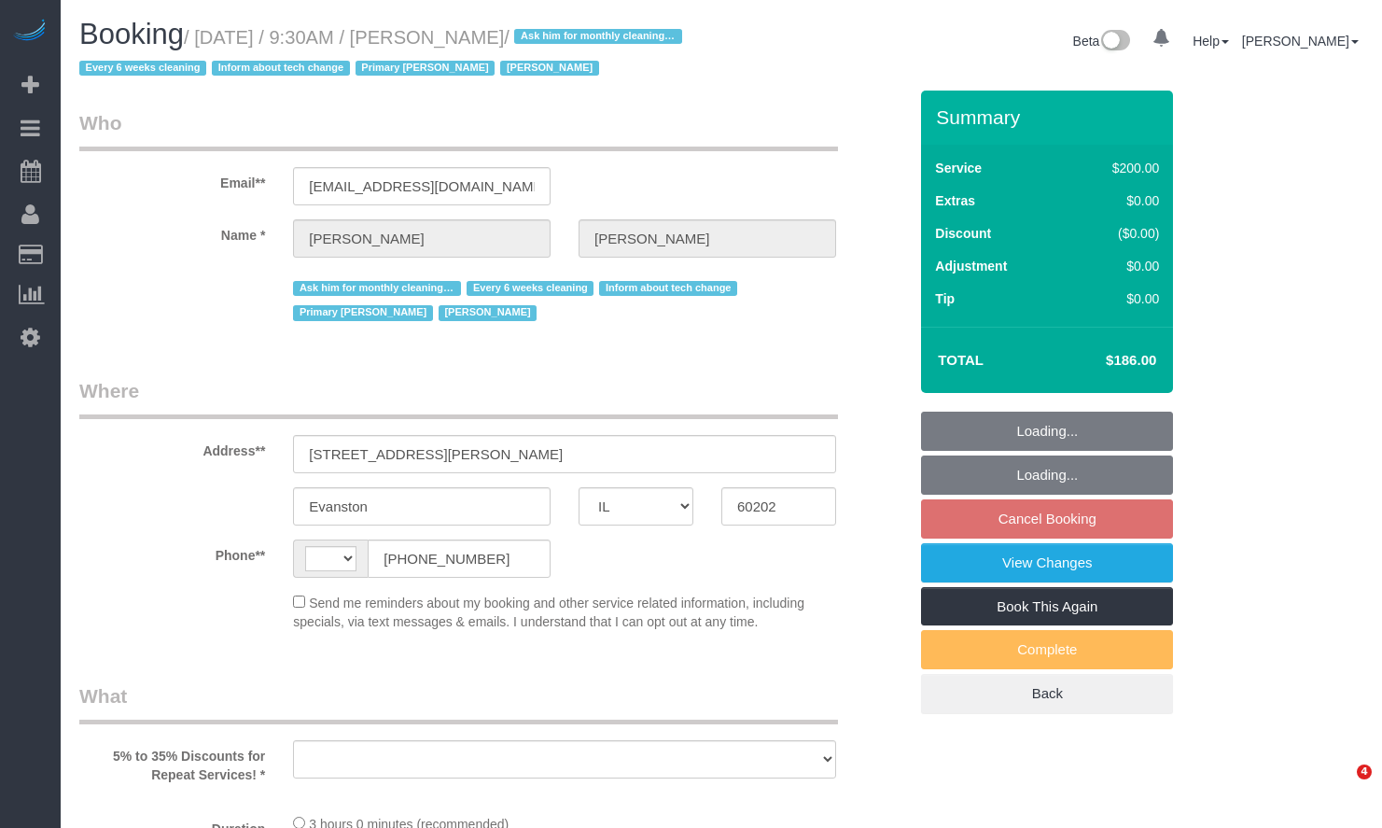
select select "IL"
select select "string:[GEOGRAPHIC_DATA]"
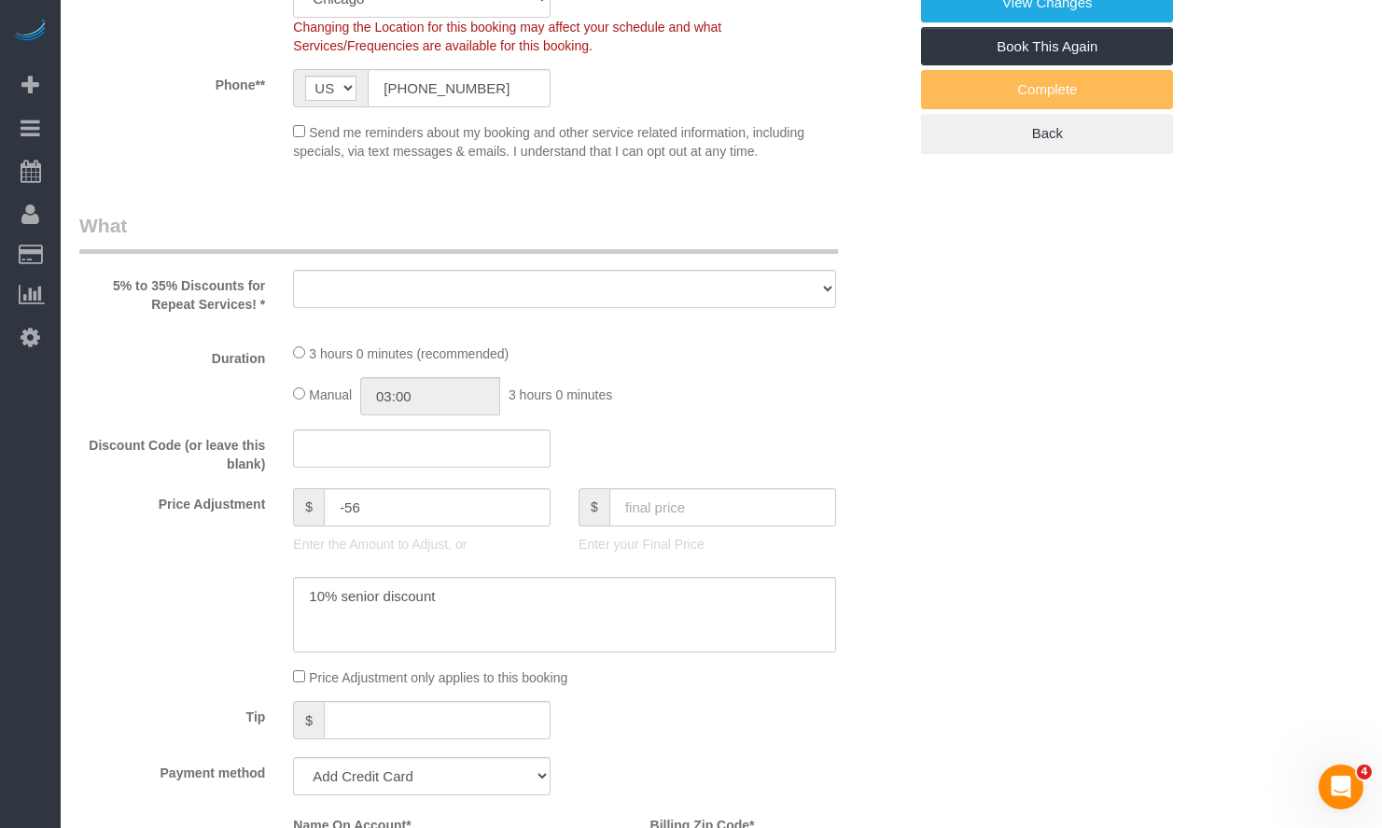
select select "string:fspay-82777dae-831f-4125-aad5-9acec3ac7145"
select select "512"
select select "number:1"
select select "number:58"
select select "number:139"
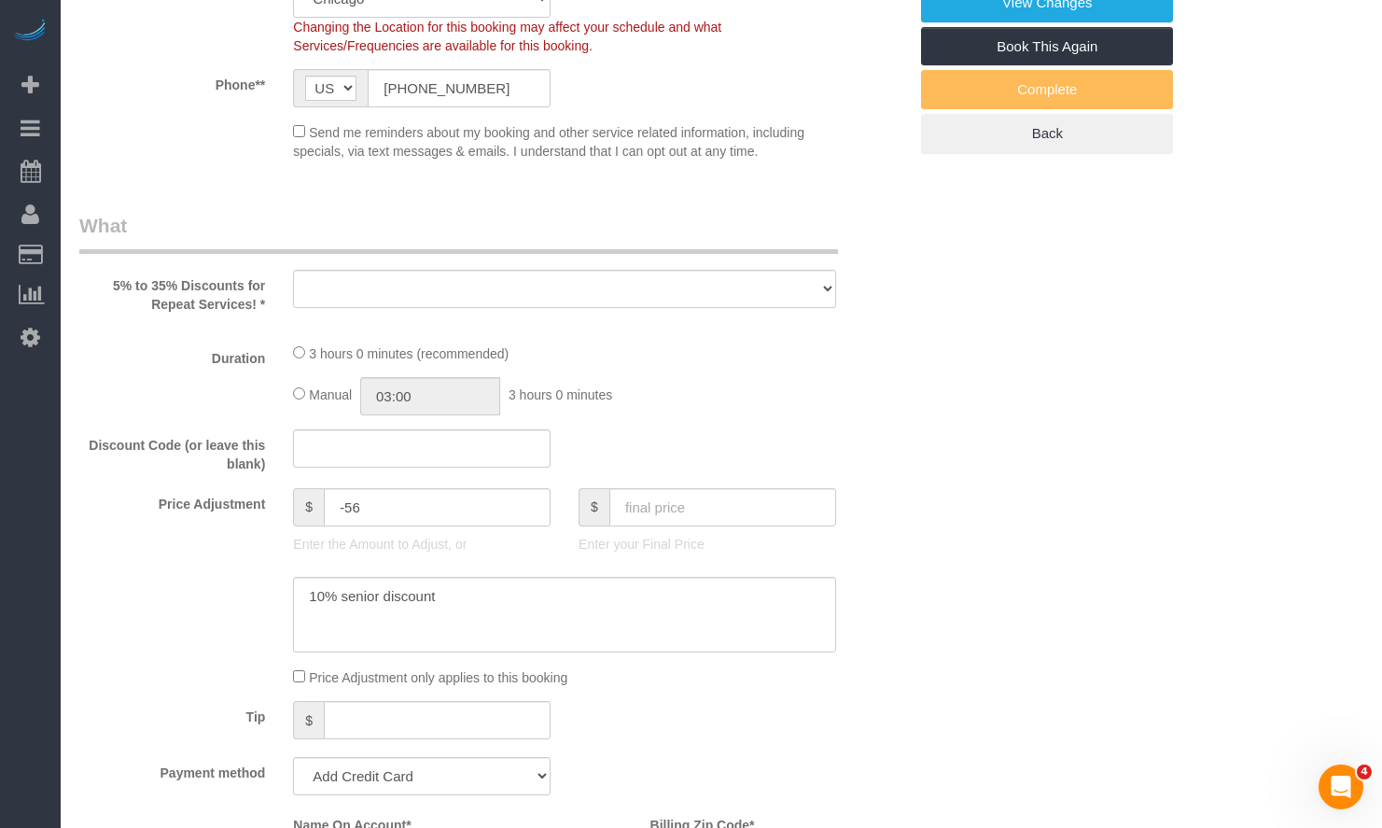
select select "number:107"
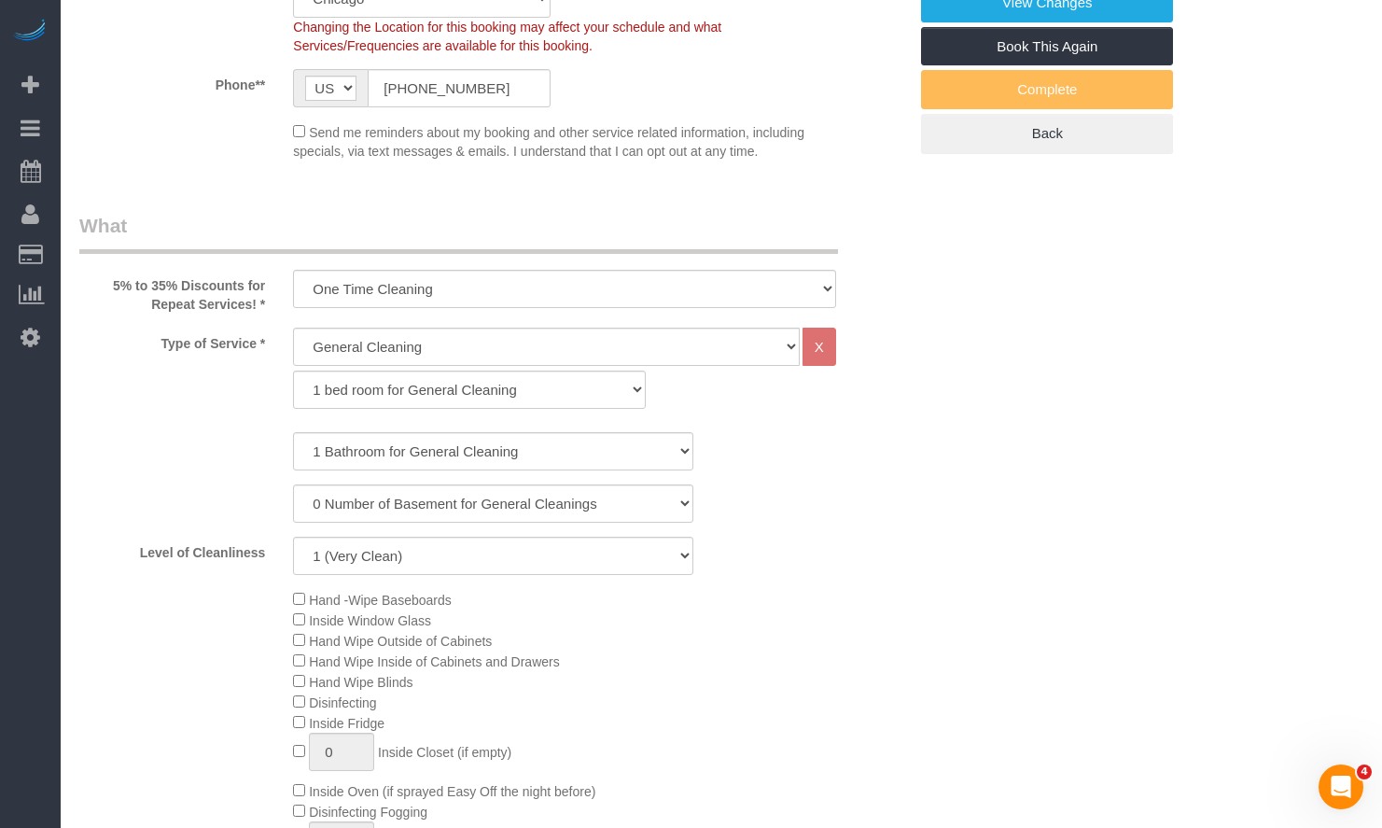
select select "object:1274"
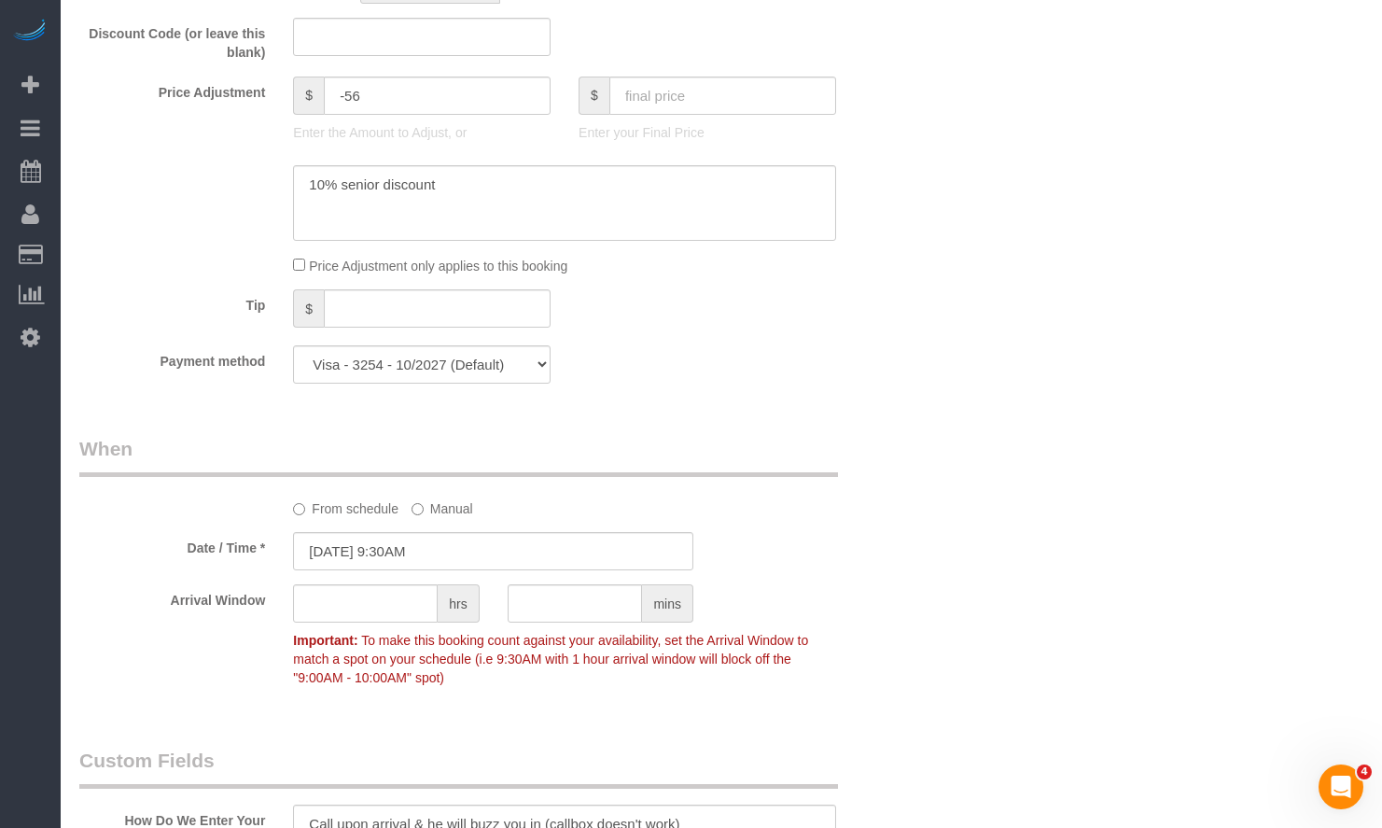
scroll to position [1960, 0]
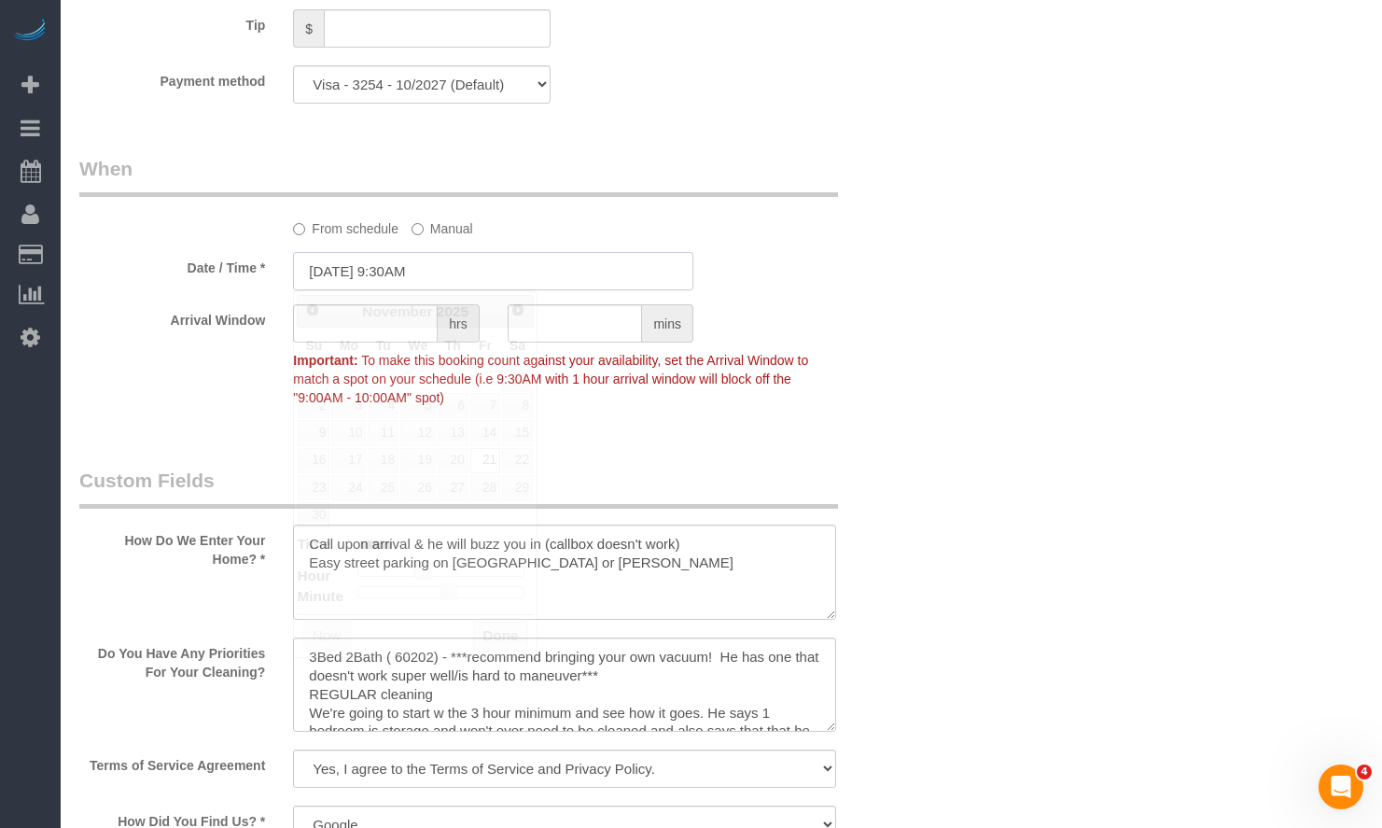
click at [398, 266] on input "[DATE] 9:30AM" at bounding box center [493, 271] width 400 height 38
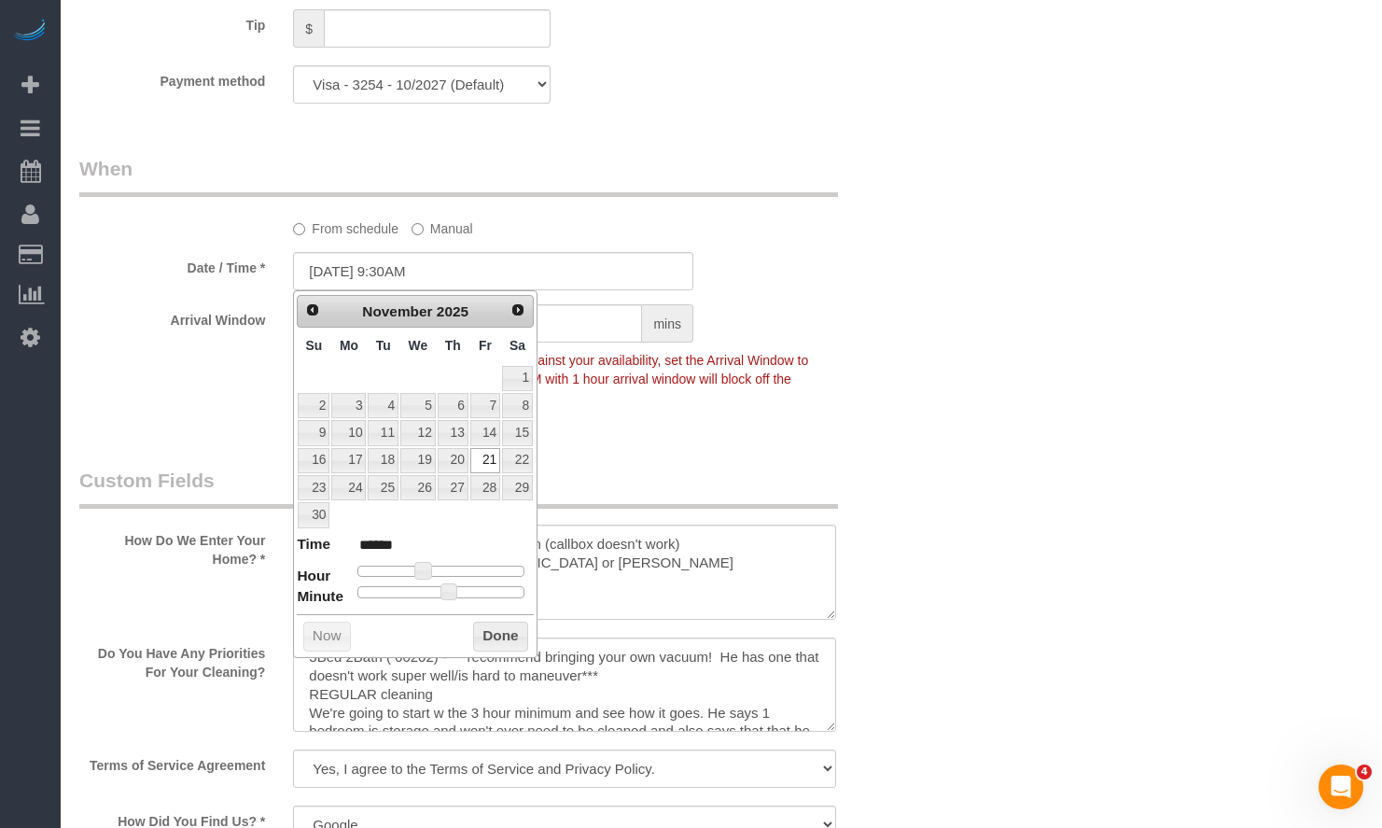
click at [402, 566] on dl "Time ****** Hour Minute Second Millisecond Microsecond Time Zone ***** ***** **…" at bounding box center [415, 566] width 237 height 64
type input "[DATE] 8:30AM"
type input "******"
type input "[DATE] 7:30AM"
type input "******"
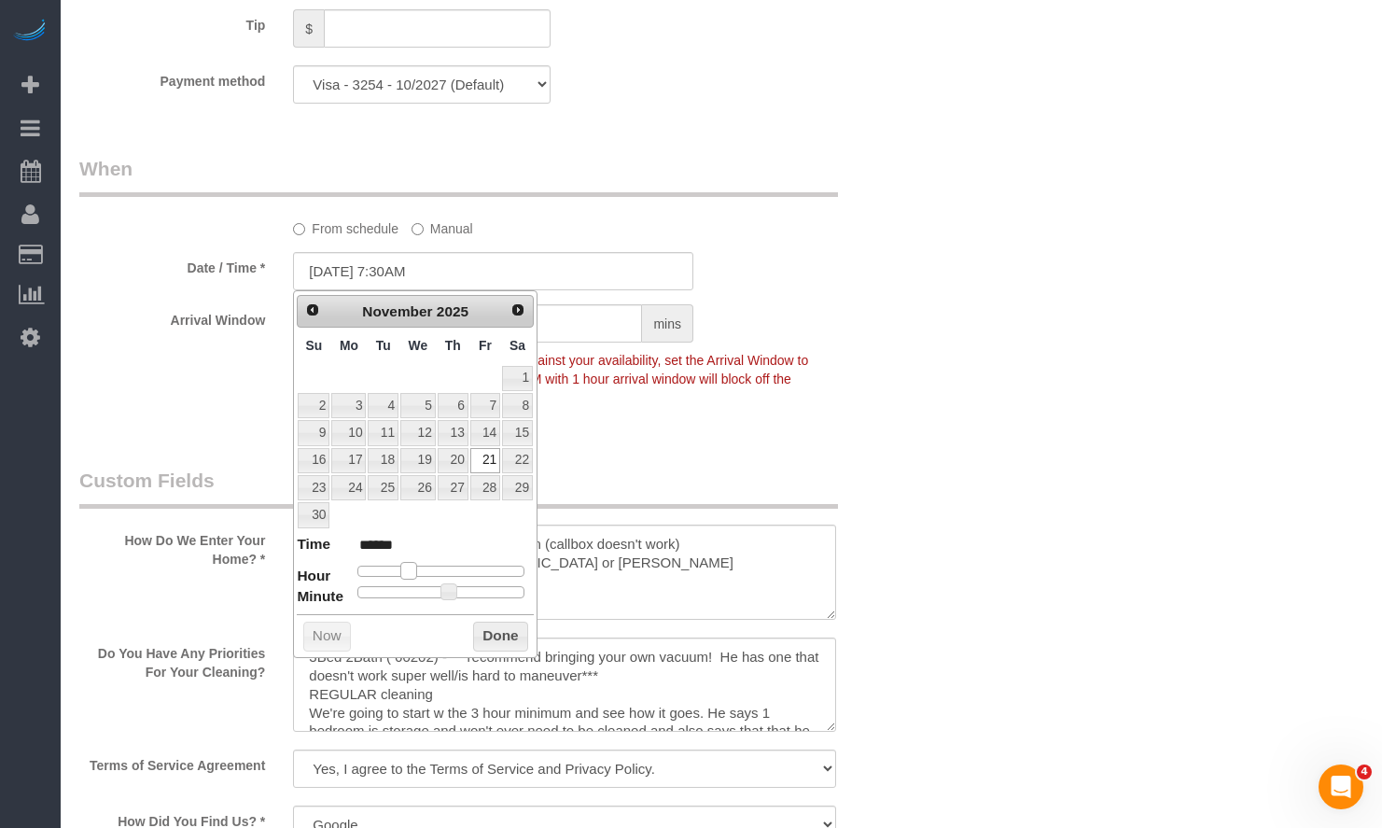
type input "[DATE] 6:30AM"
type input "******"
type input "[DATE] 7:30AM"
type input "******"
type input "[DATE] 8:30AM"
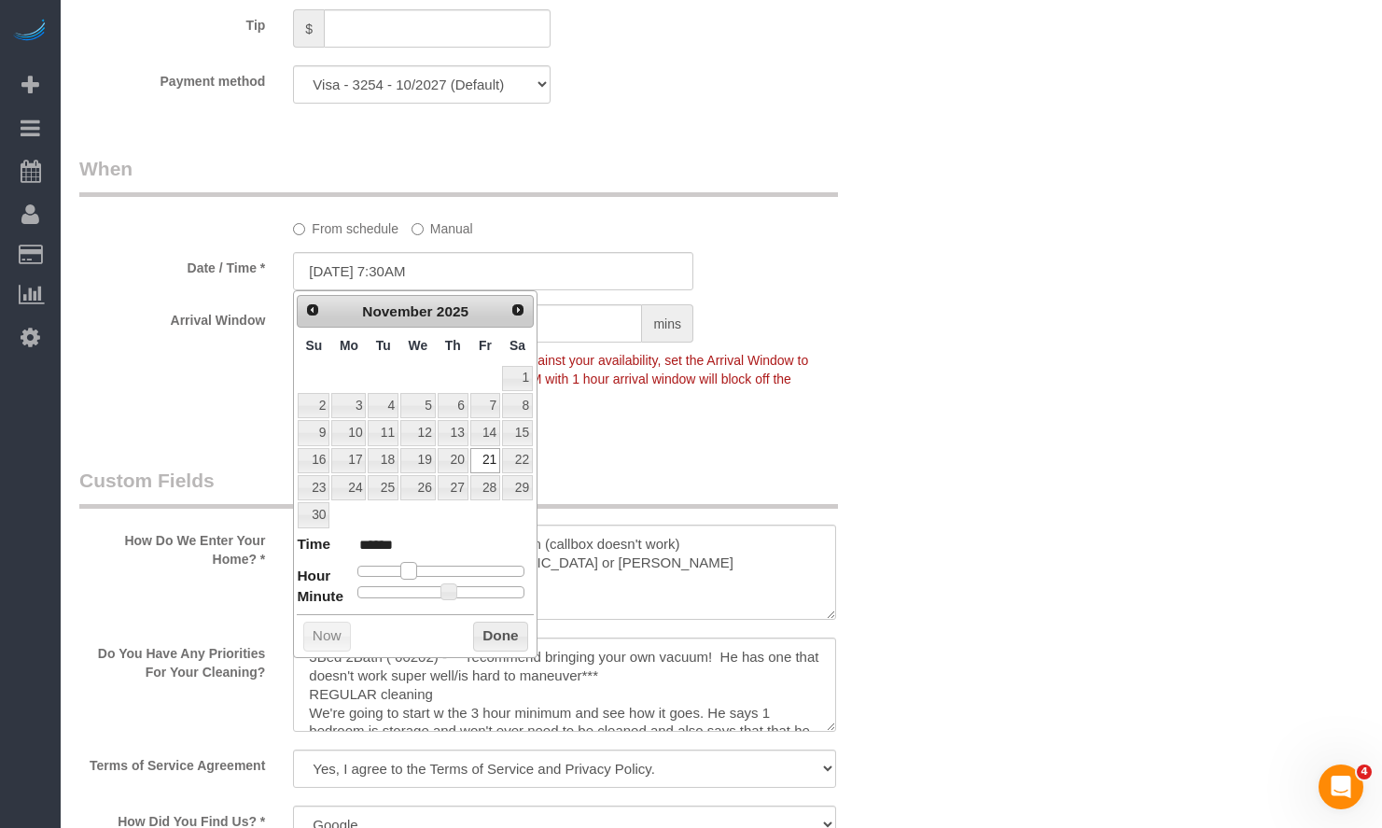
type input "******"
click at [419, 574] on span at bounding box center [416, 570] width 17 height 17
type input "[DATE] 8:25AM"
type input "******"
type input "[DATE] 8:20AM"
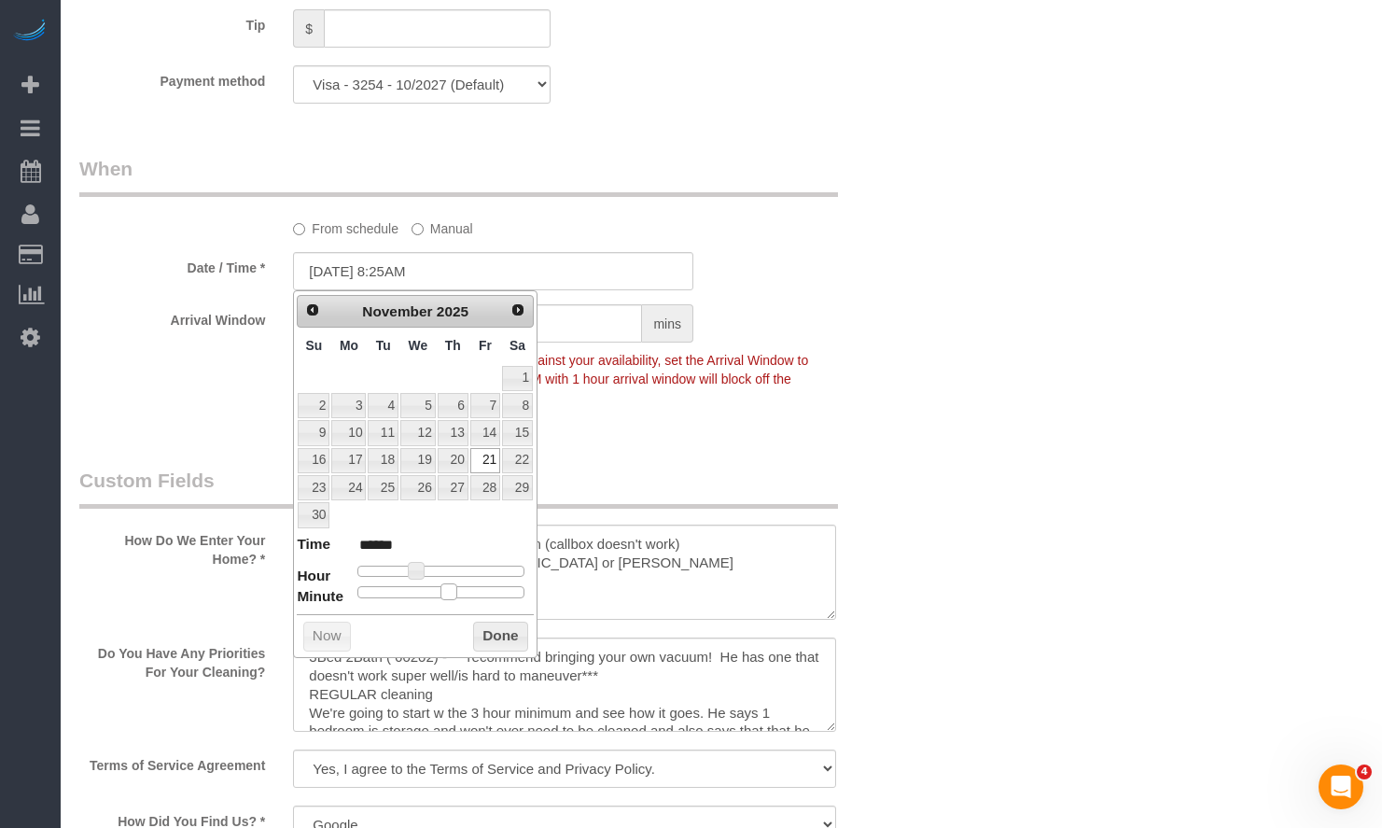
type input "******"
type input "[DATE] 8:15AM"
type input "******"
type input "[DATE] 8:10AM"
type input "******"
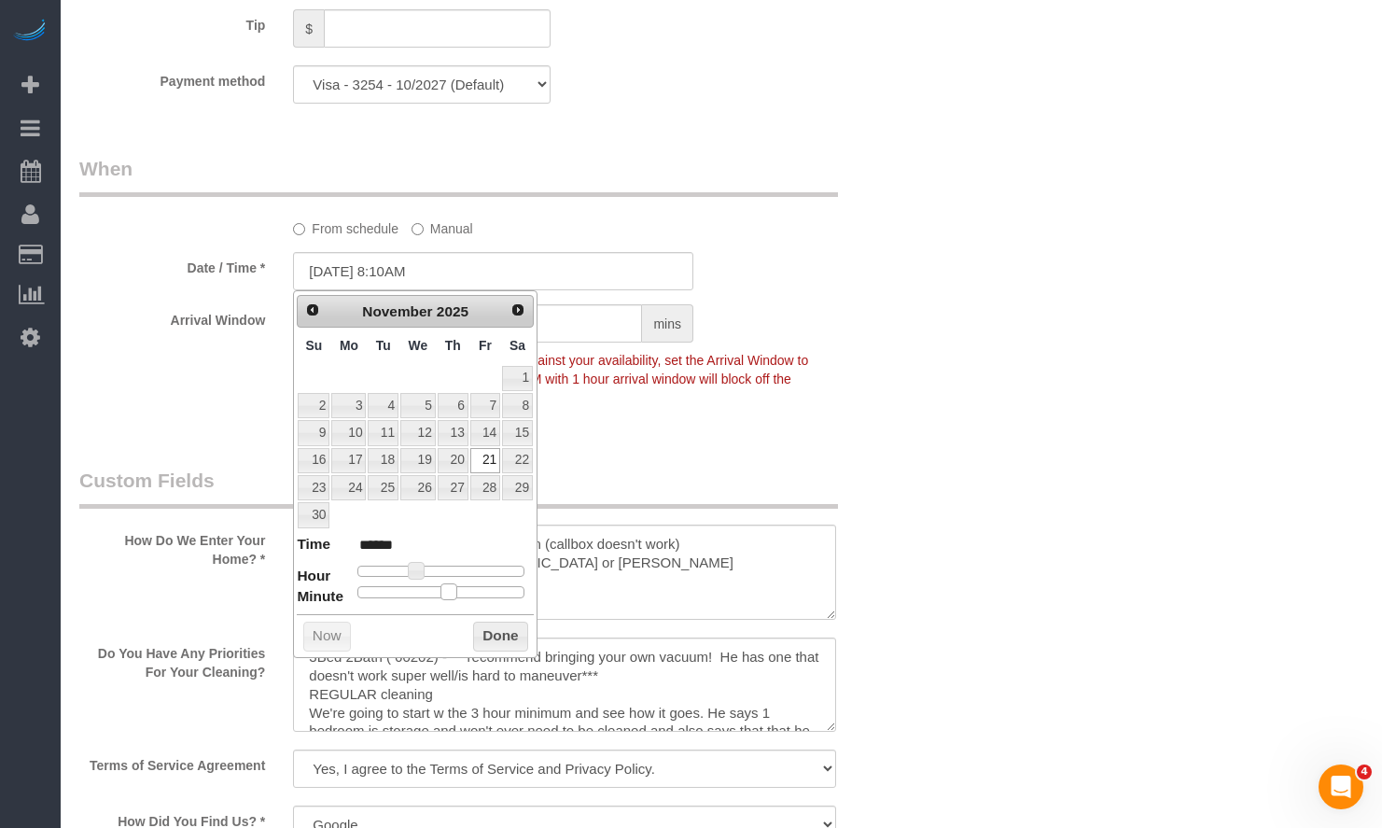
type input "[DATE] 8:05AM"
type input "******"
type input "[DATE] 8:00AM"
type input "******"
drag, startPoint x: 455, startPoint y: 599, endPoint x: 304, endPoint y: 559, distance: 156.4
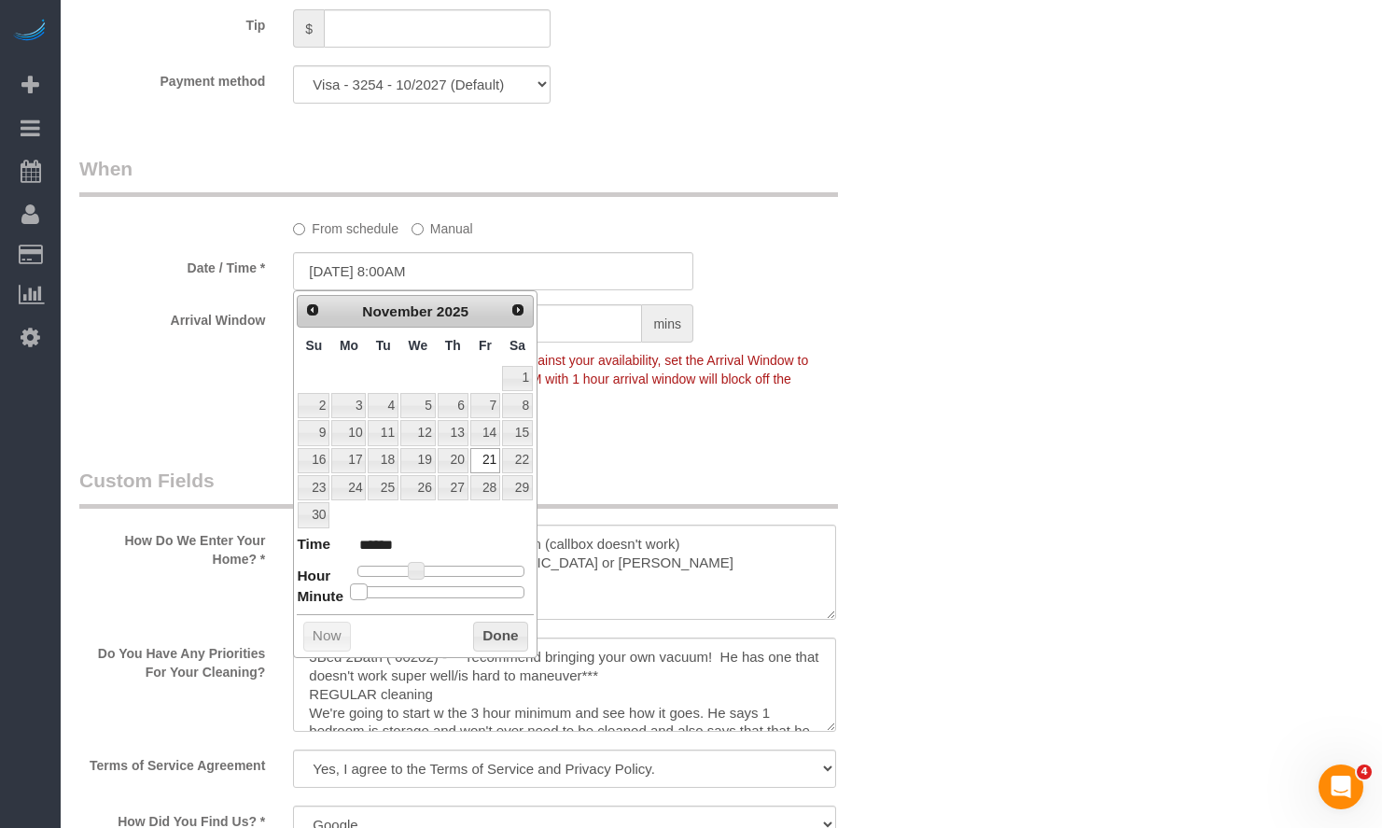
drag, startPoint x: 499, startPoint y: 640, endPoint x: 506, endPoint y: 596, distance: 44.3
click at [499, 638] on button "Done" at bounding box center [500, 637] width 55 height 30
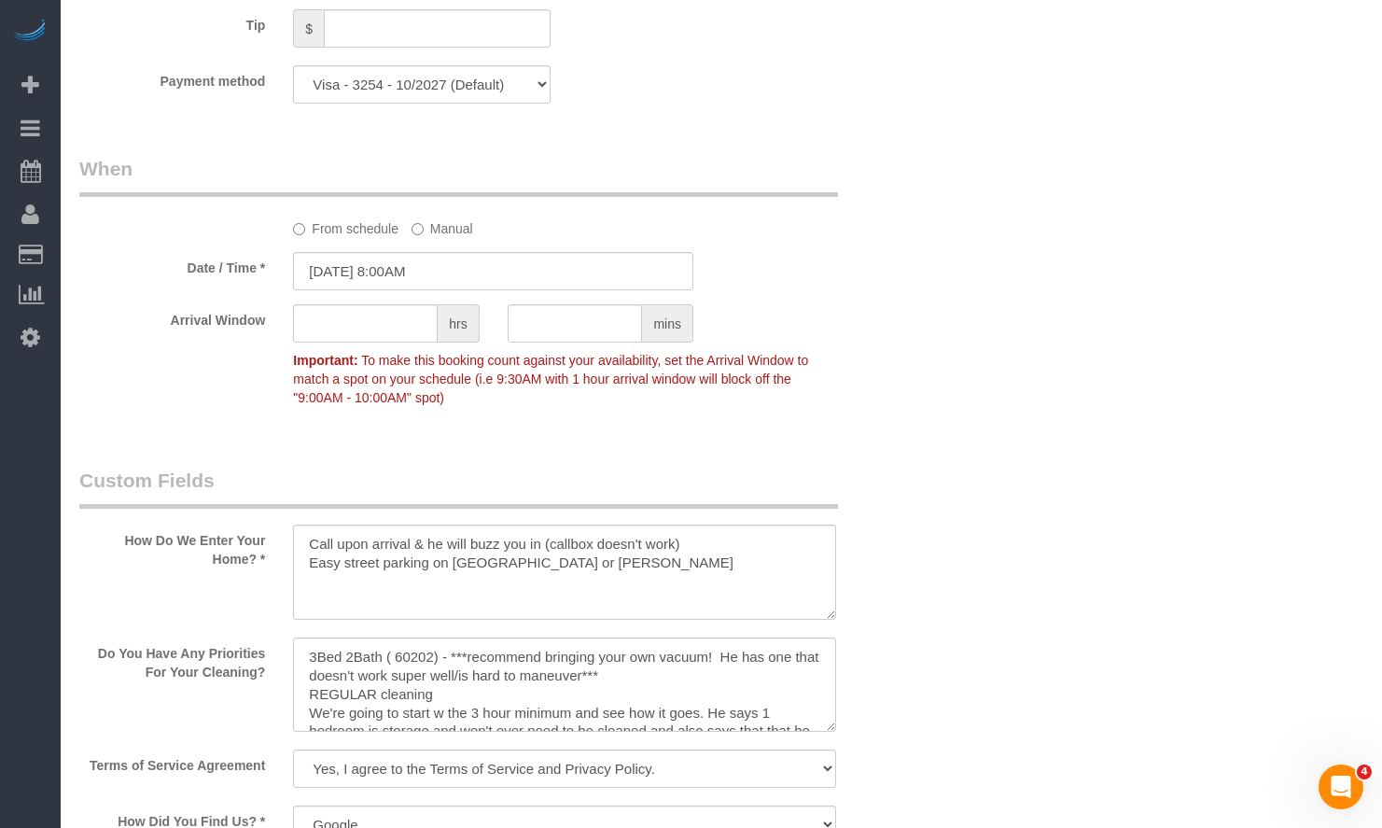
click at [397, 344] on div at bounding box center [386, 345] width 186 height 4
click at [395, 343] on input "text" at bounding box center [365, 323] width 145 height 38
type input "1"
click at [996, 408] on div "Who Email** [EMAIL_ADDRESS][DOMAIN_NAME] Name * [PERSON_NAME][GEOGRAPHIC_DATA] …" at bounding box center [721, 180] width 1284 height 4099
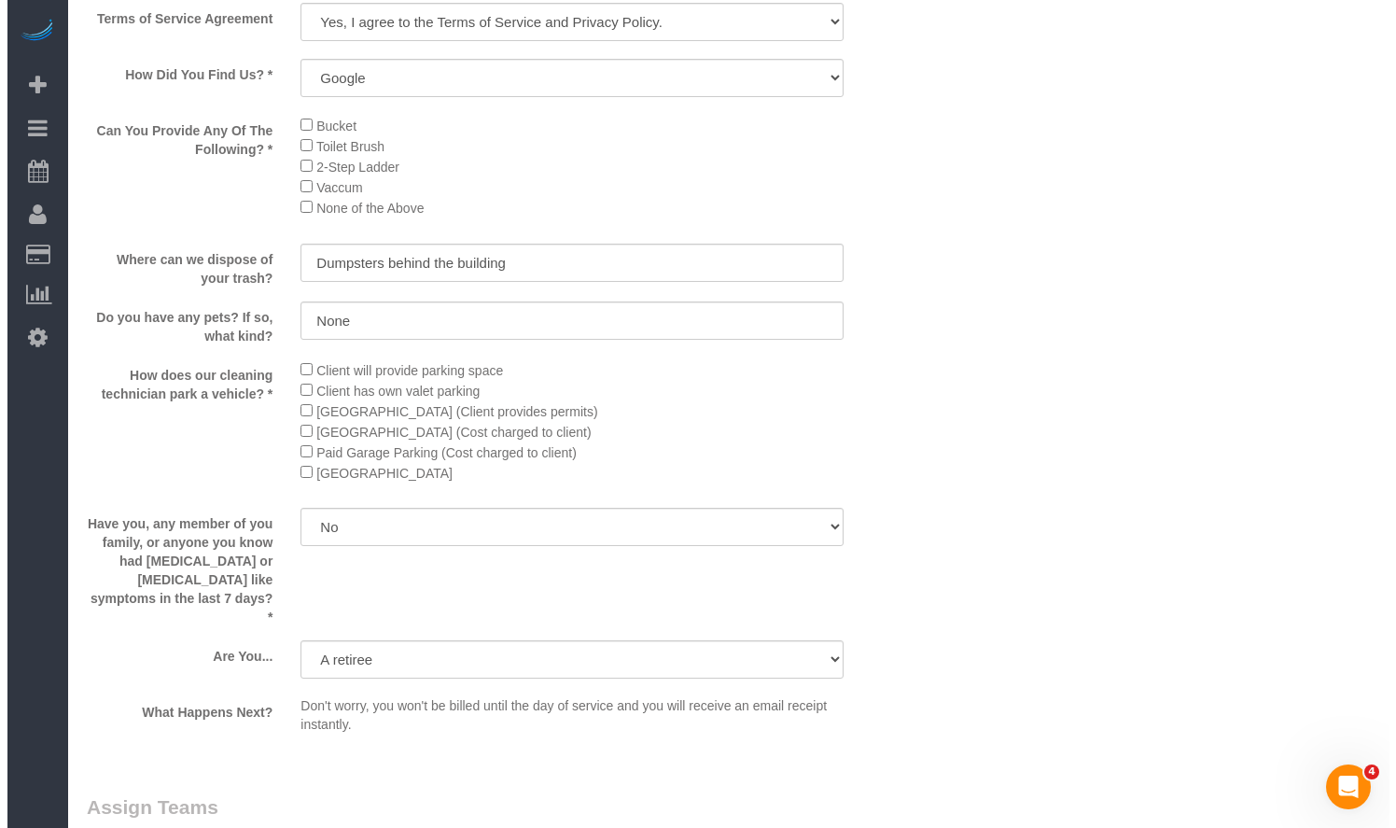
scroll to position [3266, 0]
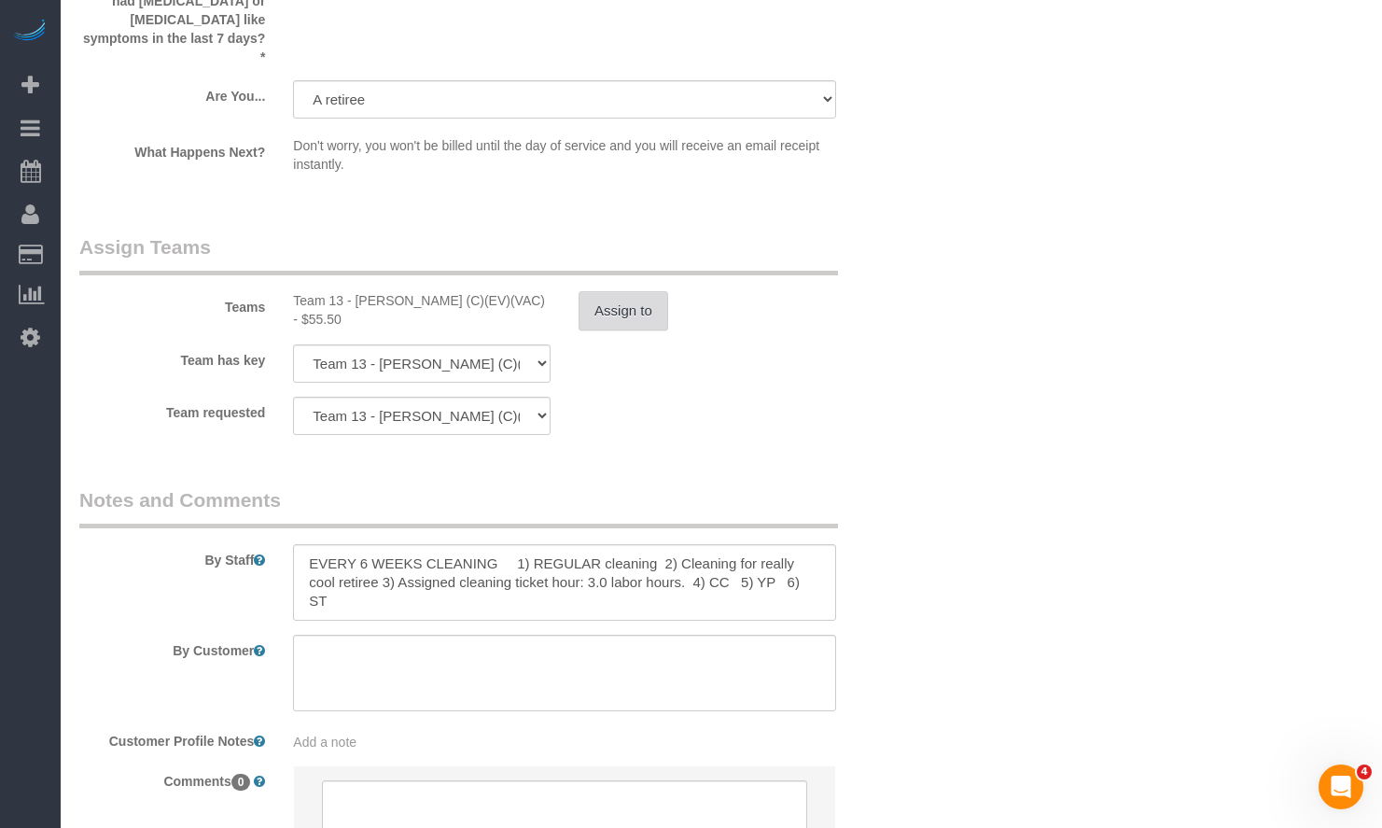
click at [632, 302] on button "Assign to" at bounding box center [624, 310] width 90 height 39
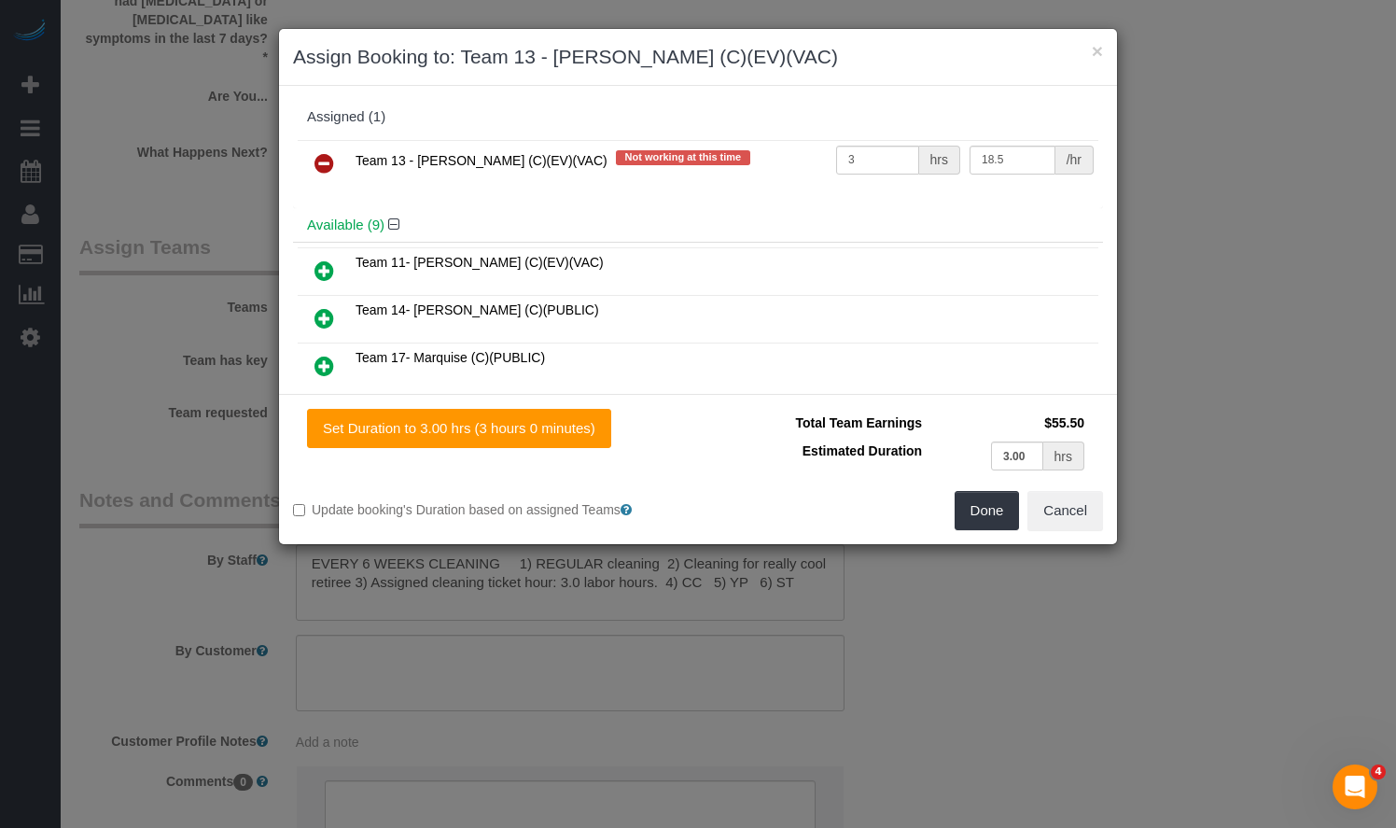
click at [328, 161] on icon at bounding box center [325, 163] width 20 height 22
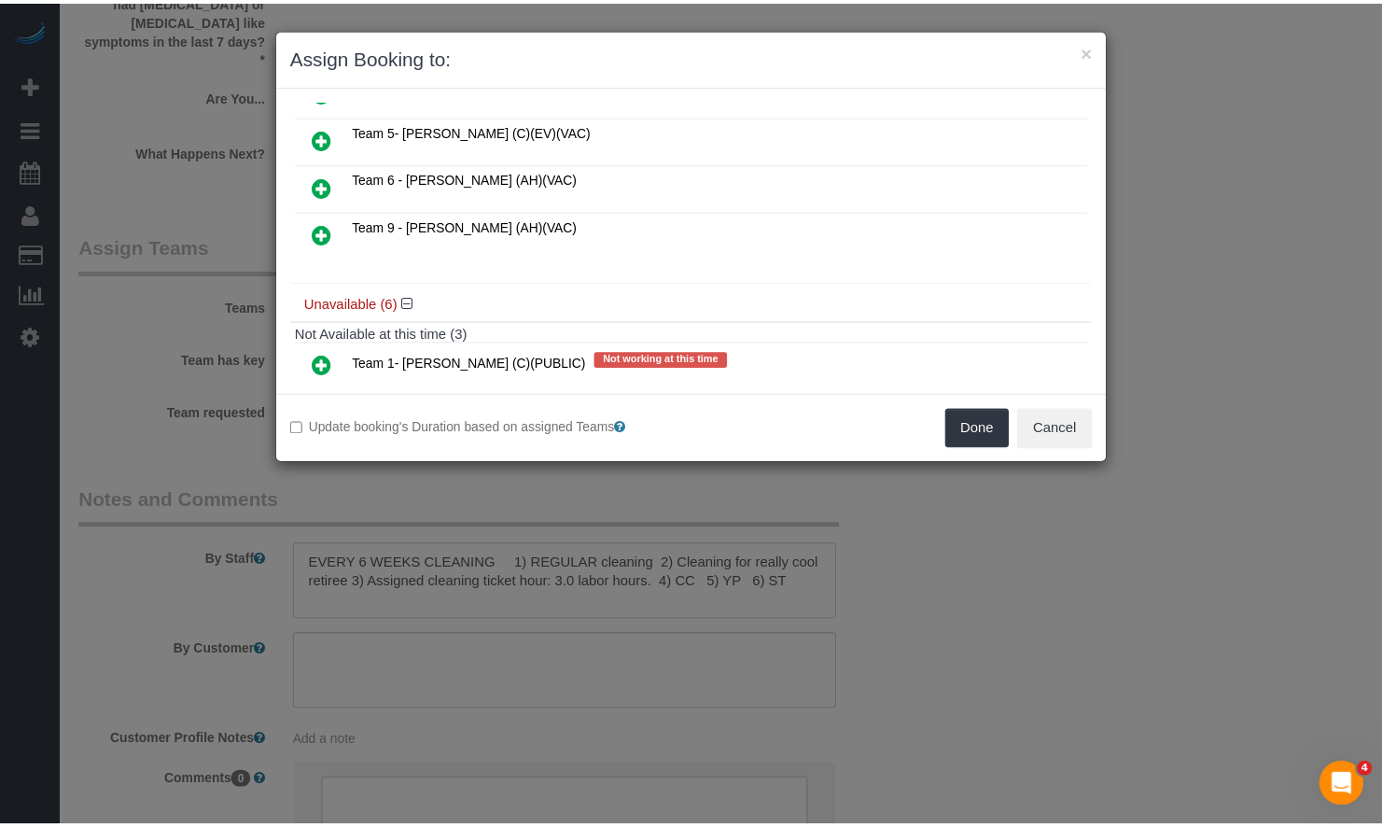
scroll to position [467, 0]
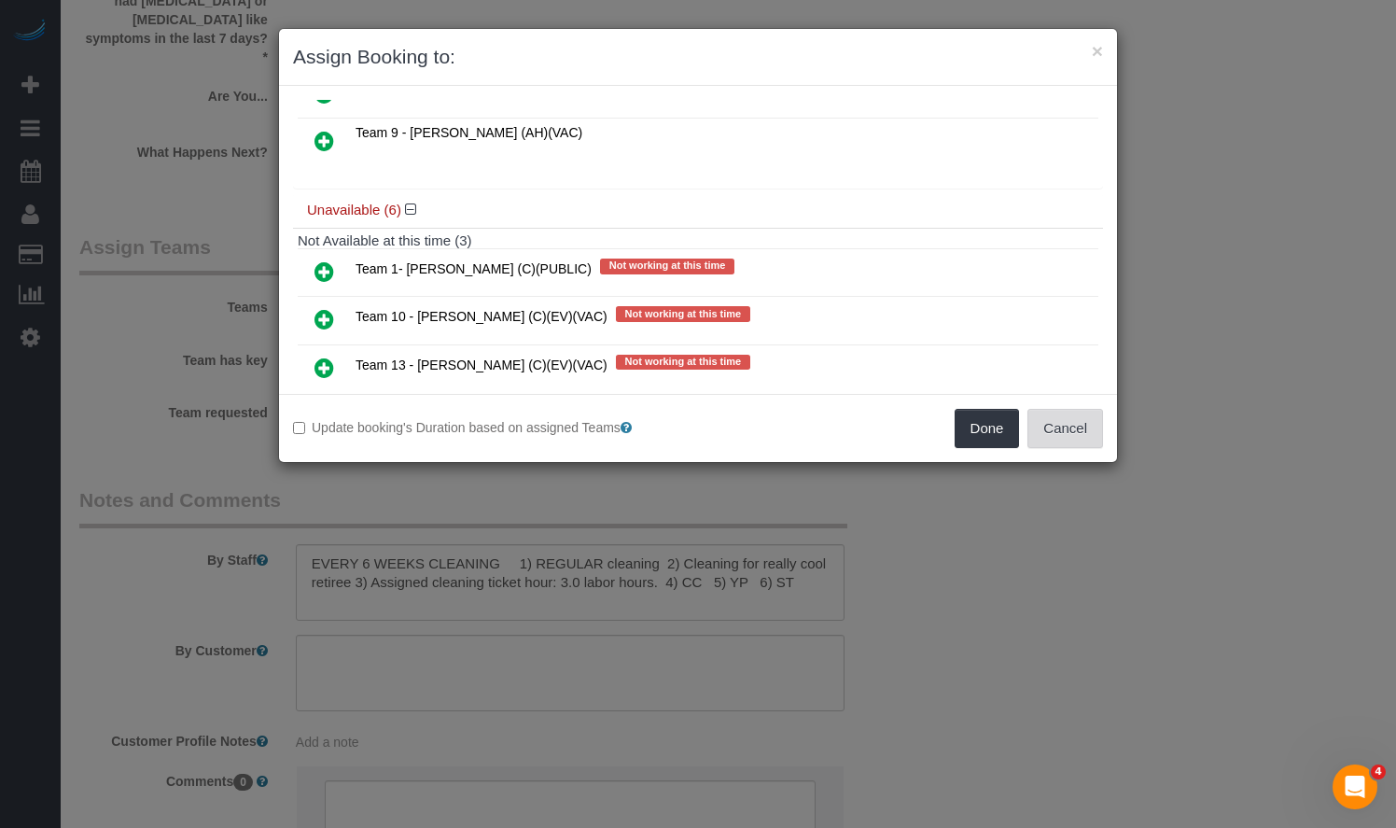
click at [1070, 419] on button "Cancel" at bounding box center [1066, 428] width 76 height 39
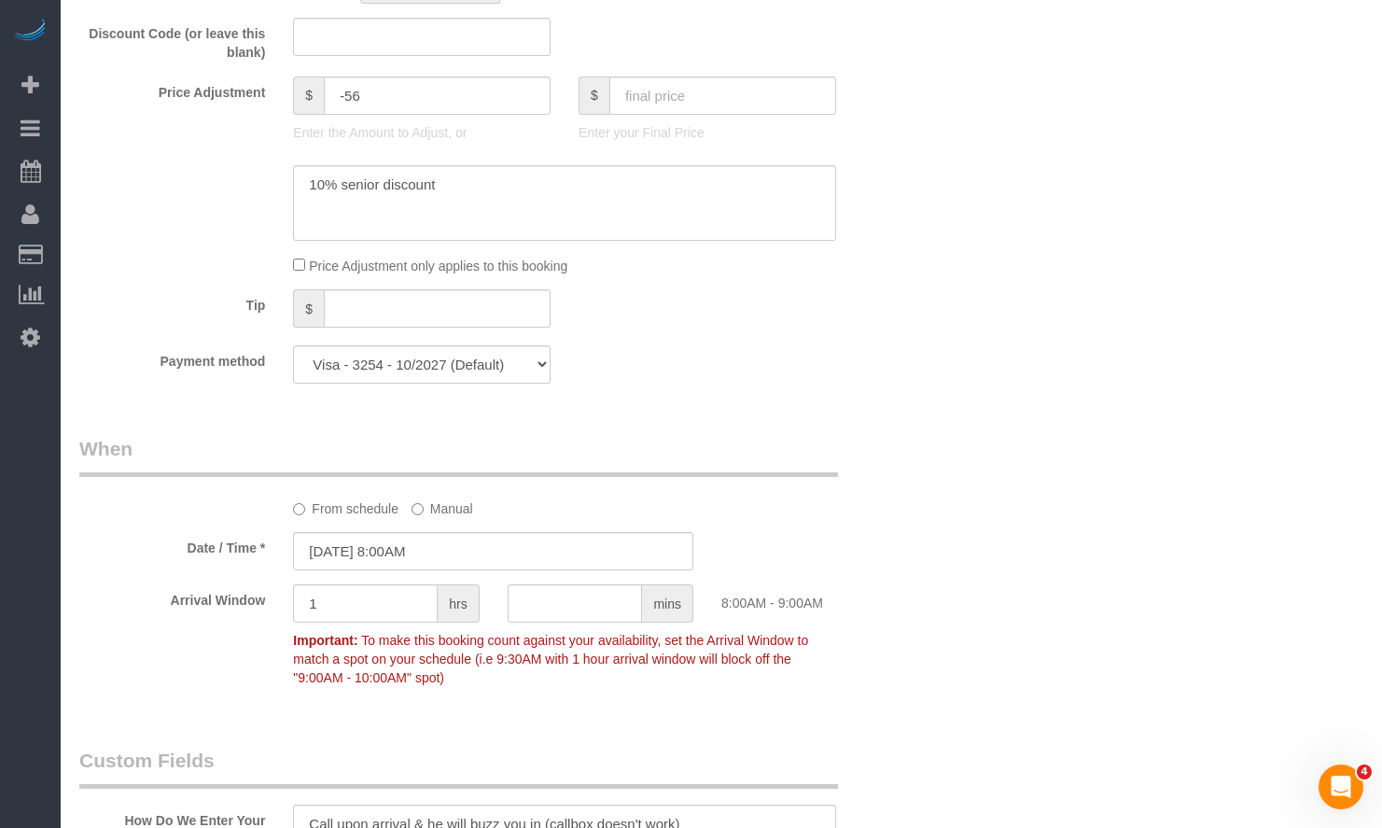
scroll to position [1867, 0]
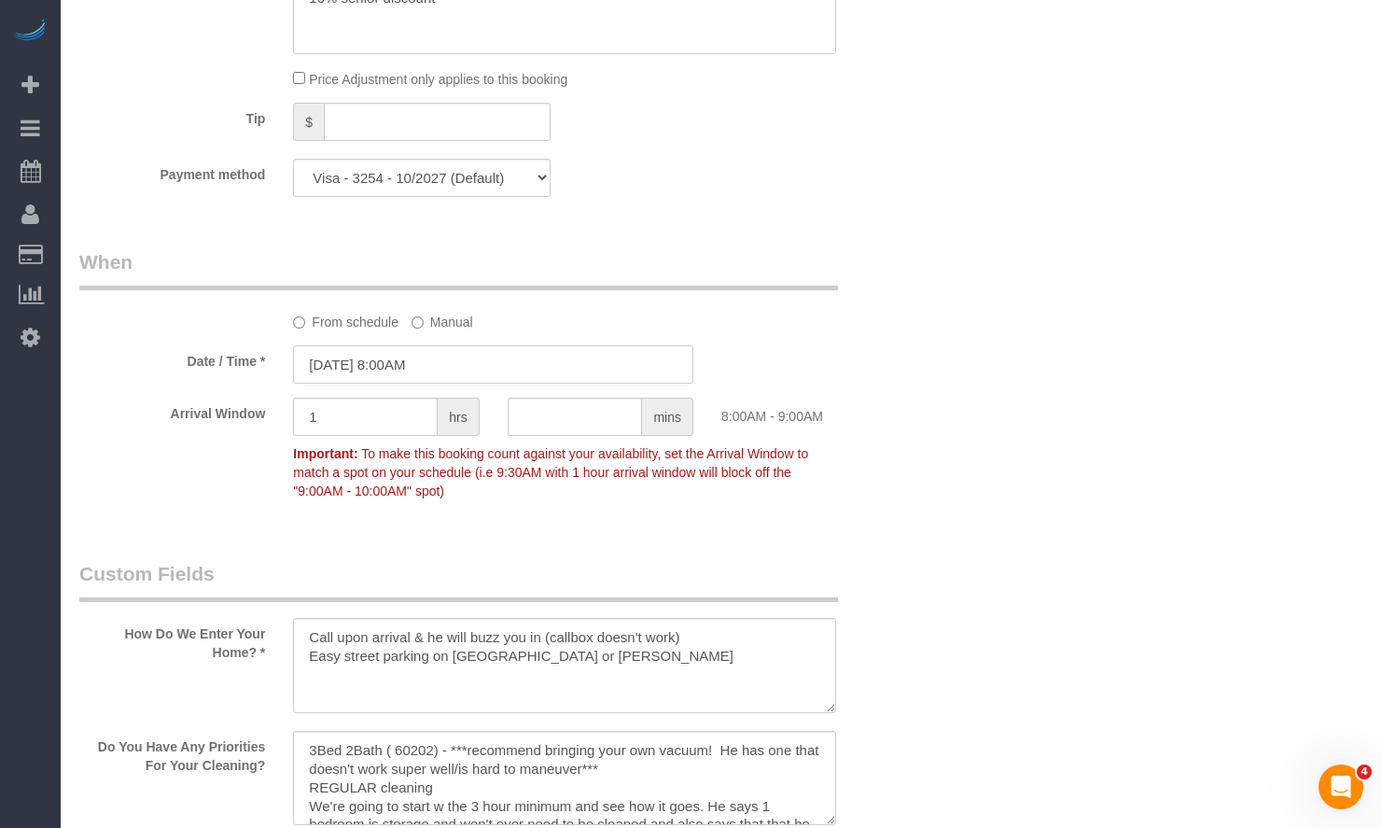
click at [435, 374] on input "[DATE] 8:00AM" at bounding box center [493, 364] width 400 height 38
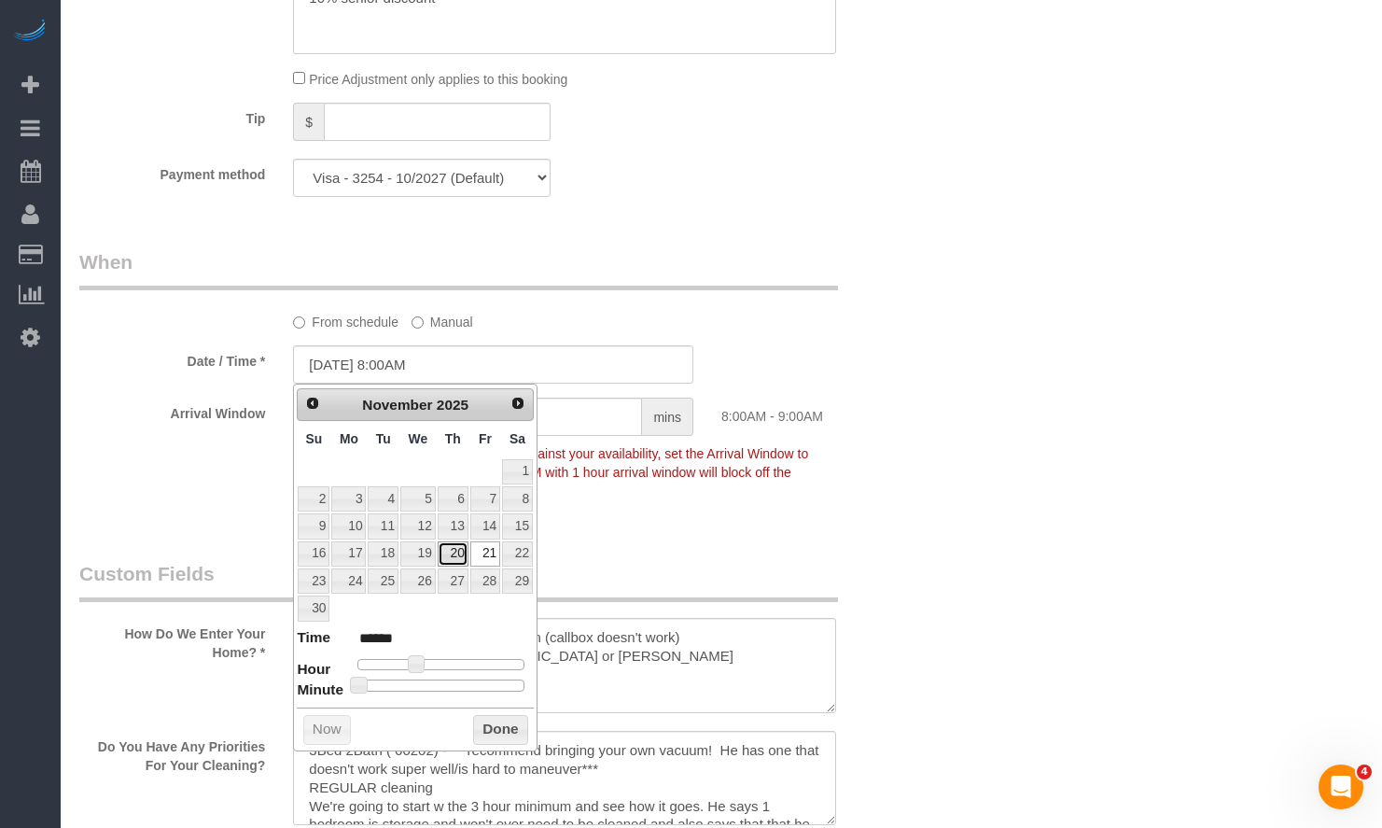
click at [459, 553] on link "20" at bounding box center [453, 553] width 31 height 25
type input "[DATE] 8:00AM"
drag, startPoint x: 507, startPoint y: 724, endPoint x: 538, endPoint y: 706, distance: 36.3
click at [510, 724] on button "Done" at bounding box center [500, 730] width 55 height 30
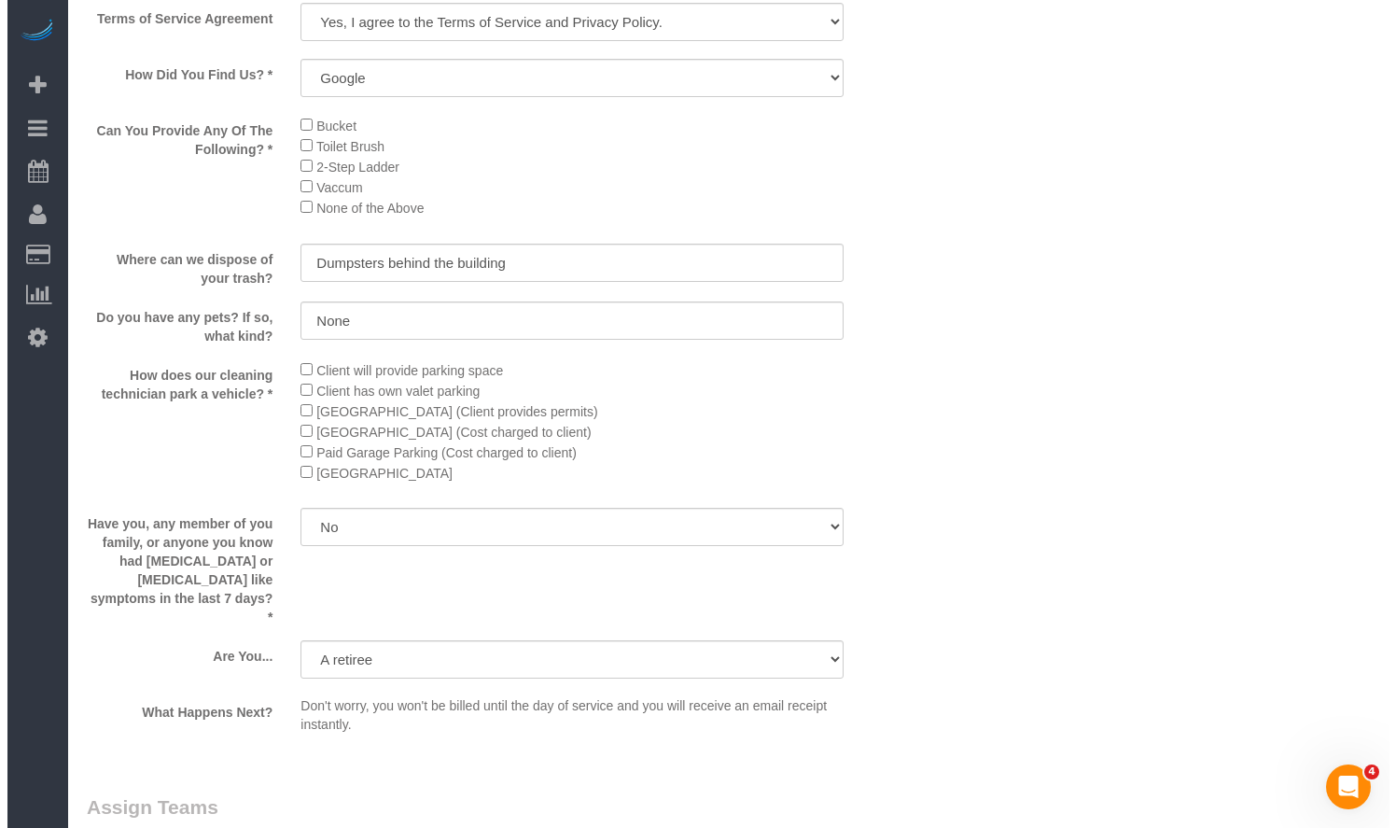
scroll to position [3173, 0]
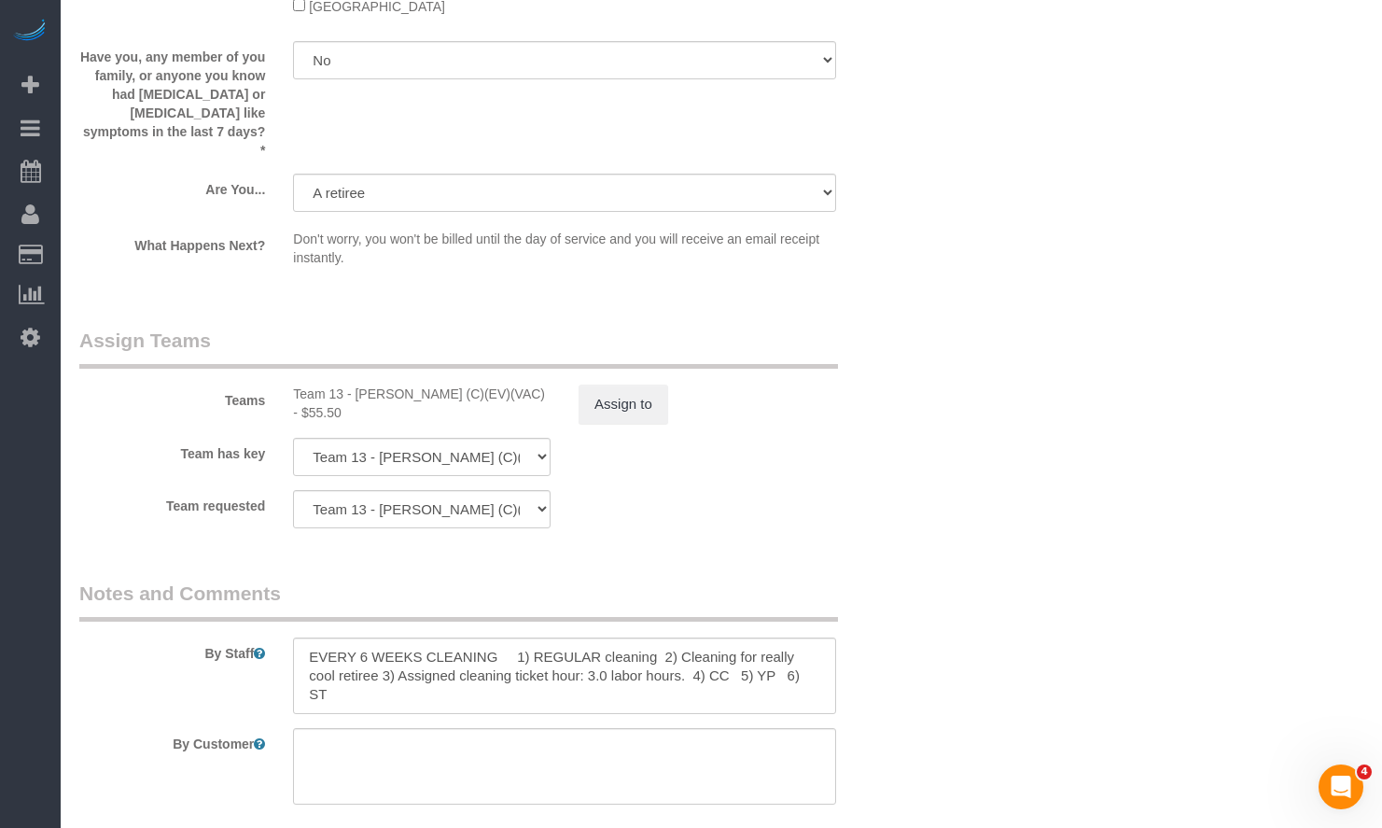
click at [639, 359] on div "Teams Team 13 - [PERSON_NAME] (C)(EV)(VAC) - $55.50 Assign to" at bounding box center [493, 375] width 856 height 97
click at [625, 385] on button "Assign to" at bounding box center [624, 404] width 90 height 39
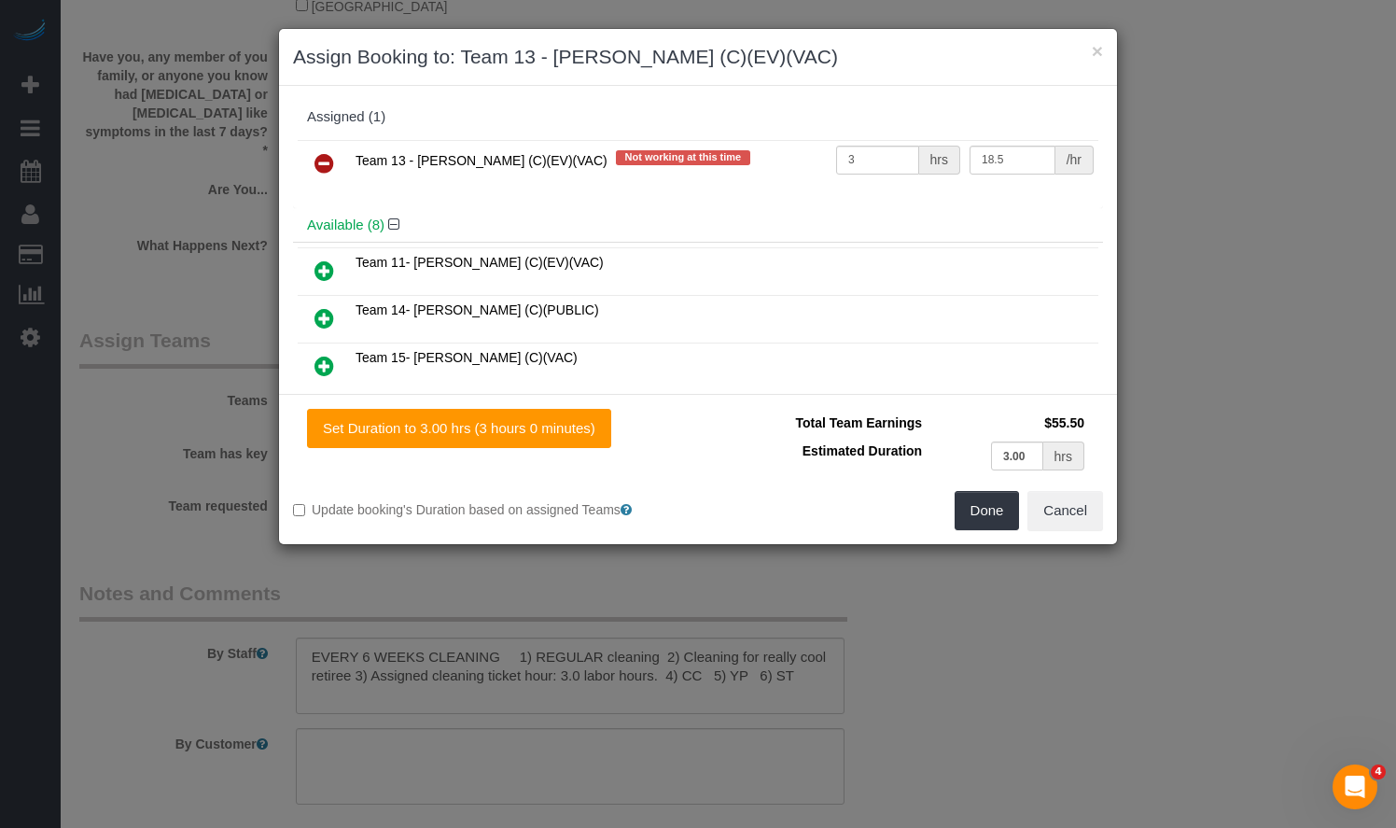
click at [321, 159] on icon at bounding box center [325, 163] width 20 height 22
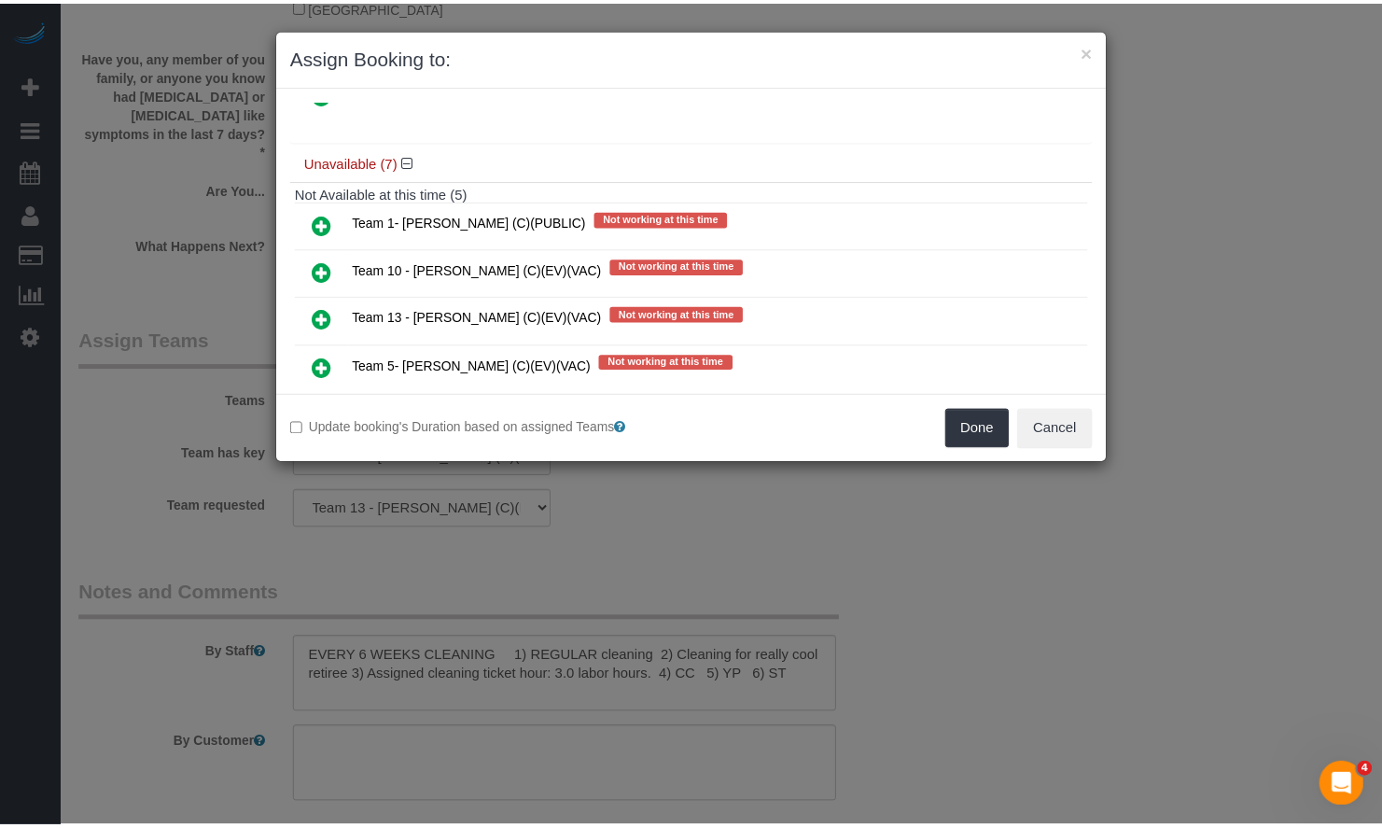
scroll to position [560, 0]
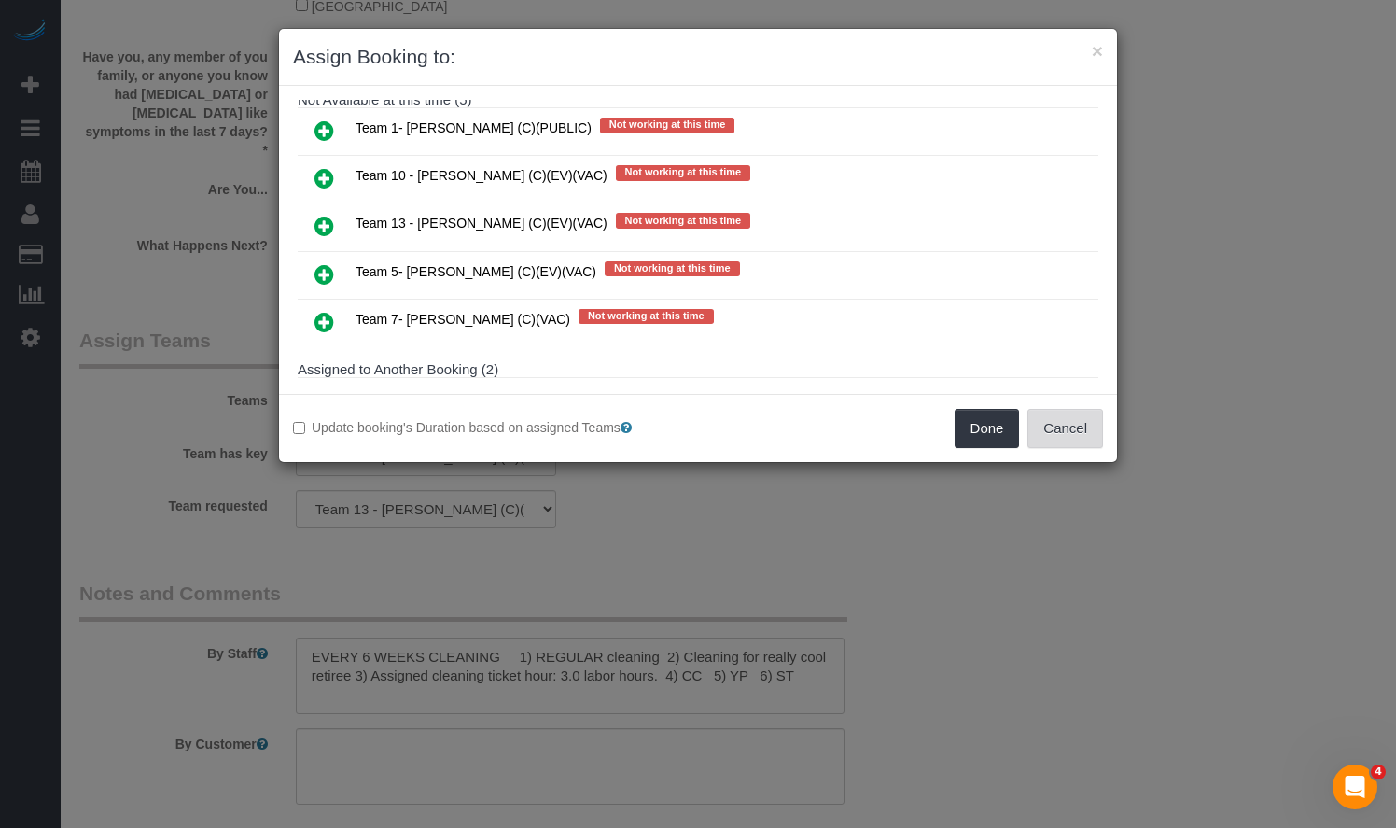
click at [1079, 421] on button "Cancel" at bounding box center [1066, 428] width 76 height 39
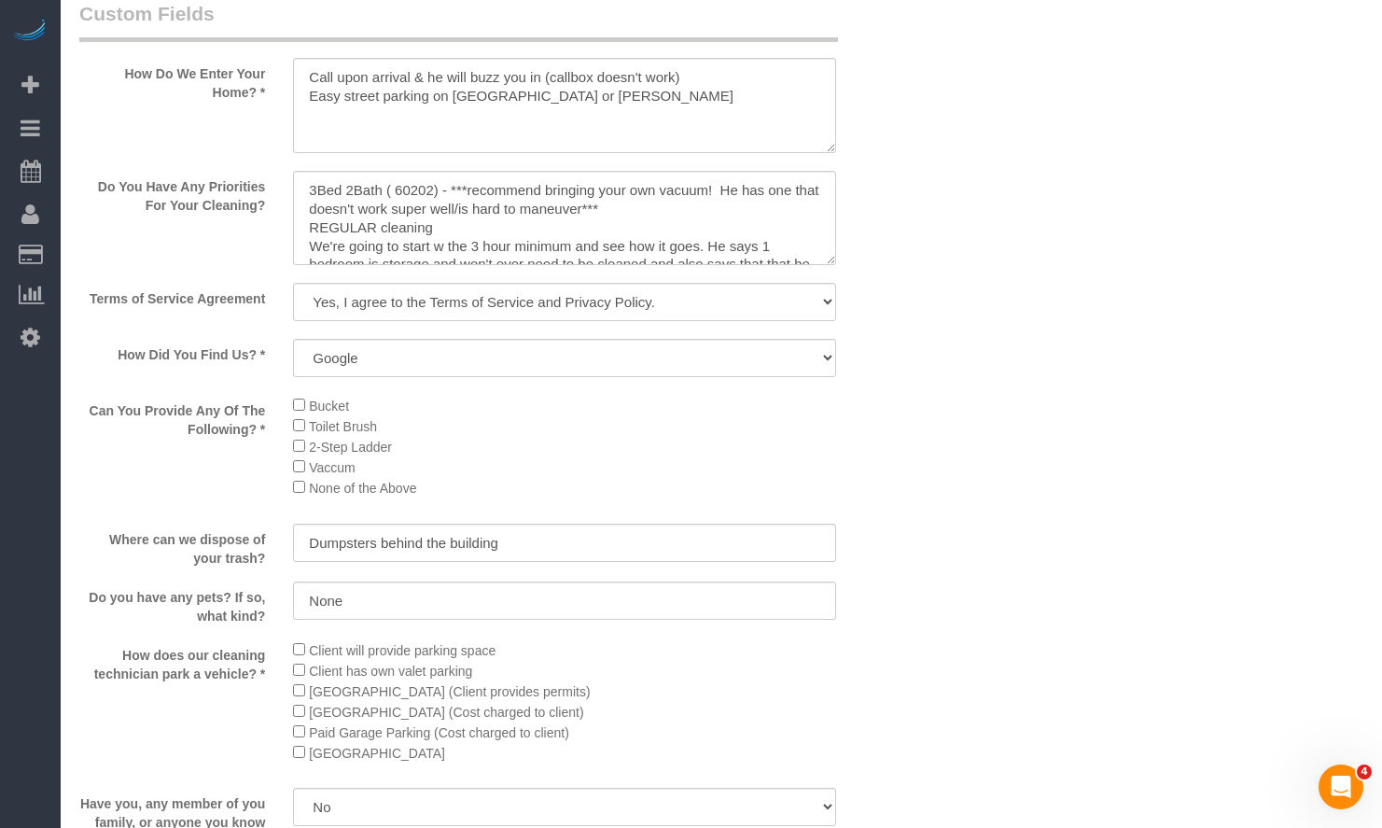
scroll to position [1960, 0]
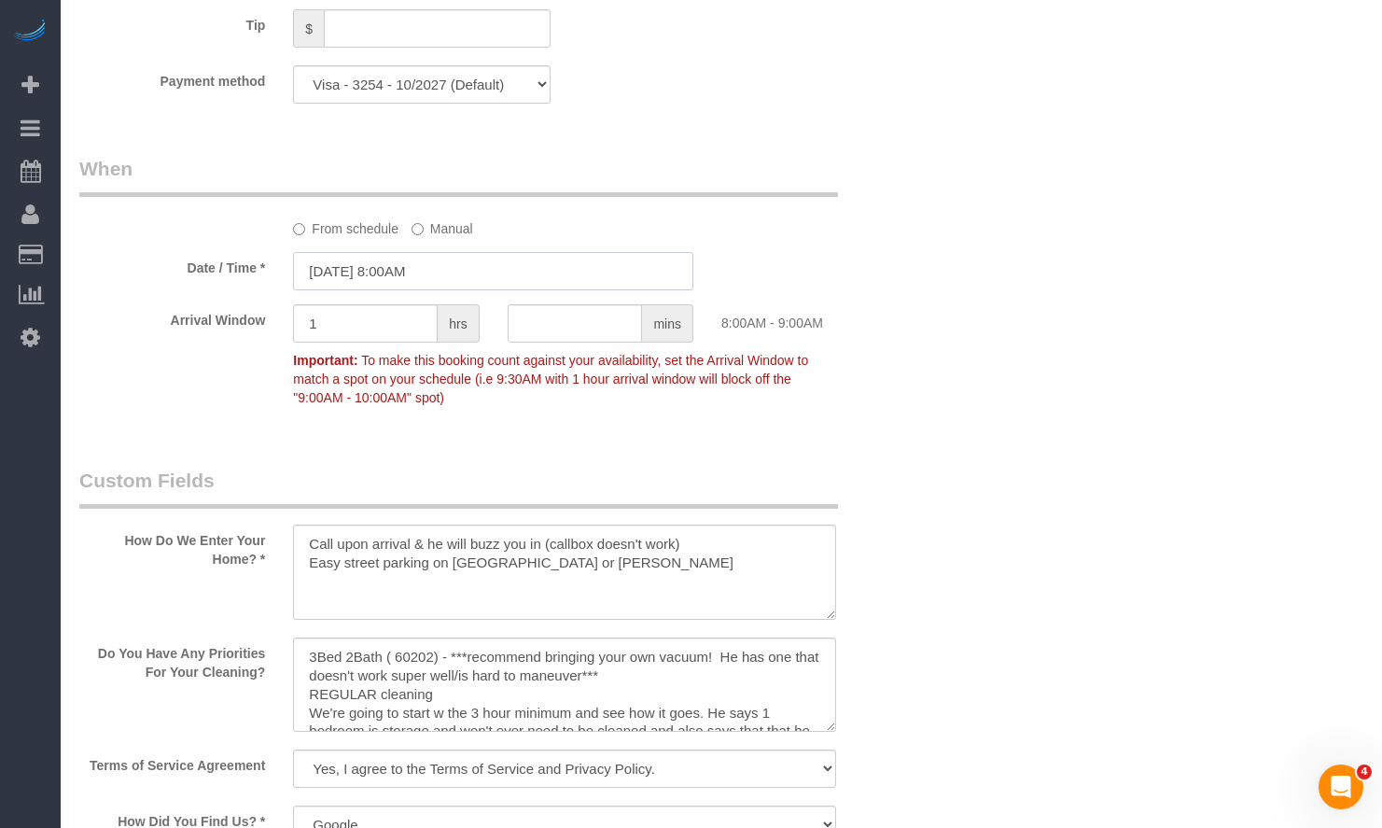
click at [447, 271] on input "[DATE] 8:00AM" at bounding box center [493, 271] width 400 height 38
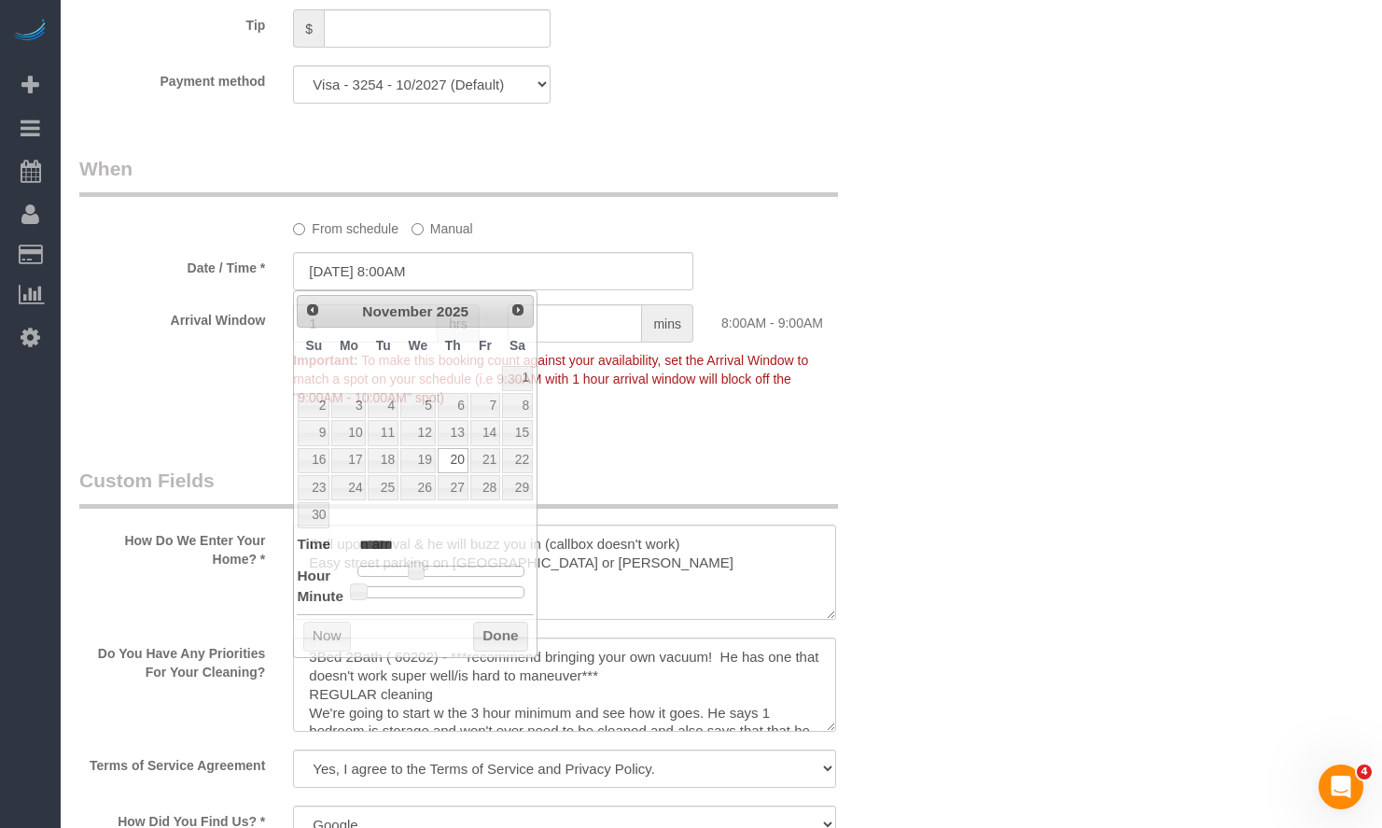
click at [1028, 416] on div "Who Email** [EMAIL_ADDRESS][DOMAIN_NAME] Name * [PERSON_NAME][GEOGRAPHIC_DATA] …" at bounding box center [721, 180] width 1284 height 4099
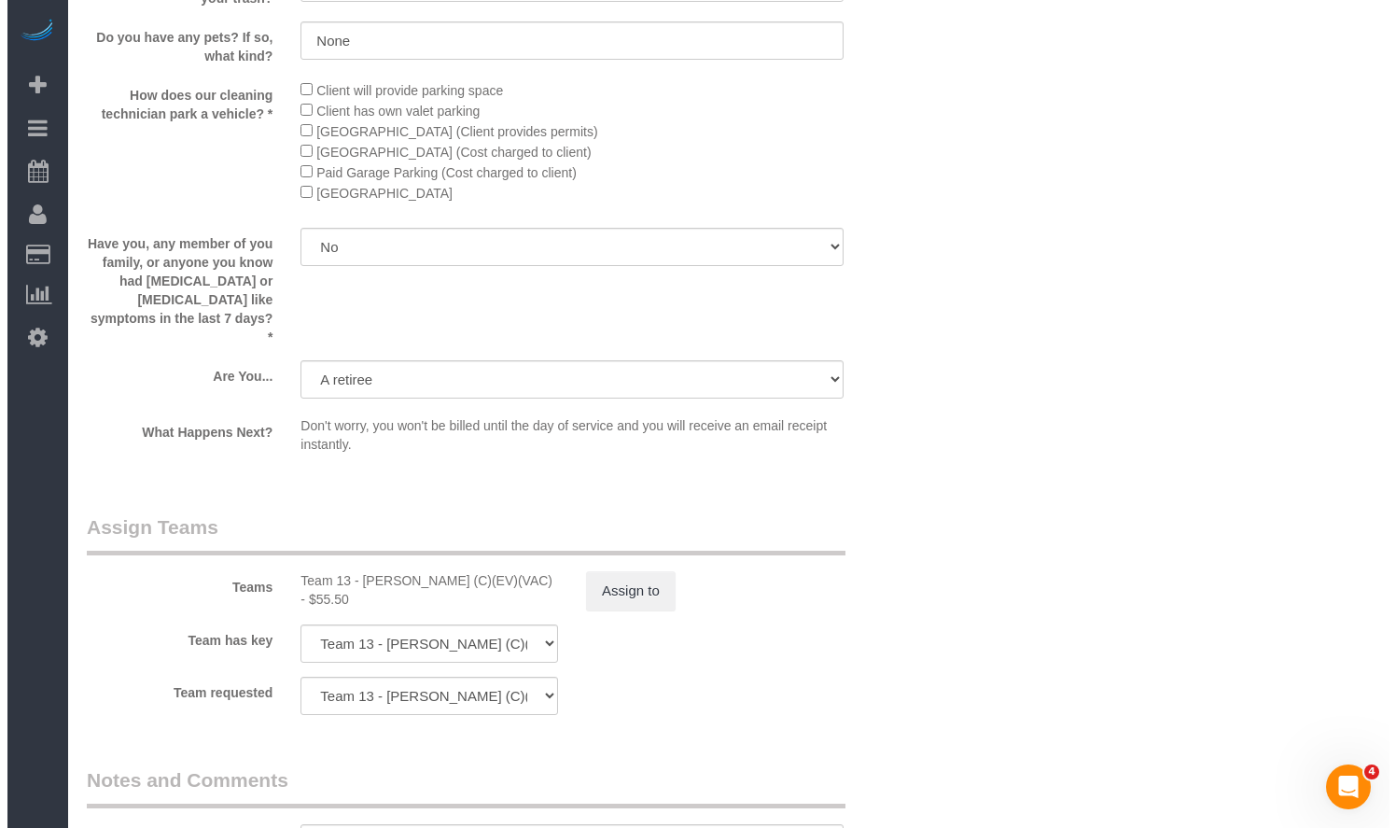
scroll to position [3407, 0]
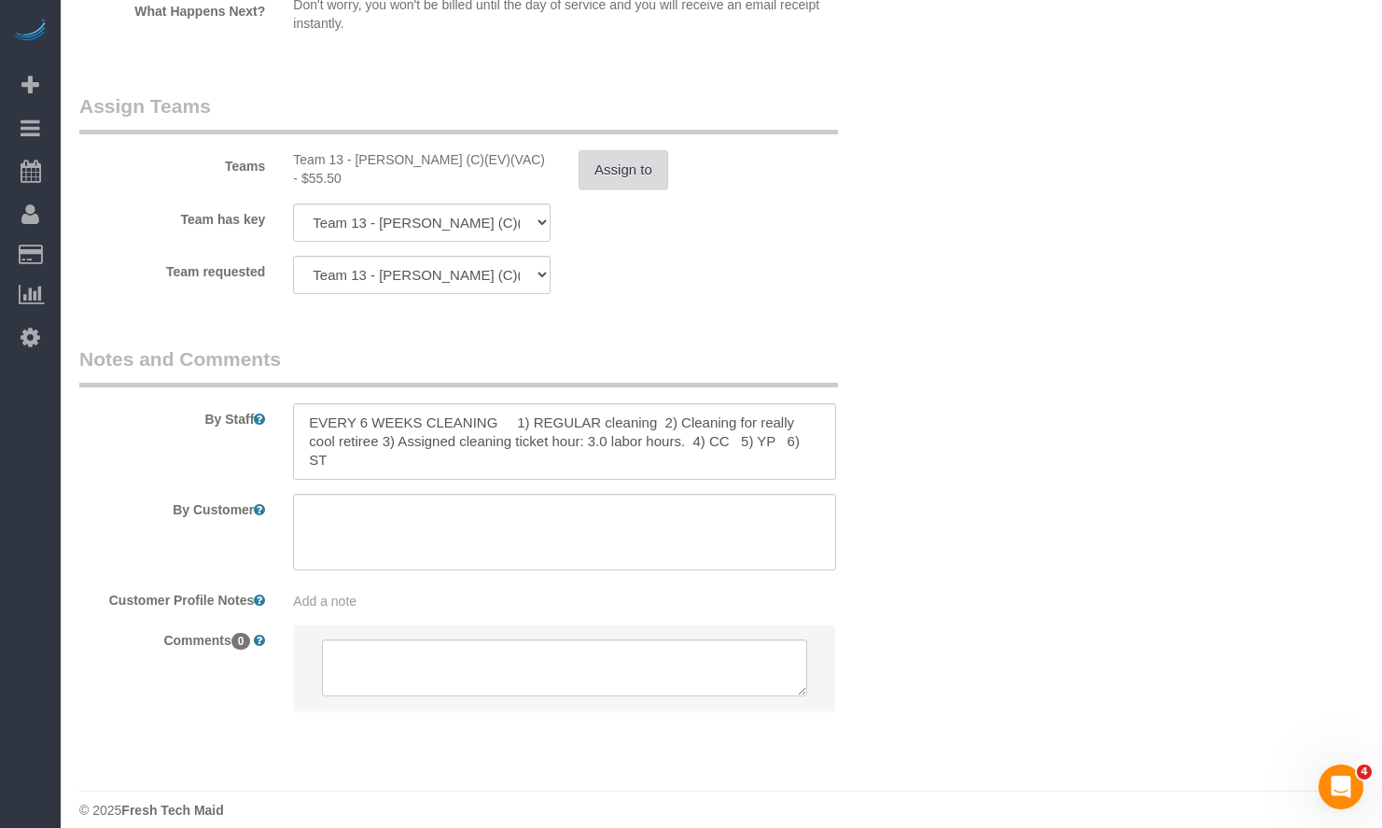
click at [629, 150] on button "Assign to" at bounding box center [624, 169] width 90 height 39
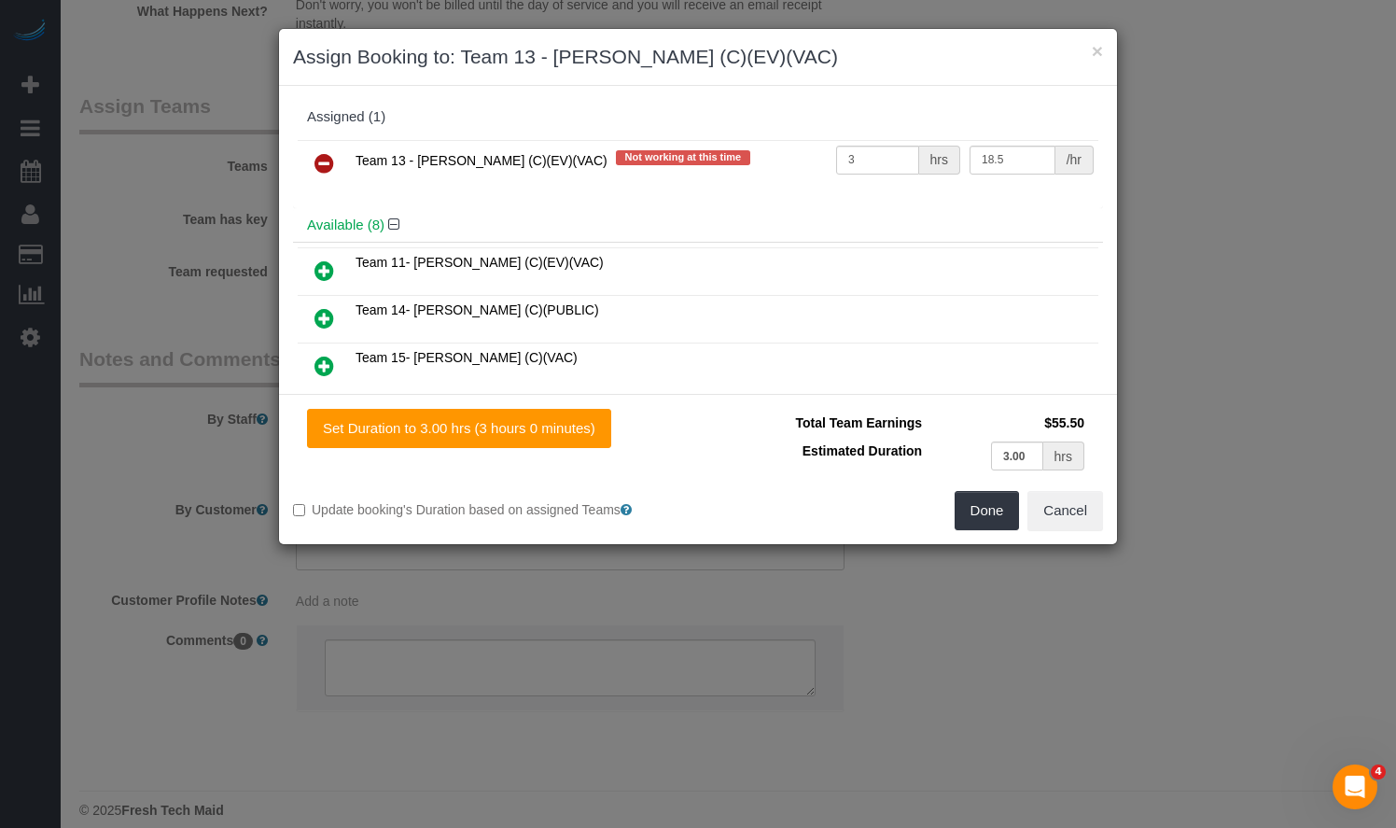
click at [315, 165] on icon at bounding box center [325, 163] width 20 height 22
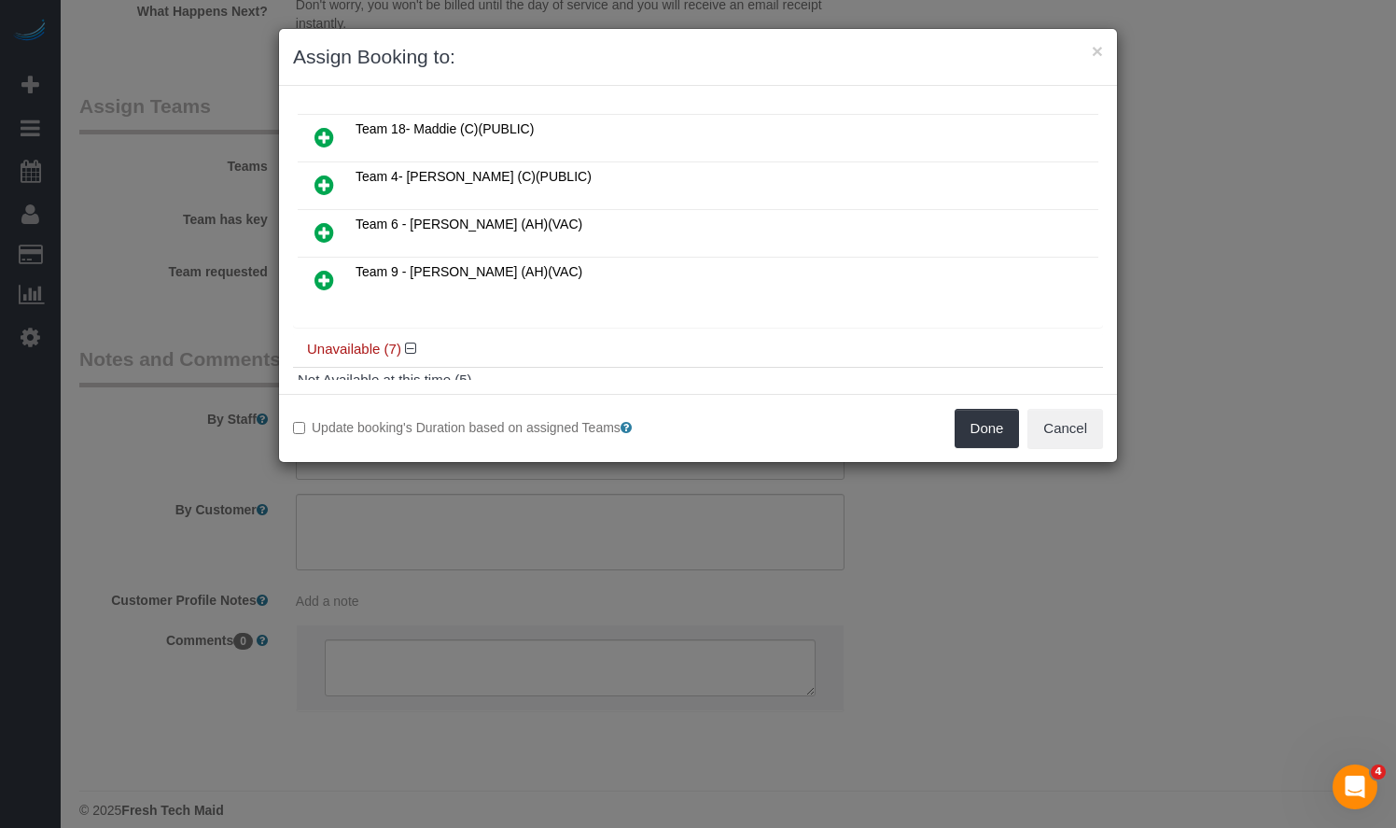
scroll to position [467, 0]
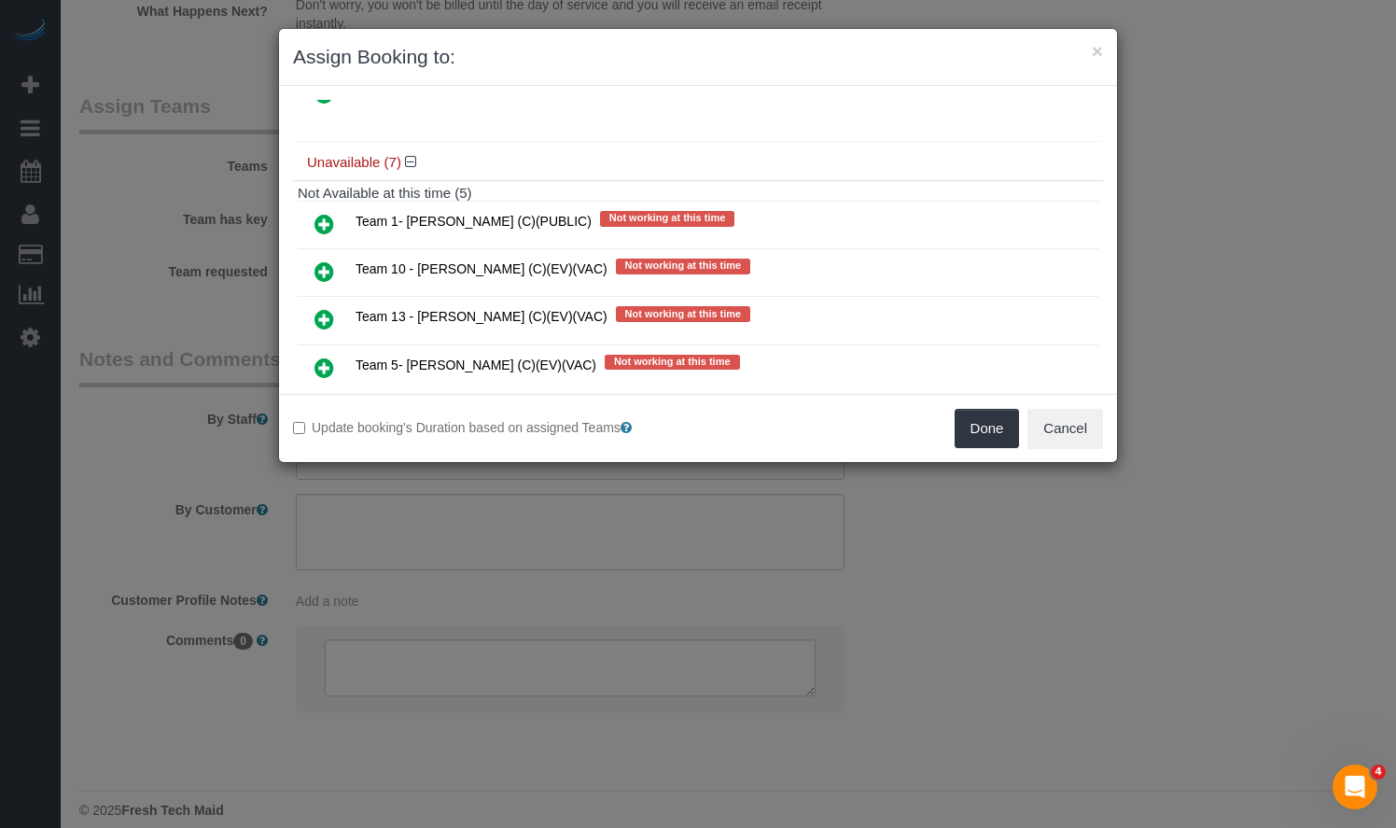
click at [324, 266] on icon at bounding box center [325, 271] width 20 height 22
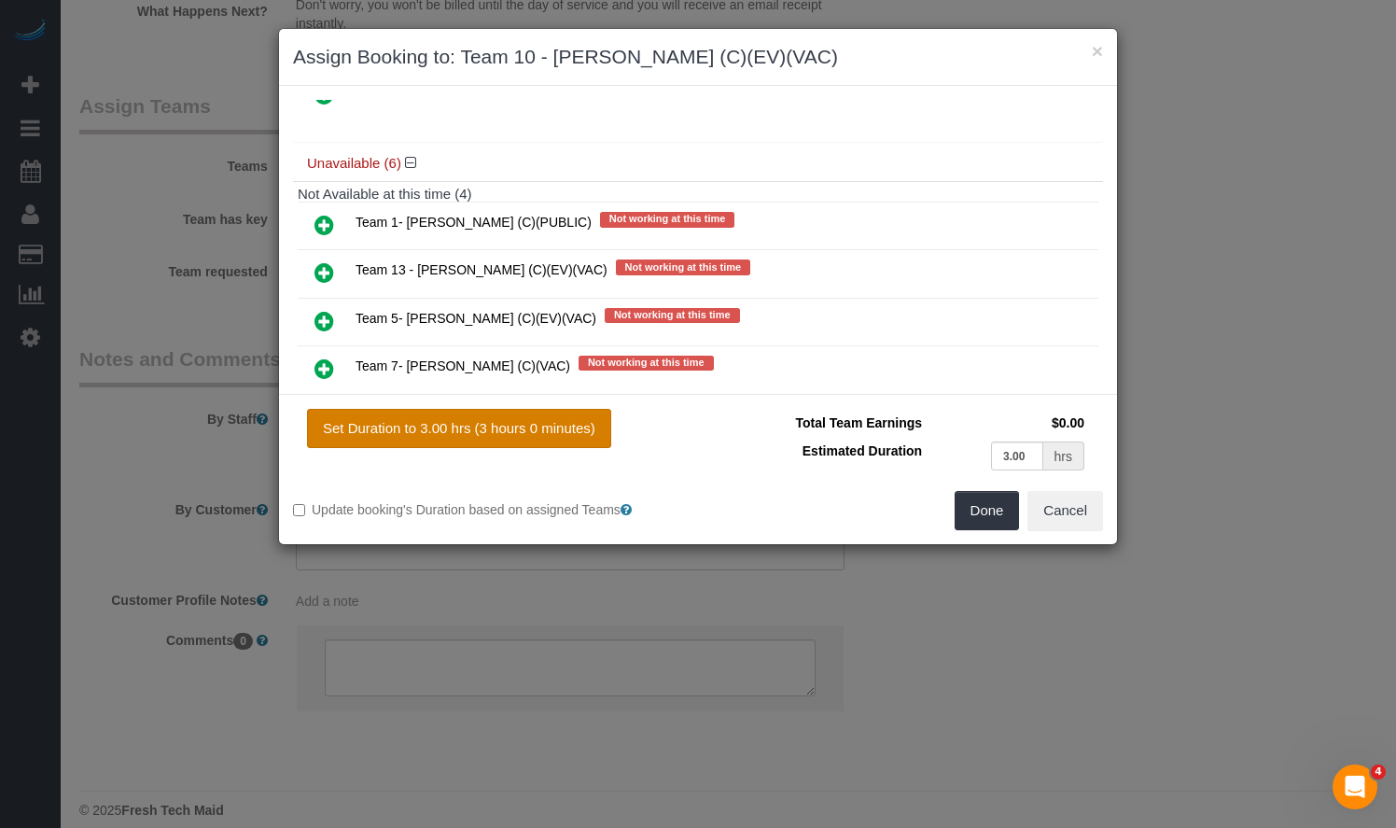
click at [460, 430] on button "Set Duration to 3.00 hrs (3 hours 0 minutes)" at bounding box center [459, 428] width 304 height 39
type input "3.00"
click at [985, 508] on button "Done" at bounding box center [987, 510] width 65 height 39
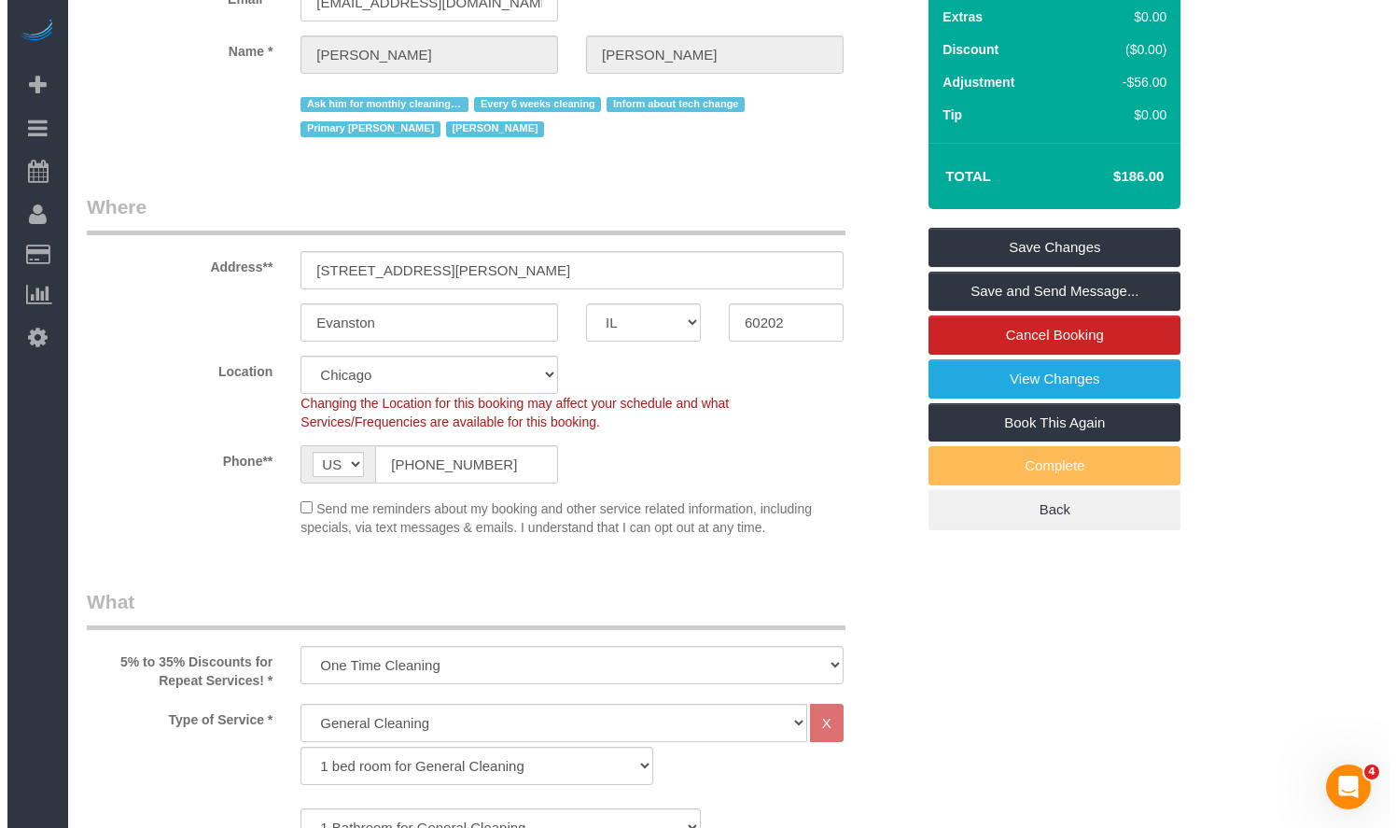
scroll to position [64, 0]
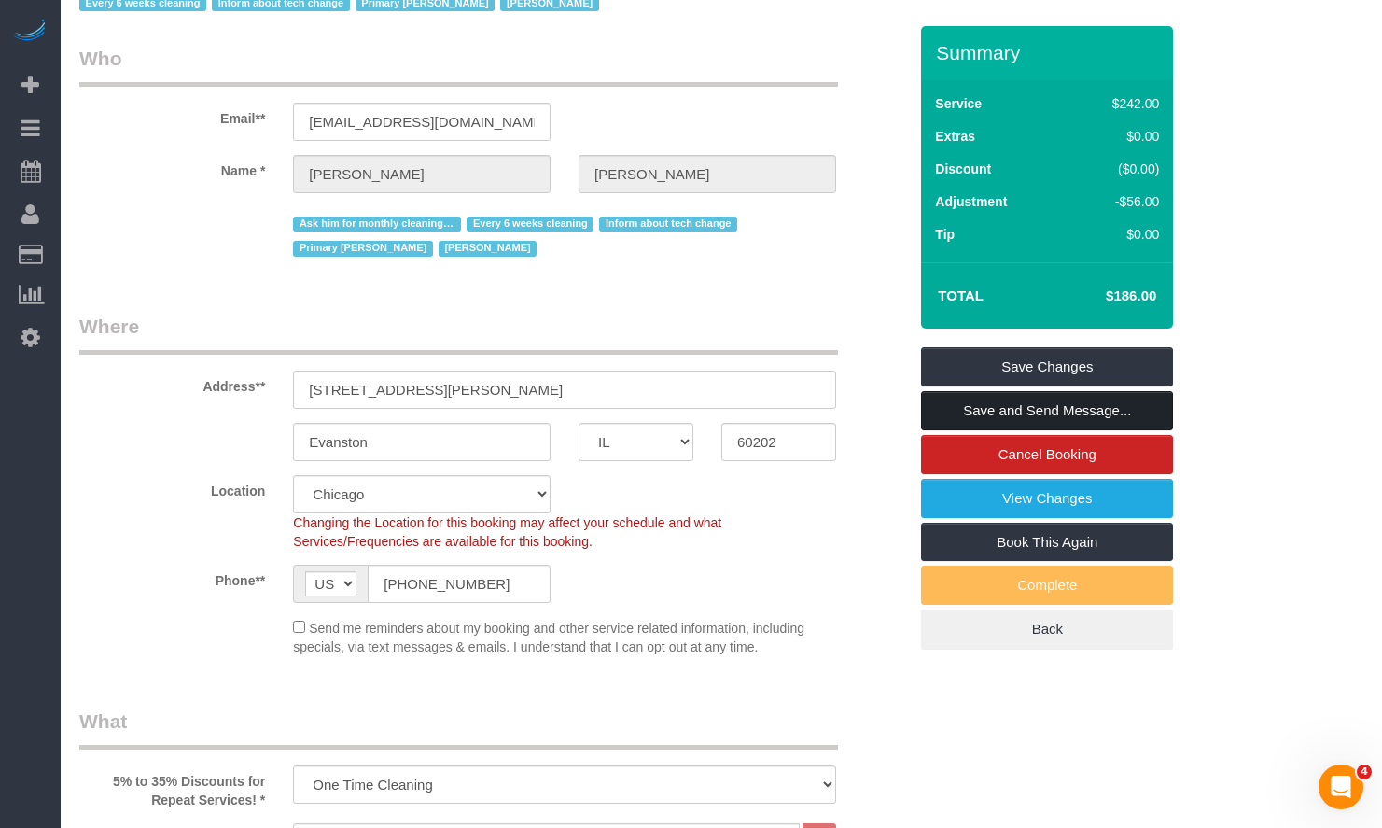
click at [1058, 400] on link "Save and Send Message..." at bounding box center [1047, 410] width 252 height 39
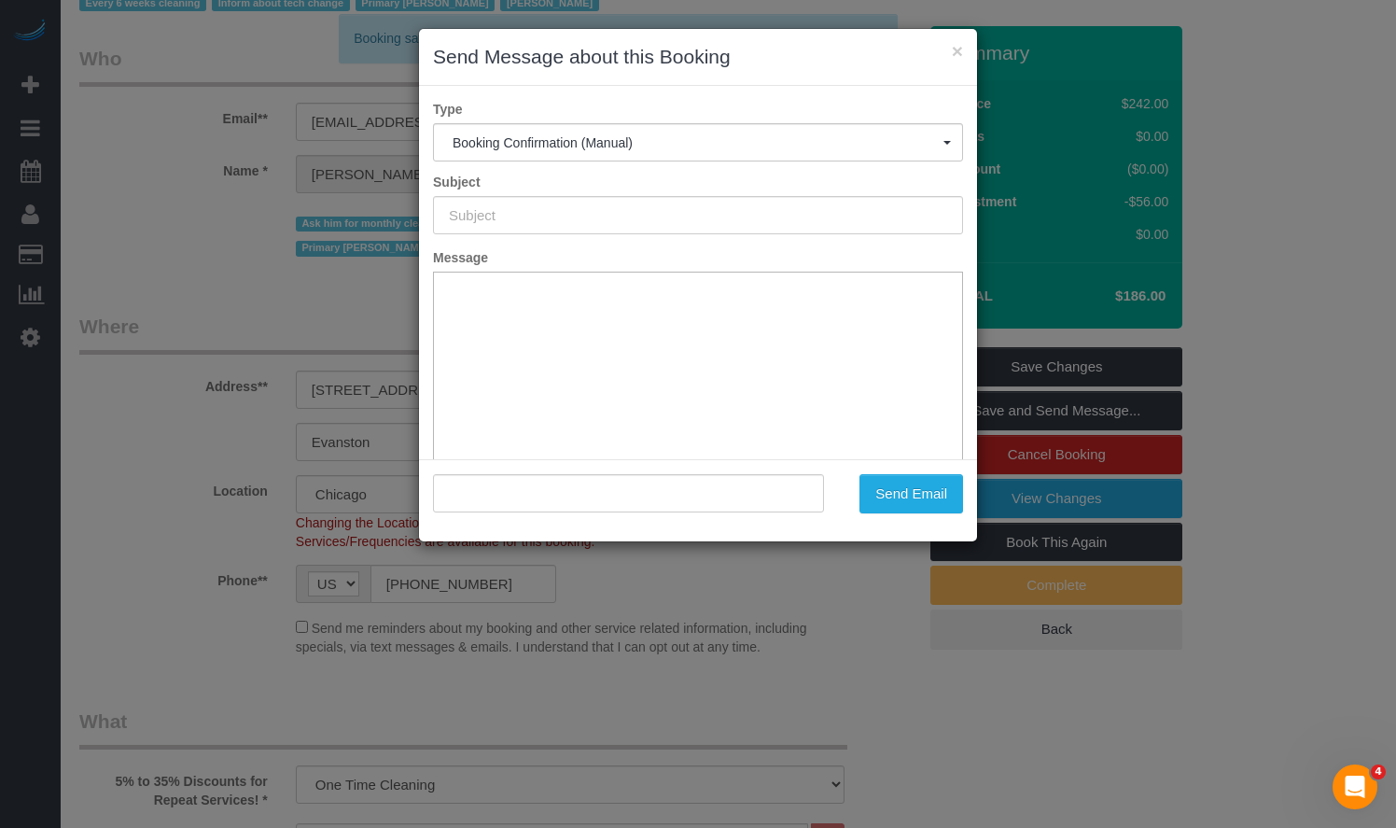
type input "Your Booking With Fresh Tech Maid, Confirmed!"
type input ""[PERSON_NAME]" <[EMAIL_ADDRESS][DOMAIN_NAME]>"
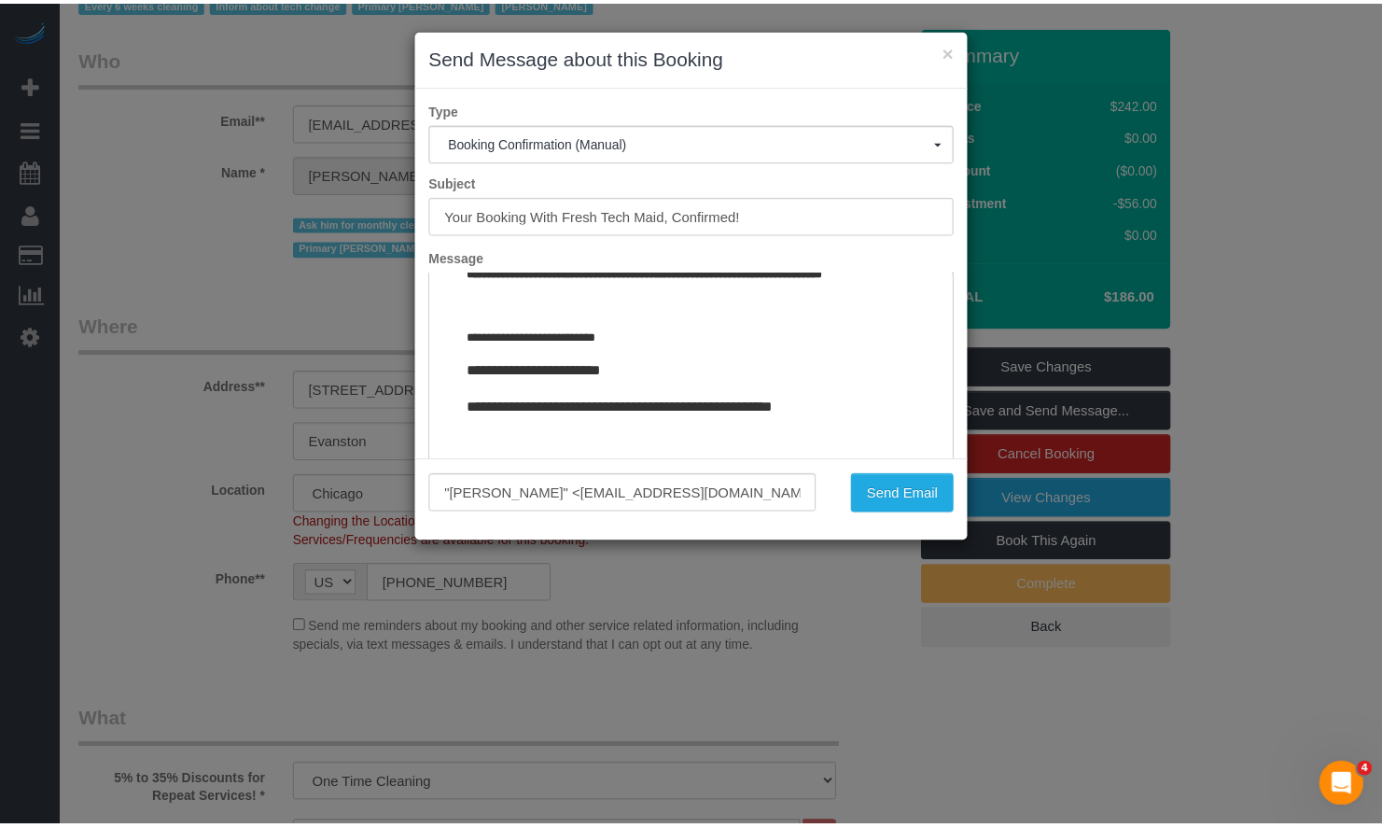
scroll to position [2076, 0]
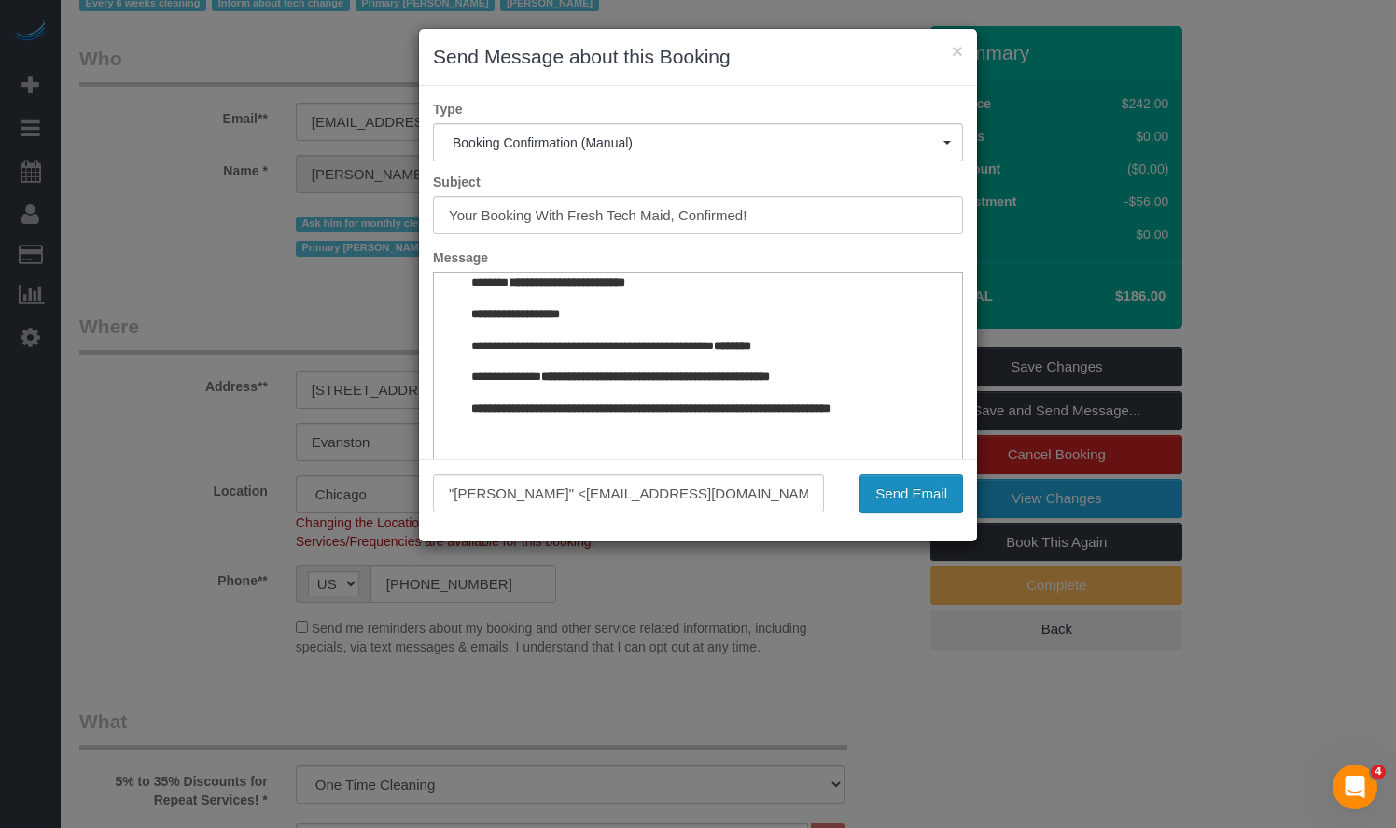
click at [922, 487] on button "Send Email" at bounding box center [912, 493] width 104 height 39
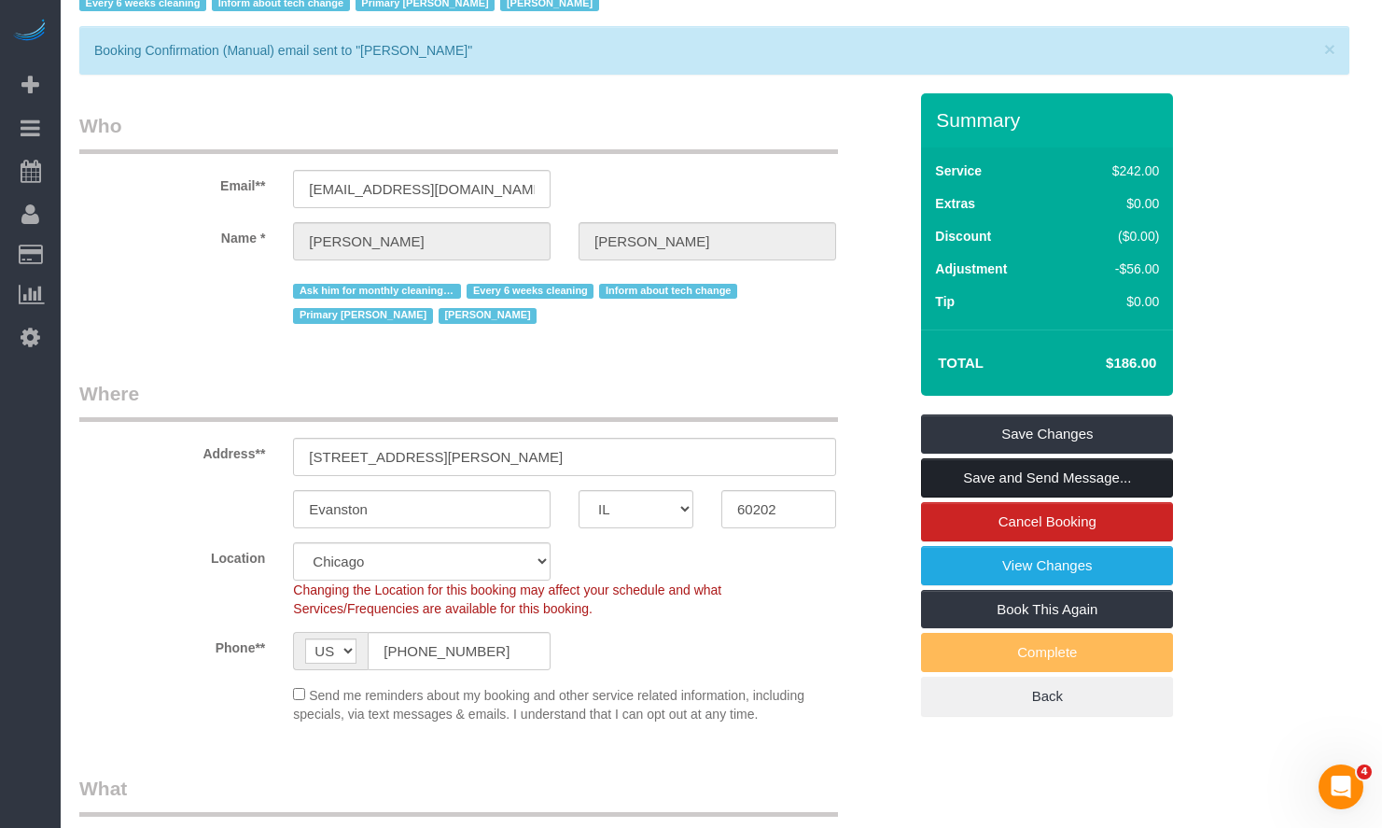
scroll to position [0, 0]
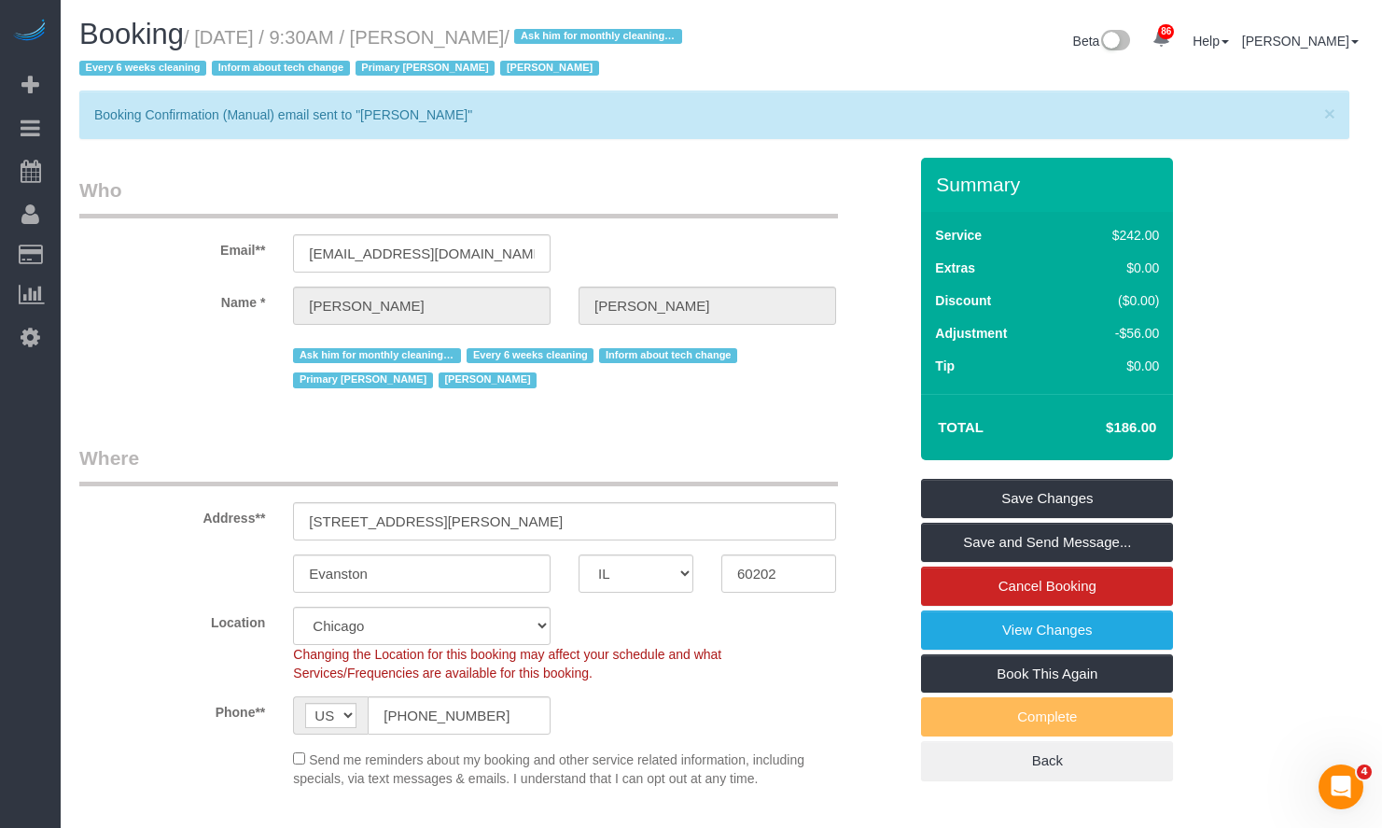
drag, startPoint x: 566, startPoint y: 38, endPoint x: 461, endPoint y: 40, distance: 105.5
click at [461, 40] on small "/ [DATE] / 9:30AM / [PERSON_NAME] / Ask him for monthly cleaning date before sc…" at bounding box center [383, 53] width 608 height 52
copy small "[PERSON_NAME]"
drag, startPoint x: 1117, startPoint y: 426, endPoint x: 1140, endPoint y: 428, distance: 23.5
click at [1140, 428] on h4 "$186.00" at bounding box center [1103, 428] width 106 height 16
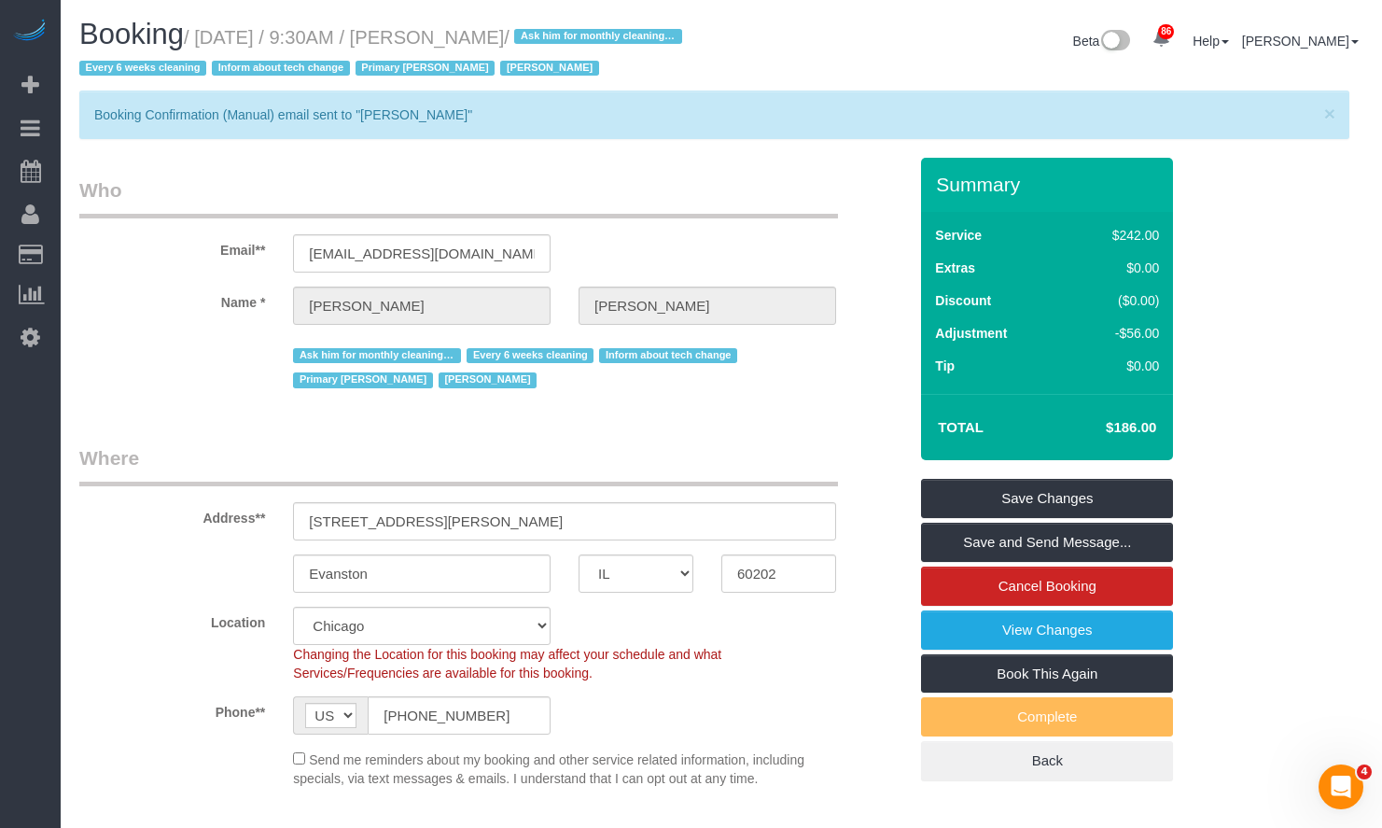
copy h4 "186."
